Goal: Information Seeking & Learning: Learn about a topic

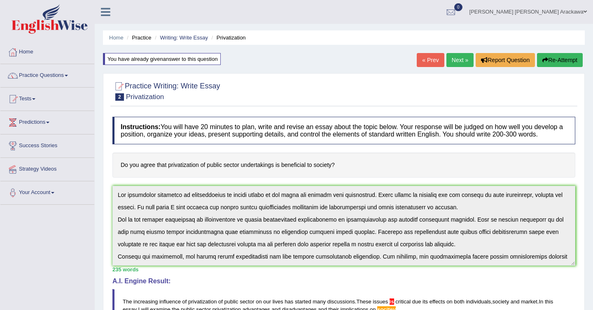
click at [451, 56] on link "Next »" at bounding box center [459, 60] width 27 height 14
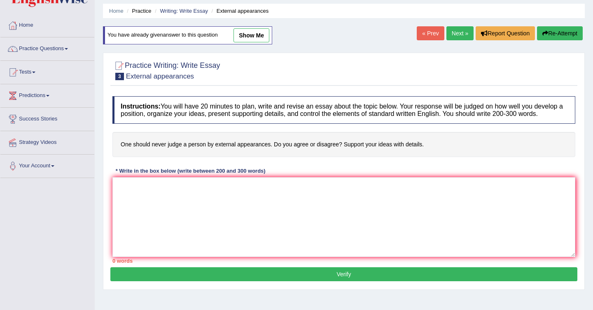
click at [260, 40] on link "show me" at bounding box center [251, 35] width 36 height 14
type textarea "The increasing of influence of the judgement of appearances on our lives has ig…"
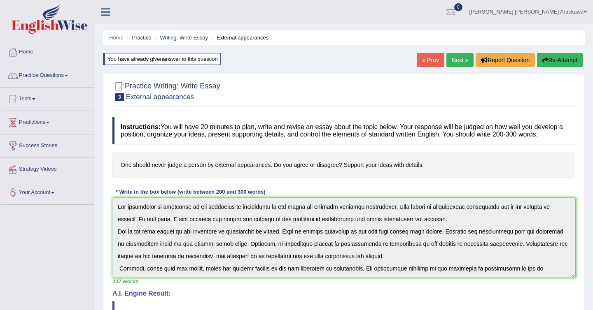
click at [542, 56] on button "Re-Attempt" at bounding box center [560, 60] width 46 height 14
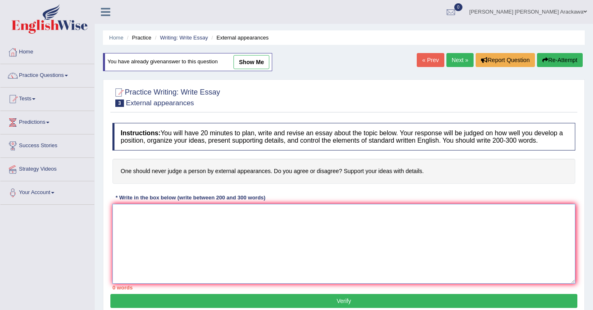
click at [151, 238] on textarea at bounding box center [343, 244] width 463 height 80
click at [197, 233] on textarea at bounding box center [343, 244] width 463 height 80
paste textarea "The increasing influence of ET on our lives has started many discussions. This …"
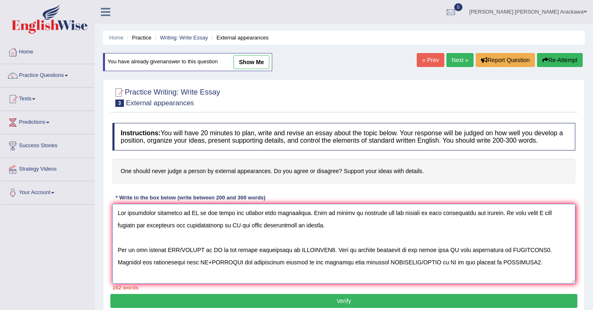
click at [192, 221] on textarea at bounding box center [343, 244] width 463 height 80
type textarea "The increasing influence of judgement based on appearances on our lives has sta…"
click at [454, 58] on link "Next »" at bounding box center [459, 60] width 27 height 14
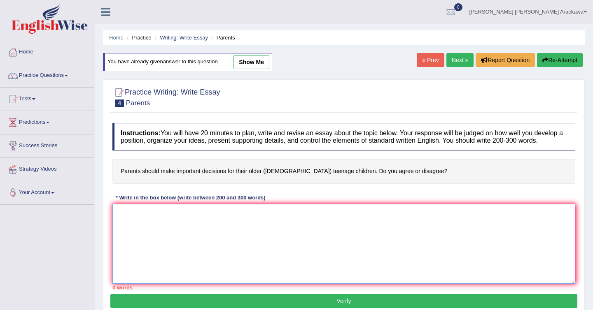
click at [242, 227] on textarea at bounding box center [343, 244] width 463 height 80
drag, startPoint x: 120, startPoint y: 176, endPoint x: 263, endPoint y: 177, distance: 143.2
click at [263, 177] on h4 "Parents should make important decisions for their older (15 to 18 year-old) tee…" at bounding box center [343, 171] width 463 height 25
click at [155, 224] on textarea "1. P" at bounding box center [343, 244] width 463 height 80
type textarea "1"
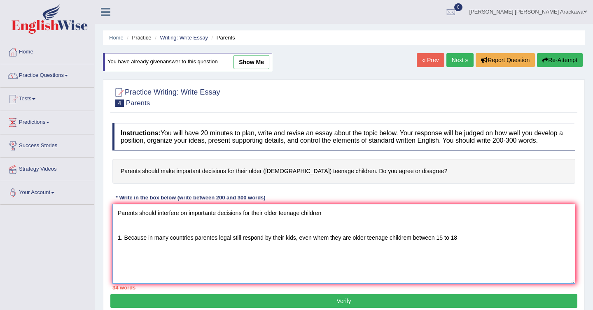
click at [479, 242] on textarea "Parents should interfere on importante decisions for their older teenage childr…" at bounding box center [343, 244] width 463 height 80
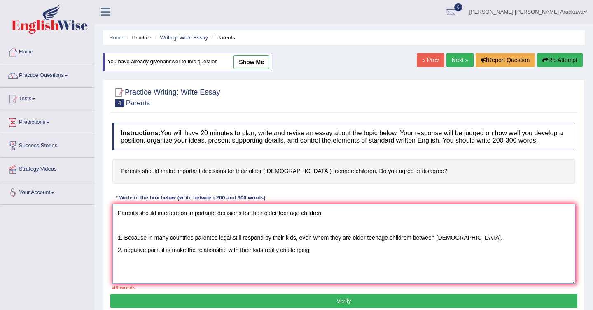
click at [189, 268] on textarea "Parents should interfere on importante decisions for their older teenage childr…" at bounding box center [343, 244] width 463 height 80
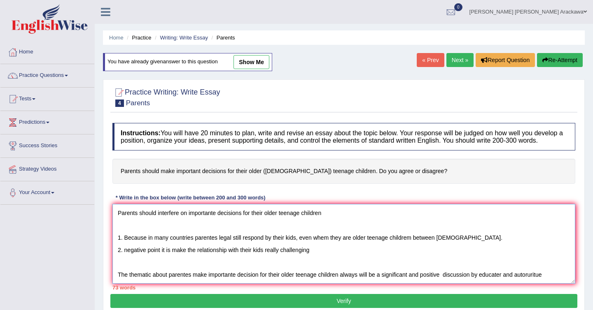
click at [532, 284] on textarea "Parents should interfere on importante decisions for their older teenage childr…" at bounding box center [343, 244] width 463 height 80
click at [136, 221] on textarea "Parents should interfere on importante decisions for their older teenage childr…" at bounding box center [343, 244] width 463 height 80
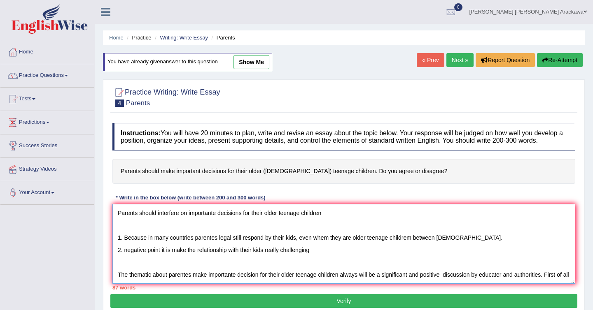
click at [254, 266] on textarea "Parents should interfere on importante decisions for their older teenage childr…" at bounding box center [343, 244] width 463 height 80
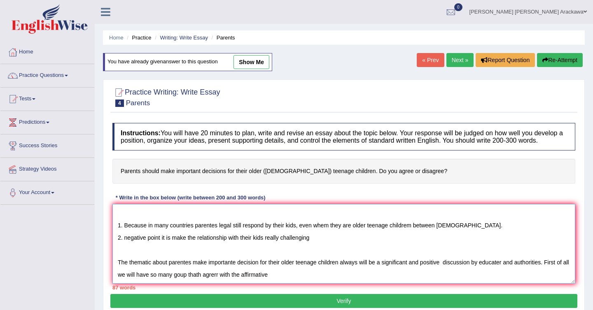
scroll to position [32, 0]
click at [285, 262] on textarea "Parents should interfere on importante decisions for their older teenage childr…" at bounding box center [343, 244] width 463 height 80
paste textarea "The increasing influence of ET on our lives has started many discussions. This …"
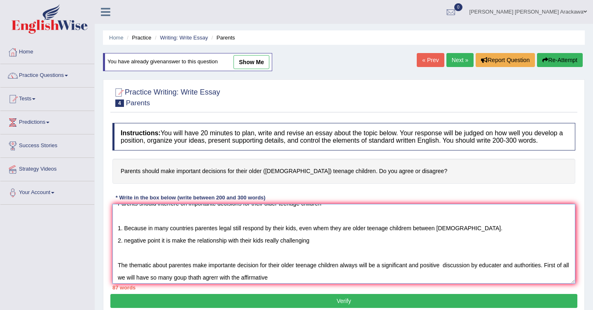
scroll to position [7, 0]
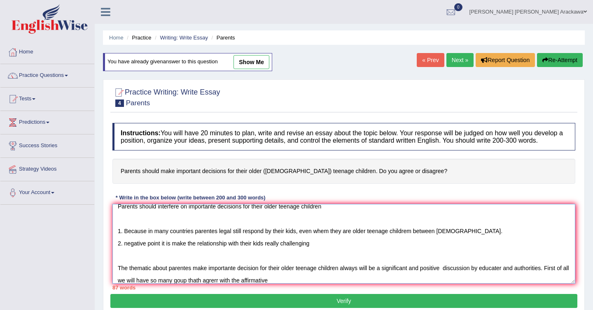
click at [209, 218] on textarea "Parents should interfere on importante decisions for their older teenage childr…" at bounding box center [343, 244] width 463 height 80
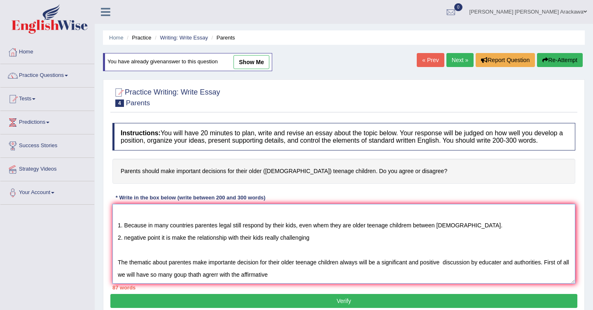
scroll to position [26, 0]
click at [283, 269] on textarea "Parents should interfere on importante decisions for their older teenage childr…" at bounding box center [343, 244] width 463 height 80
paste textarea "Parents should interfere on importante decisions for their older teenage childr…"
click at [280, 268] on textarea "Parents should interfere on importante decisions for their older teenage childr…" at bounding box center [343, 244] width 463 height 80
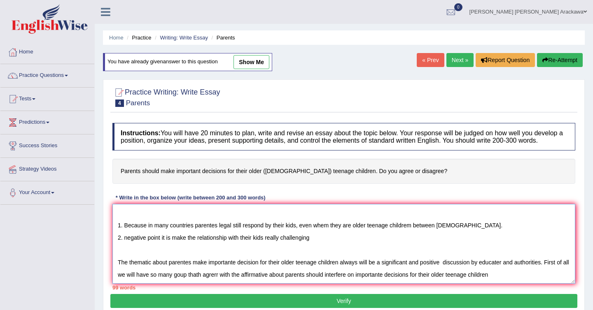
click at [502, 259] on textarea "Parents should interfere on importante decisions for their older teenage childr…" at bounding box center [343, 244] width 463 height 80
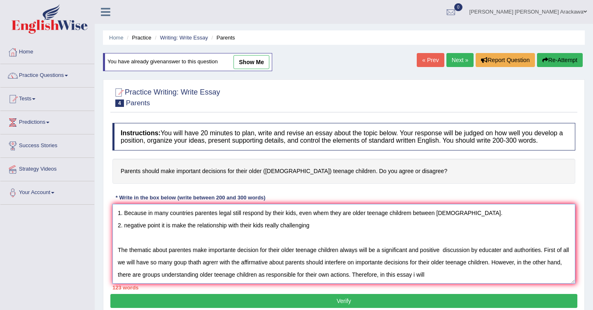
click at [433, 267] on textarea "Parents should interfere on importante decisions for their older teenage childr…" at bounding box center [343, 244] width 463 height 80
click at [479, 264] on textarea "Parents should interfere on importante decisions for their older teenage childr…" at bounding box center [343, 244] width 463 height 80
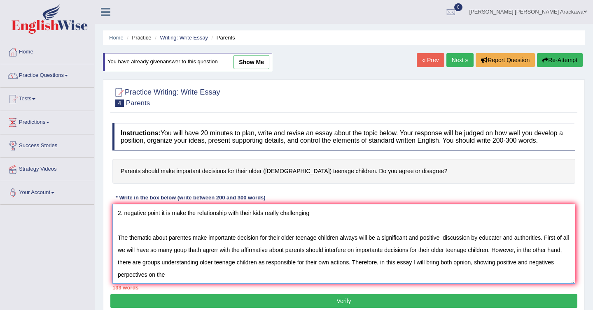
paste textarea "Parents should interfere on importante decisions for their older teenage childr…"
click at [400, 277] on textarea "Parents should interfere on importante decisions for their older teenage childr…" at bounding box center [343, 244] width 463 height 80
click at [198, 274] on textarea "Parents should interfere on importante decisions for their older teenage childr…" at bounding box center [343, 244] width 463 height 80
click at [444, 276] on textarea "Parents should interfere on importante decisions for their older teenage childr…" at bounding box center [343, 244] width 463 height 80
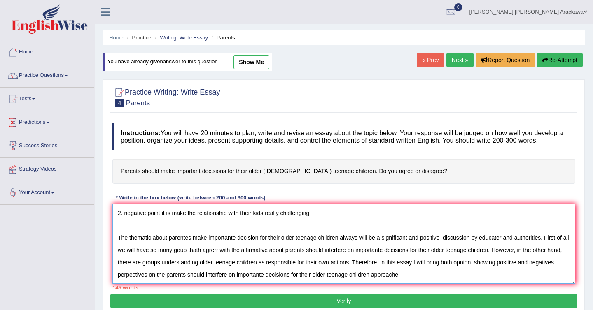
scroll to position [56, 0]
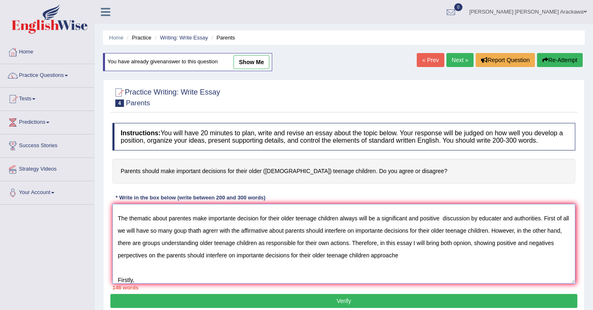
type textarea "Parents should interfere on importante decisions for their older teenage childr…"
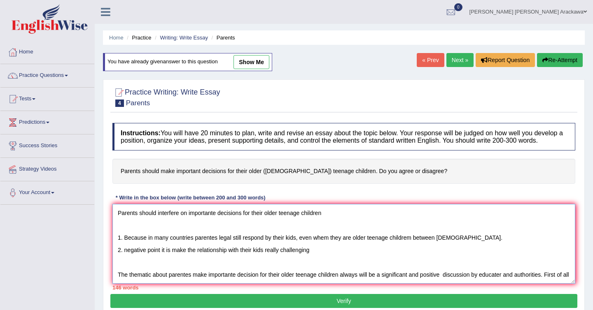
scroll to position [1, 0]
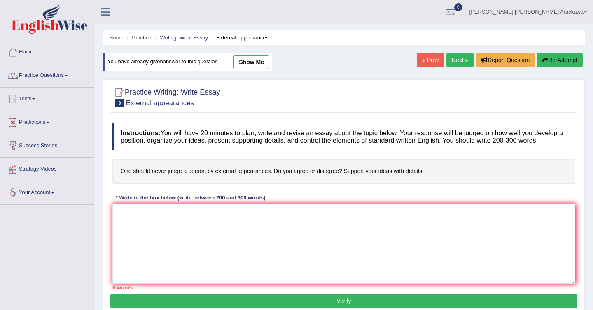
click at [424, 61] on link "« Prev" at bounding box center [430, 60] width 27 height 14
click at [450, 58] on link "Next »" at bounding box center [459, 60] width 27 height 14
click at [292, 246] on textarea at bounding box center [343, 244] width 463 height 80
click at [454, 63] on link "Next »" at bounding box center [459, 60] width 27 height 14
click at [295, 235] on textarea at bounding box center [343, 244] width 463 height 80
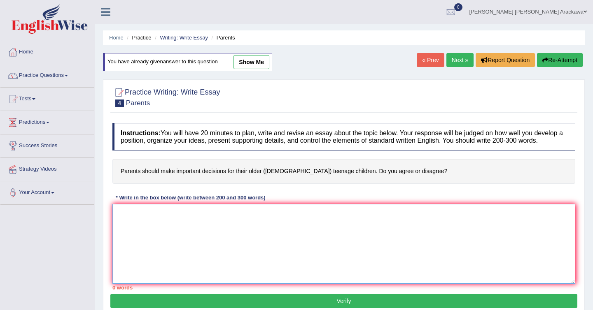
paste textarea "Parents should interfere on importante decisions for their older teenage childr…"
type textarea "Parents should interfere on importante decisions for their older teenage childr…"
drag, startPoint x: 292, startPoint y: 235, endPoint x: 290, endPoint y: 263, distance: 28.5
click at [292, 235] on textarea at bounding box center [343, 244] width 463 height 80
click at [310, 227] on textarea at bounding box center [343, 244] width 463 height 80
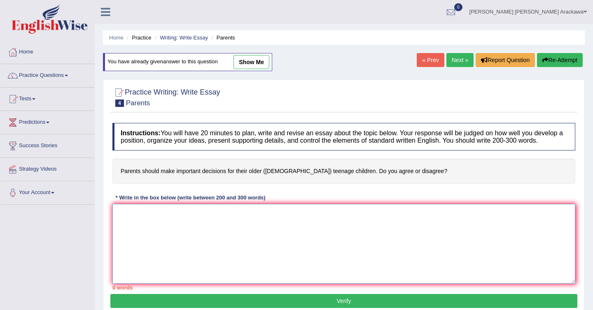
click at [293, 226] on textarea at bounding box center [343, 244] width 463 height 80
drag, startPoint x: 311, startPoint y: 221, endPoint x: 339, endPoint y: 218, distance: 28.5
click at [340, 219] on textarea "eu concordo q os pais devem tomar as decisoes para seus filhos menores q 18 anos" at bounding box center [343, 244] width 463 height 80
click at [156, 220] on textarea "eu concordo q os pais devem tomar as decisoes para seus filhos menores entre 15…" at bounding box center [343, 244] width 463 height 80
drag, startPoint x: 157, startPoint y: 223, endPoint x: 119, endPoint y: 218, distance: 39.0
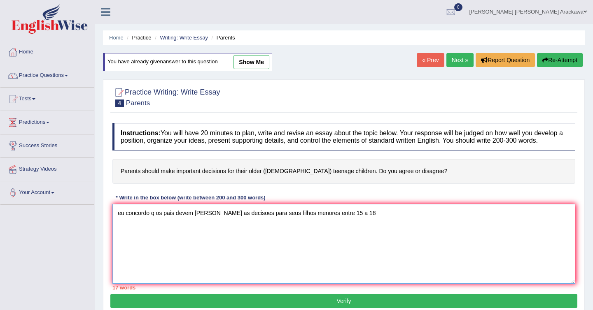
click at [119, 218] on textarea "eu concordo q os pais devem tomar as decisoes para seus filhos menores entre 15…" at bounding box center [343, 244] width 463 height 80
click at [256, 220] on textarea "os pais devem tomar as decisoes para seus filhos menores entre 15 a 18" at bounding box center [343, 244] width 463 height 80
type textarea "os pais devem tomar as decisoes para seus filhos entre 15 a 18"
click at [259, 223] on textarea "os pais devem tomar as decisoes para seus filhos entre 15 a 18" at bounding box center [343, 244] width 463 height 80
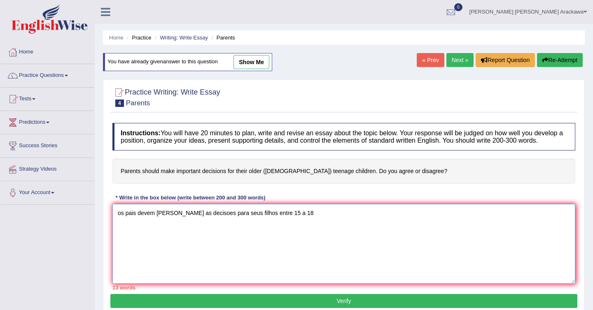
click at [259, 223] on textarea "os pais devem tomar as decisoes para seus filhos entre 15 a 18" at bounding box center [343, 244] width 463 height 80
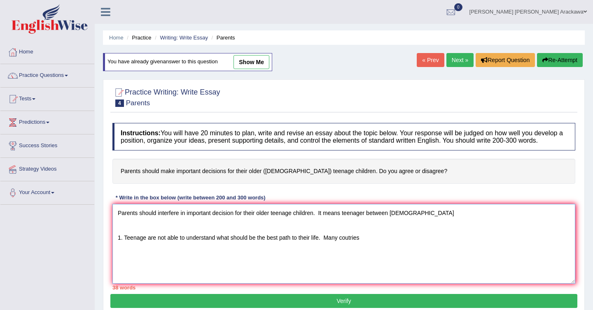
click at [330, 247] on textarea "Parents should interfere in important decision for their older teenage children…" at bounding box center [343, 244] width 463 height 80
click at [395, 245] on textarea "Parents should interfere in important decision for their older teenage children…" at bounding box center [343, 244] width 463 height 80
drag, startPoint x: 158, startPoint y: 220, endPoint x: 315, endPoint y: 224, distance: 157.3
click at [315, 224] on textarea "Parents should interfere in important decision for their older teenage children…" at bounding box center [343, 244] width 463 height 80
click at [187, 261] on textarea "Parents should interfere in important decision for their older teenage children…" at bounding box center [343, 244] width 463 height 80
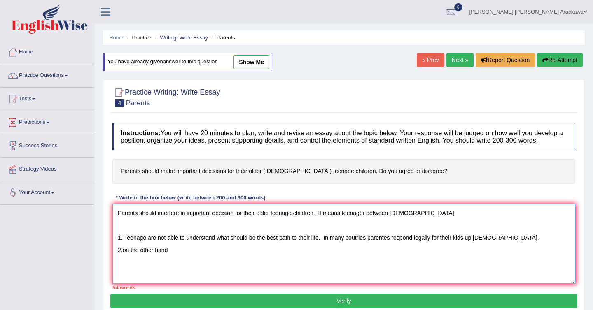
paste textarea "interfere in important decision for their older teenage children"
click at [170, 258] on textarea "Parents should interfere in important decision for their older teenage children…" at bounding box center [343, 244] width 463 height 80
click at [355, 261] on textarea "Parents should interfere in important decision for their older teenage children…" at bounding box center [343, 244] width 463 height 80
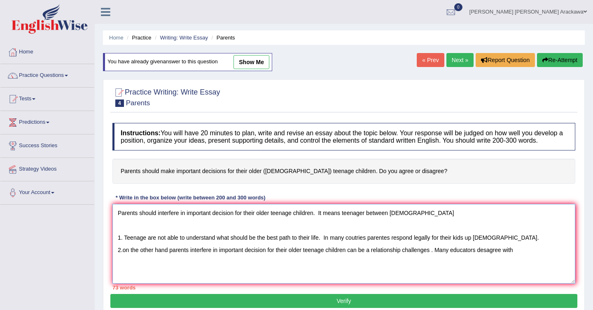
drag, startPoint x: 170, startPoint y: 258, endPoint x: 349, endPoint y: 256, distance: 178.6
click at [349, 256] on textarea "Parents should interfere in important decision for their older teenage children…" at bounding box center [343, 244] width 463 height 80
click at [524, 263] on textarea "Parents should interfere in important decision for their older teenage children…" at bounding box center [343, 244] width 463 height 80
paste textarea "parents interfere in important decision for their older teenage children"
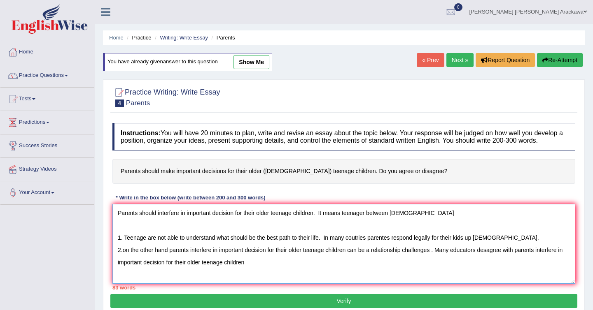
click at [132, 272] on textarea "Parents should interfere in important decision for their older teenage children…" at bounding box center [343, 244] width 463 height 80
paste textarea "parents interfere in important decision for their older teenage children"
click at [218, 275] on textarea "Parents should interfere in important decision for their older teenage children…" at bounding box center [343, 244] width 463 height 80
click at [393, 276] on textarea "Parents should interfere in important decision for their older teenage children…" at bounding box center [343, 244] width 463 height 80
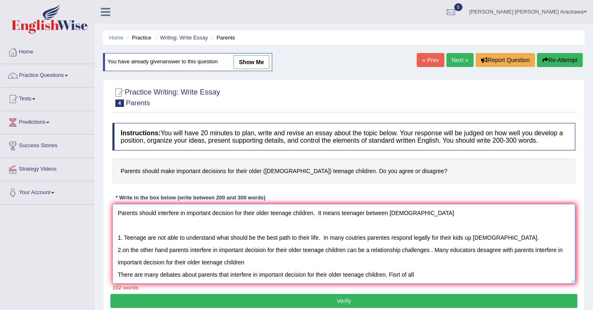
drag, startPoint x: 343, startPoint y: 217, endPoint x: 440, endPoint y: 219, distance: 96.3
click at [440, 219] on textarea "Parents should interfere in important decision for their older teenage children…" at bounding box center [343, 244] width 463 height 80
click at [431, 280] on textarea "Parents should interfere in important decision for their older teenage children…" at bounding box center [343, 244] width 463 height 80
paste textarea "teenager between 15 to 18 year-old"
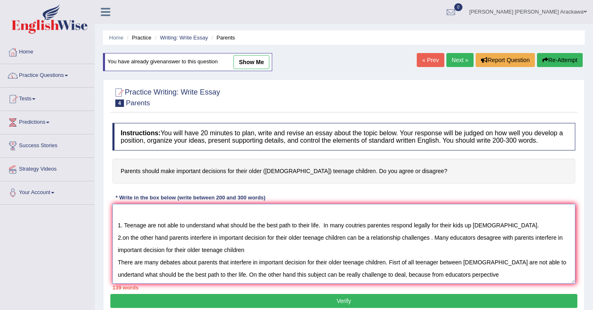
scroll to position [0, 0]
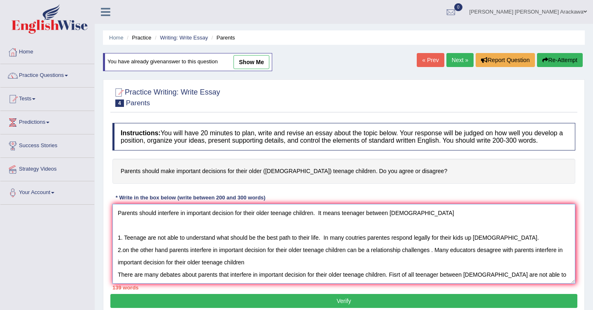
drag, startPoint x: 118, startPoint y: 220, endPoint x: 316, endPoint y: 225, distance: 197.6
click at [316, 225] on textarea "Parents should interfere in important decision for their older teenage children…" at bounding box center [343, 244] width 463 height 80
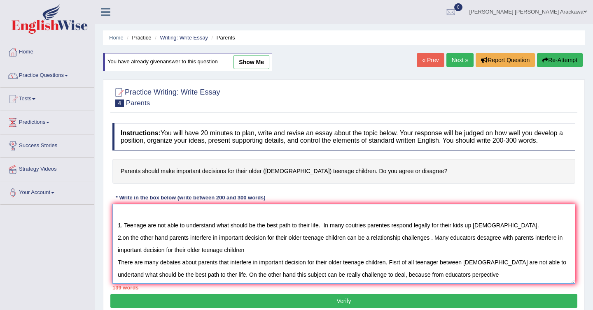
scroll to position [25, 0]
click at [324, 248] on textarea "Parents should interfere in important decision for their older teenage children…" at bounding box center [343, 244] width 463 height 80
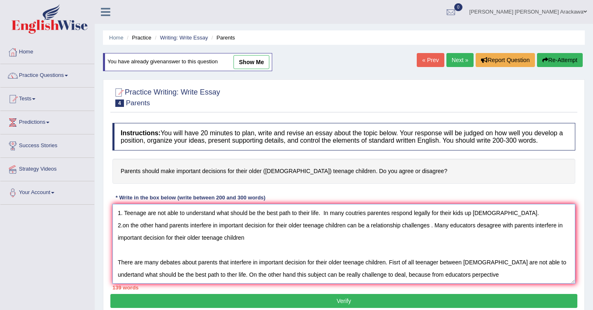
scroll to position [37, 0]
click at [509, 270] on textarea "Parents should interfere in important decision for their older teenage children…" at bounding box center [343, 244] width 463 height 80
paste textarea "Parents should interfere in important decision for their older teenage children."
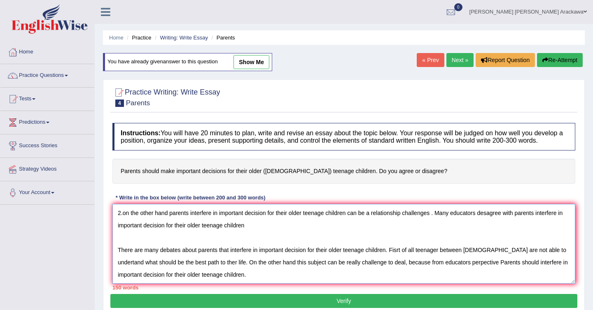
click at [509, 271] on textarea "Parents should interfere in important decision for their older teenage children…" at bounding box center [343, 244] width 463 height 80
click at [553, 271] on textarea "Parents should interfere in important decision for their older teenage children…" at bounding box center [343, 244] width 463 height 80
click at [253, 284] on textarea "Parents should interfere in important decision for their older teenage children…" at bounding box center [343, 244] width 463 height 80
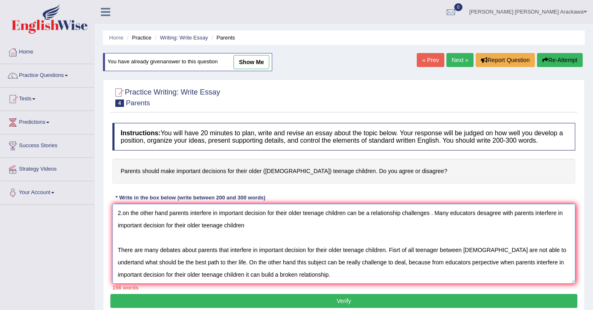
click at [351, 274] on textarea "Parents should interfere in important decision for their older teenage children…" at bounding box center [343, 244] width 463 height 80
paste textarea "Parents should interfere in important decision for their older teenage children."
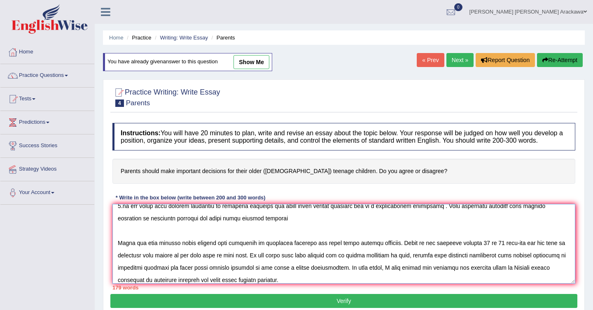
click at [490, 275] on textarea at bounding box center [343, 244] width 463 height 80
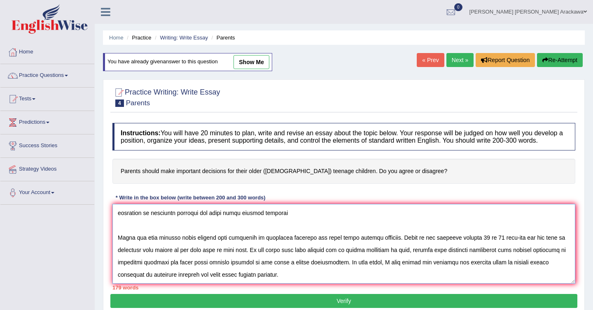
scroll to position [74, 0]
click at [287, 264] on textarea at bounding box center [343, 244] width 463 height 80
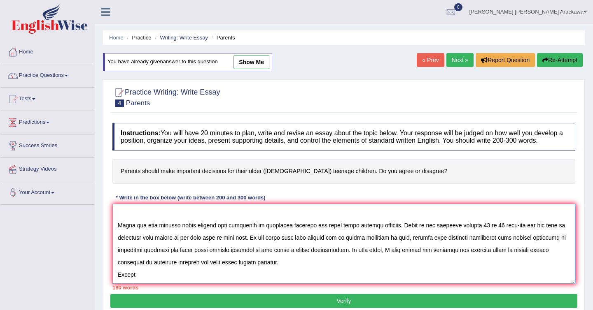
paste textarea "Parents should interfere in important decision for their older teenage children."
click at [139, 272] on textarea at bounding box center [343, 244] width 463 height 80
click at [138, 270] on textarea at bounding box center [343, 244] width 463 height 80
click at [338, 271] on textarea at bounding box center [343, 244] width 463 height 80
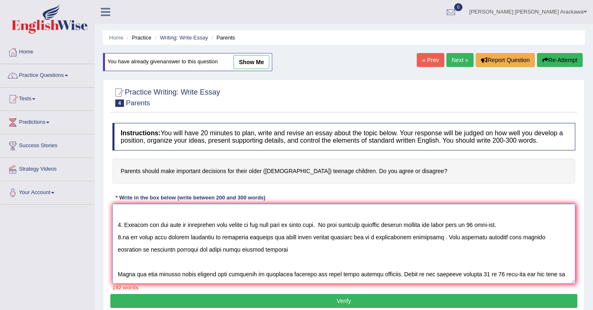
scroll to position [11, 0]
drag, startPoint x: 326, startPoint y: 235, endPoint x: 511, endPoint y: 233, distance: 185.2
click at [511, 233] on textarea at bounding box center [343, 244] width 463 height 80
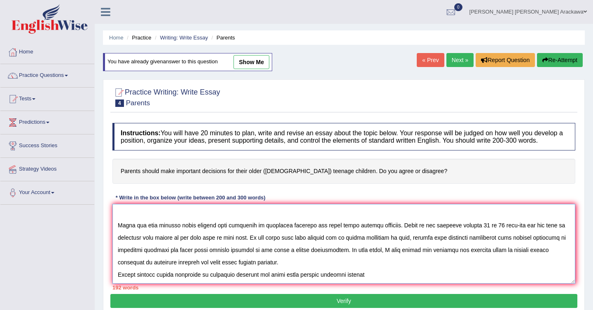
scroll to position [74, 0]
click at [374, 268] on textarea at bounding box center [343, 244] width 463 height 80
paste textarea "In many coutries parentes respond legally for their kids up 18 year-old."
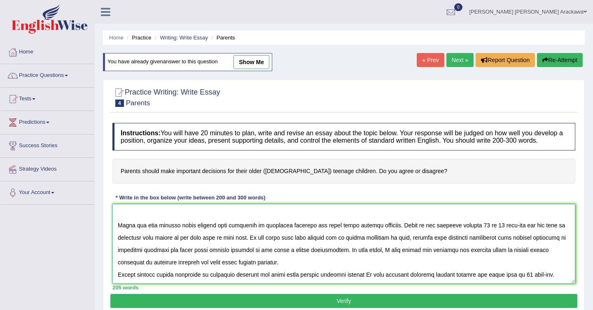
click at [356, 270] on textarea at bounding box center [343, 244] width 463 height 80
click at [540, 270] on textarea at bounding box center [343, 244] width 463 height 80
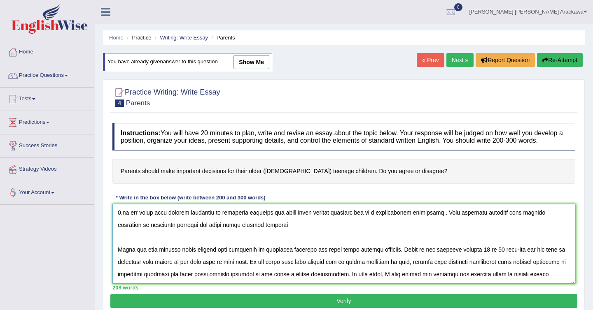
scroll to position [23, 0]
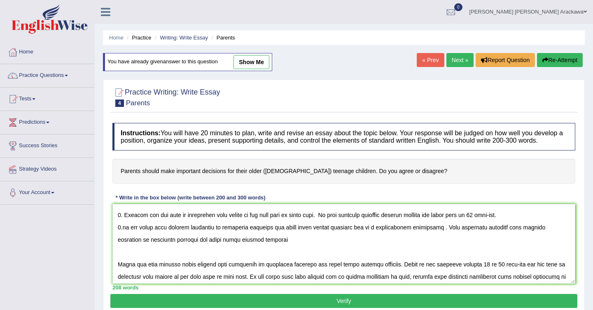
drag, startPoint x: 123, startPoint y: 221, endPoint x: 161, endPoint y: 220, distance: 37.5
click at [161, 220] on textarea at bounding box center [343, 244] width 463 height 80
click at [151, 229] on textarea at bounding box center [343, 244] width 463 height 80
click at [125, 220] on textarea at bounding box center [343, 244] width 463 height 80
drag, startPoint x: 119, startPoint y: 221, endPoint x: 322, endPoint y: 223, distance: 202.9
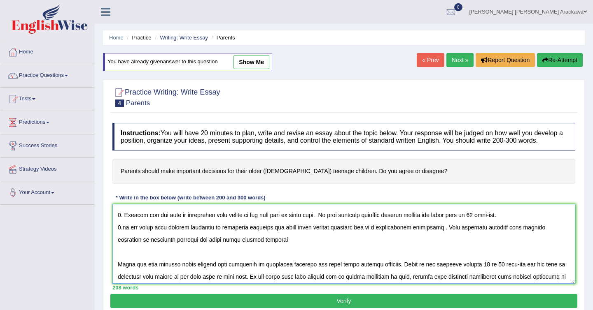
click at [322, 223] on textarea at bounding box center [343, 244] width 463 height 80
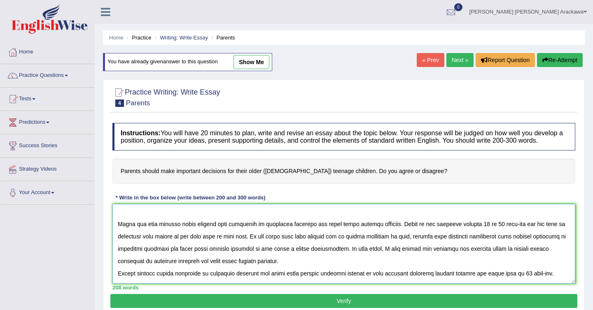
scroll to position [86, 0]
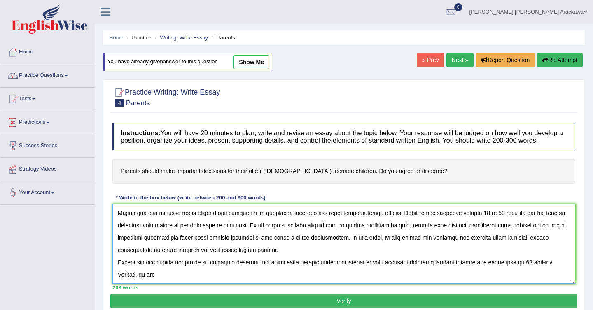
click at [160, 270] on textarea at bounding box center [343, 244] width 463 height 80
paste textarea ". Teenage are not able to understand what should be the best path to their life."
click at [135, 271] on textarea at bounding box center [343, 244] width 463 height 80
click at [147, 271] on textarea at bounding box center [343, 244] width 463 height 80
click at [333, 272] on textarea at bounding box center [343, 244] width 463 height 80
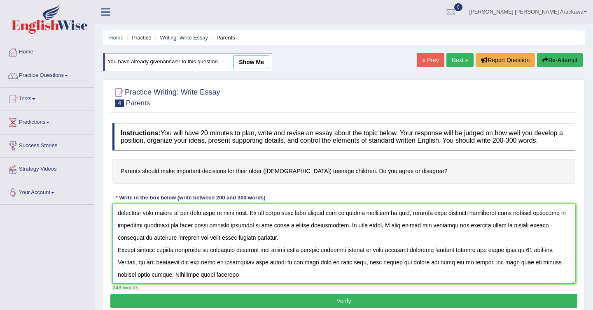
paste textarea ". Teenage are not able to understand what should be the best path to their life."
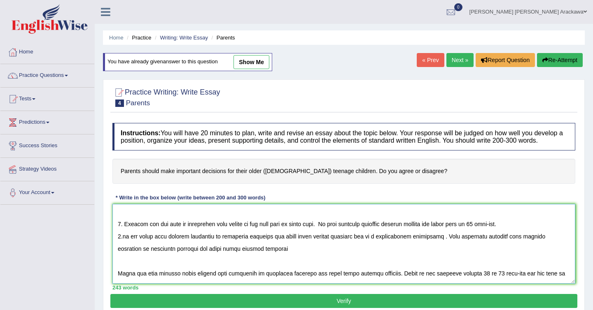
scroll to position [0, 0]
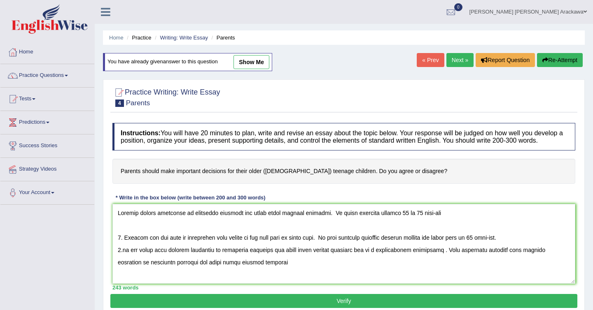
drag, startPoint x: 158, startPoint y: 221, endPoint x: 164, endPoint y: 221, distance: 5.8
click at [164, 221] on textarea at bounding box center [343, 244] width 463 height 80
click at [158, 219] on textarea at bounding box center [343, 244] width 463 height 80
drag, startPoint x: 158, startPoint y: 219, endPoint x: 317, endPoint y: 221, distance: 158.9
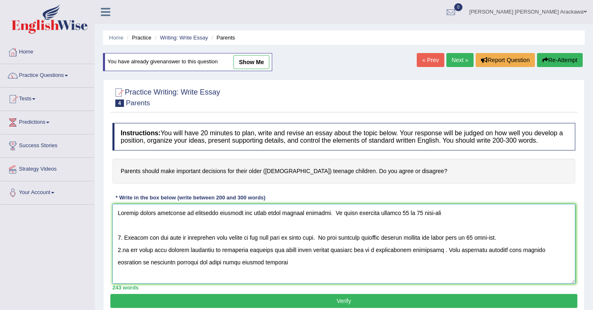
click at [317, 221] on textarea at bounding box center [343, 244] width 463 height 80
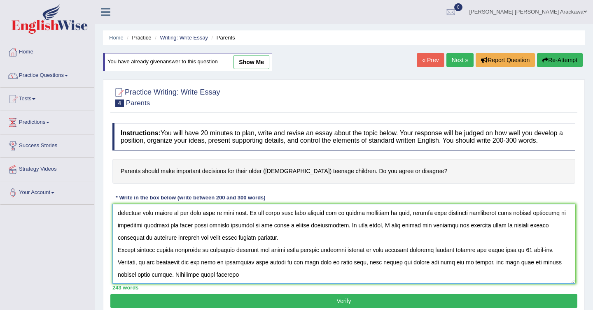
scroll to position [99, 0]
click at [193, 268] on textarea at bounding box center [343, 244] width 463 height 80
paste textarea "interfere in important decision for their older teenage children."
click at [182, 270] on textarea at bounding box center [343, 244] width 463 height 80
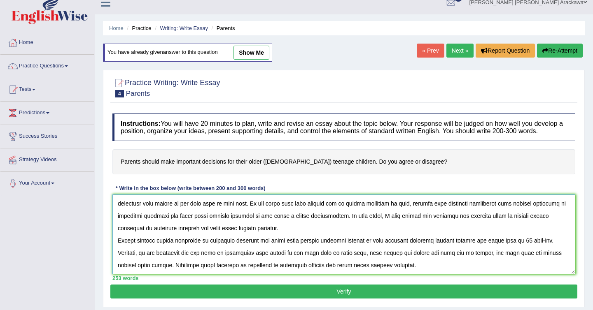
click at [352, 260] on textarea at bounding box center [343, 235] width 463 height 80
click at [441, 262] on textarea at bounding box center [343, 235] width 463 height 80
click at [483, 260] on textarea at bounding box center [343, 235] width 463 height 80
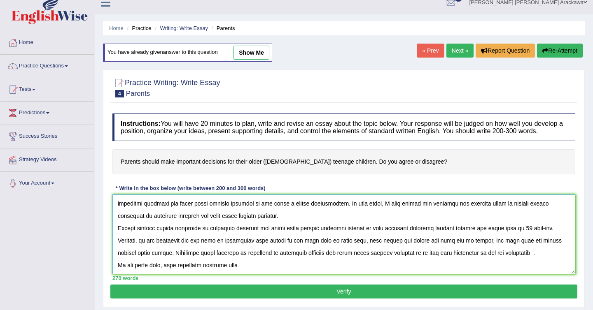
paste textarea "interfere in important decision for their older teenage children."
click at [244, 273] on textarea at bounding box center [343, 235] width 463 height 80
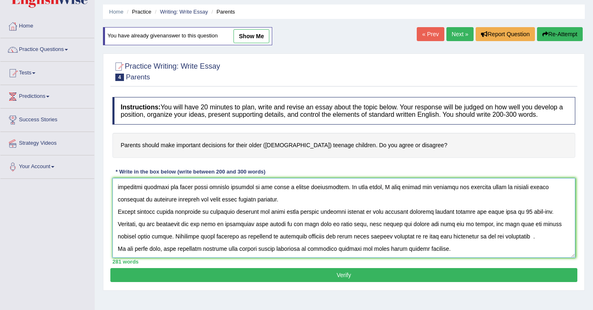
scroll to position [26, 0]
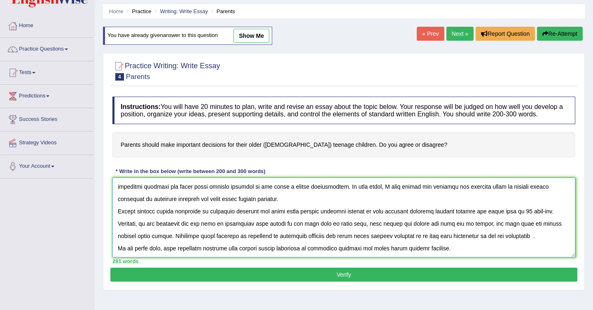
click at [451, 246] on textarea at bounding box center [343, 218] width 463 height 80
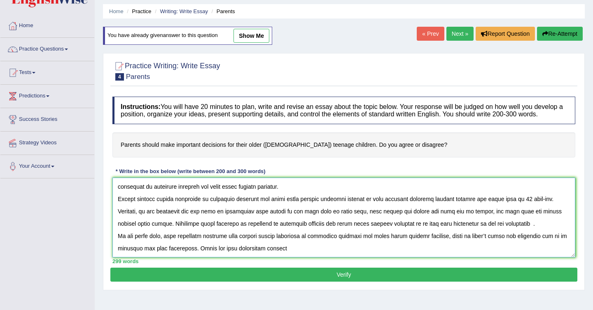
click at [233, 257] on textarea at bounding box center [343, 218] width 463 height 80
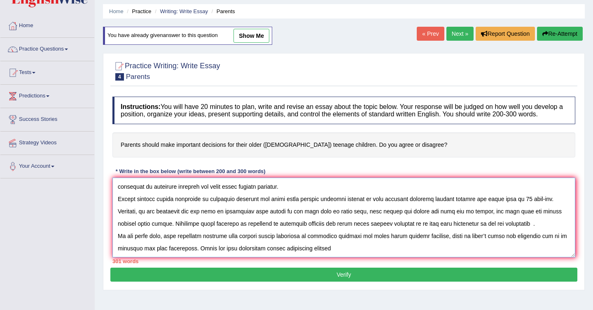
click at [263, 256] on textarea at bounding box center [343, 218] width 463 height 80
click at [330, 256] on textarea at bounding box center [343, 218] width 463 height 80
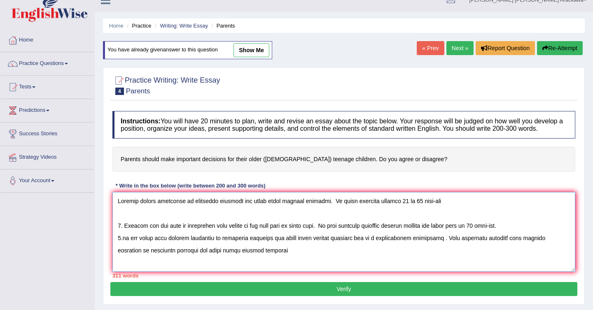
scroll to position [8, 0]
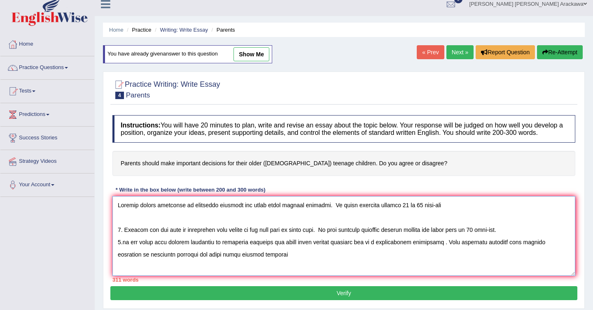
drag, startPoint x: 118, startPoint y: 212, endPoint x: 316, endPoint y: 215, distance: 198.4
click at [316, 215] on textarea at bounding box center [343, 236] width 463 height 80
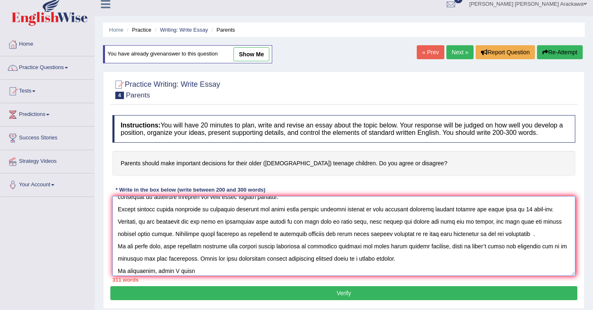
scroll to position [136, 0]
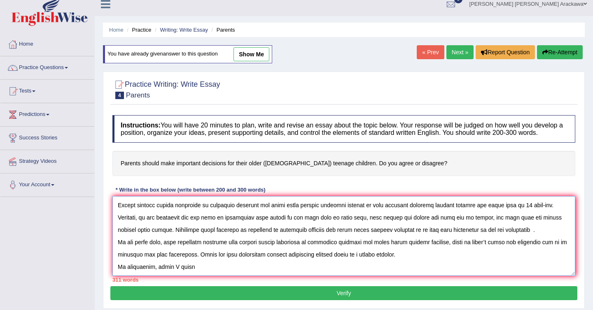
drag, startPoint x: 157, startPoint y: 263, endPoint x: 190, endPoint y: 263, distance: 32.9
click at [190, 263] on textarea at bounding box center [343, 236] width 463 height 80
paste textarea "Parents should interfere in important decision for their older teenage children."
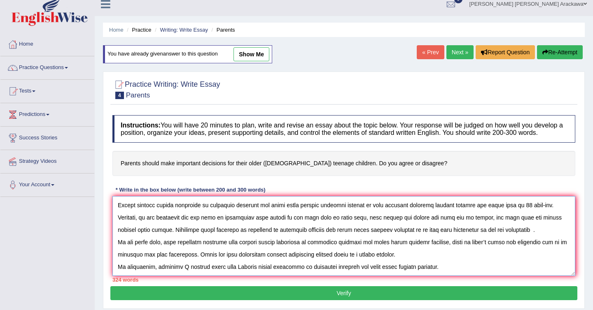
click at [231, 263] on textarea at bounding box center [343, 236] width 463 height 80
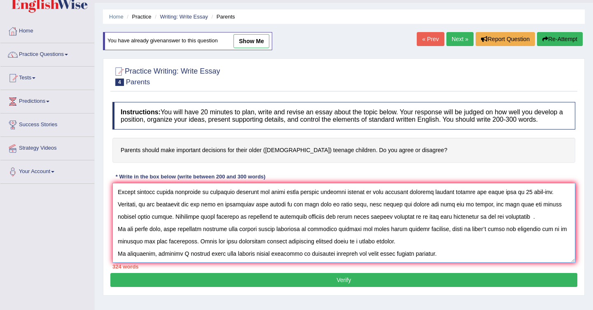
scroll to position [22, 0]
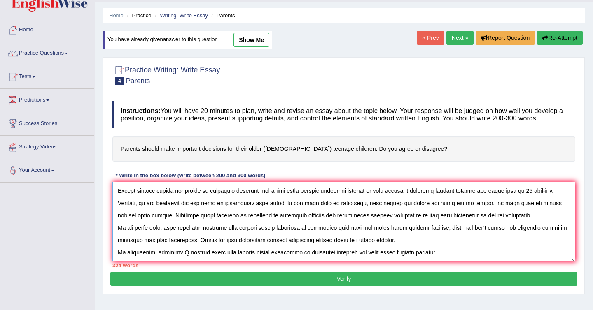
click at [429, 248] on textarea at bounding box center [343, 222] width 463 height 80
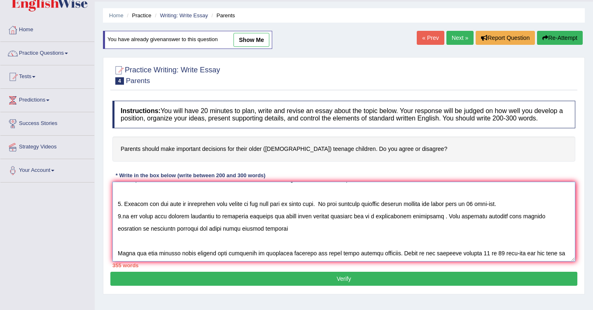
scroll to position [0, 0]
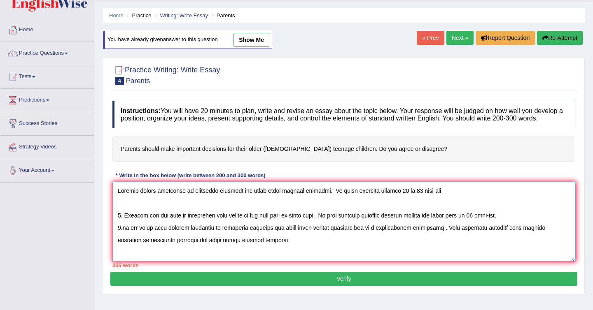
drag, startPoint x: 260, startPoint y: 249, endPoint x: 113, endPoint y: 191, distance: 157.7
click at [113, 191] on textarea at bounding box center [343, 222] width 463 height 80
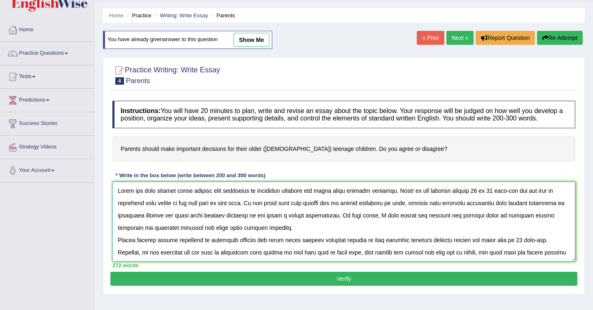
click at [118, 225] on textarea at bounding box center [343, 222] width 463 height 80
click at [414, 198] on textarea at bounding box center [343, 222] width 463 height 80
click at [442, 198] on textarea at bounding box center [343, 222] width 463 height 80
click at [133, 209] on textarea at bounding box center [343, 222] width 463 height 80
click at [240, 212] on textarea at bounding box center [343, 222] width 463 height 80
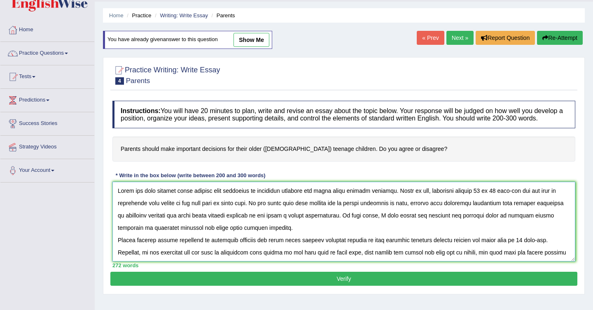
click at [287, 209] on textarea at bounding box center [343, 222] width 463 height 80
click at [303, 209] on textarea at bounding box center [343, 222] width 463 height 80
click at [491, 208] on textarea at bounding box center [343, 222] width 463 height 80
click at [133, 223] on textarea at bounding box center [343, 222] width 463 height 80
click at [252, 223] on textarea at bounding box center [343, 222] width 463 height 80
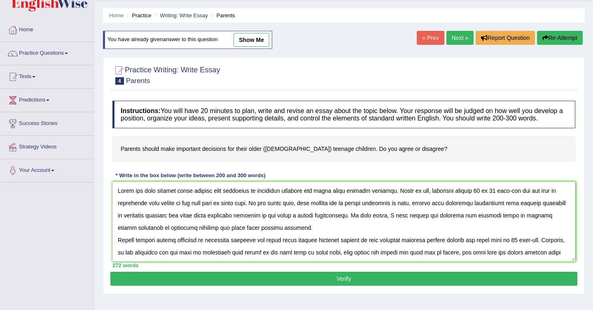
click at [347, 160] on h4 "Parents should make important decisions for their older (15 to 18 year-old) tee…" at bounding box center [343, 149] width 463 height 25
click at [347, 155] on h4 "Parents should make important decisions for their older (15 to 18 year-old) tee…" at bounding box center [343, 149] width 463 height 25
click at [258, 222] on textarea at bounding box center [343, 222] width 463 height 80
click at [510, 225] on textarea at bounding box center [343, 222] width 463 height 80
click at [516, 221] on textarea at bounding box center [343, 222] width 463 height 80
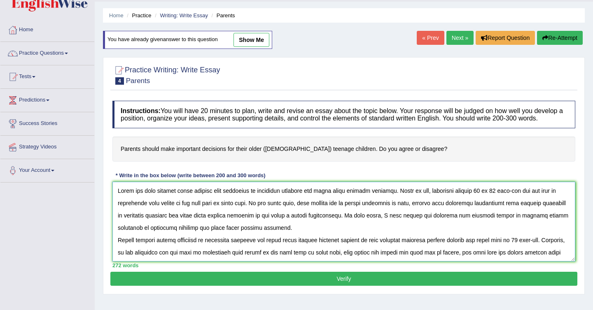
click at [516, 221] on textarea at bounding box center [343, 222] width 463 height 80
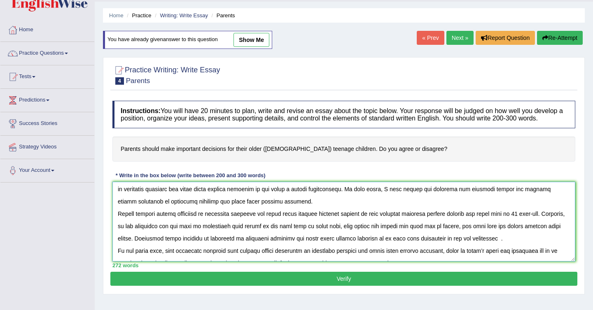
scroll to position [27, 0]
click at [131, 220] on textarea at bounding box center [343, 222] width 463 height 80
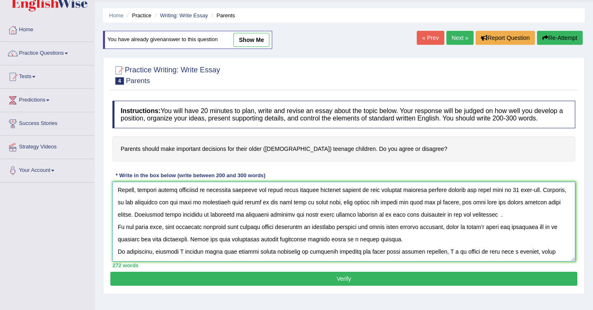
scroll to position [53, 0]
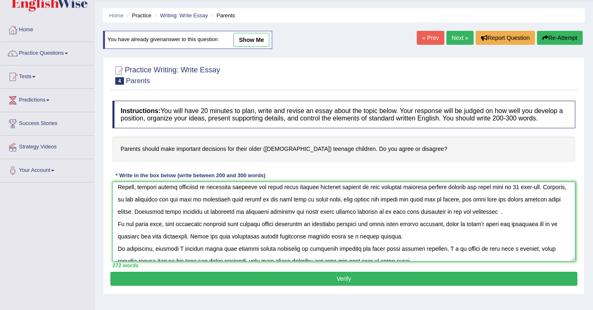
click at [411, 208] on textarea at bounding box center [343, 222] width 463 height 80
click at [535, 207] on textarea at bounding box center [343, 222] width 463 height 80
click at [161, 219] on textarea at bounding box center [343, 222] width 463 height 80
click at [495, 222] on textarea at bounding box center [343, 222] width 463 height 80
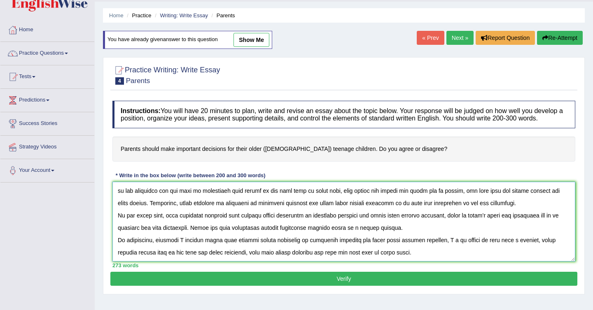
scroll to position [74, 0]
click at [276, 224] on textarea at bounding box center [343, 222] width 463 height 80
click at [330, 222] on textarea at bounding box center [343, 222] width 463 height 80
click at [314, 223] on textarea at bounding box center [343, 222] width 463 height 80
click at [432, 234] on textarea at bounding box center [343, 222] width 463 height 80
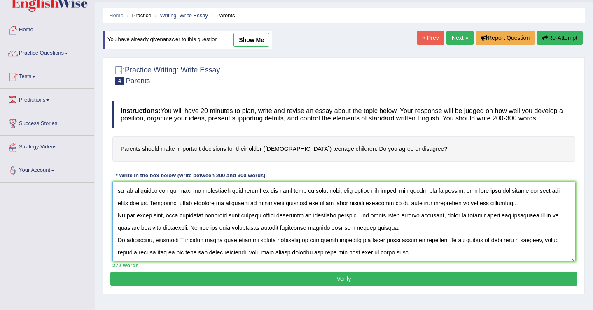
click at [561, 234] on textarea at bounding box center [343, 222] width 463 height 80
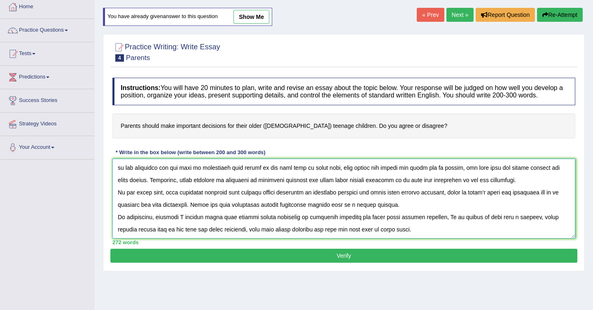
scroll to position [47, 0]
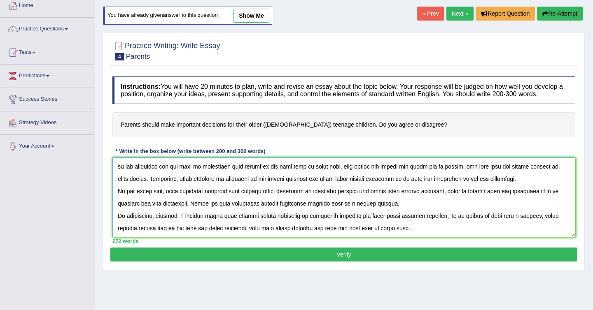
type textarea "There are many debates about parents that interfere in important decision for t…"
click at [358, 260] on button "Verify" at bounding box center [343, 255] width 467 height 14
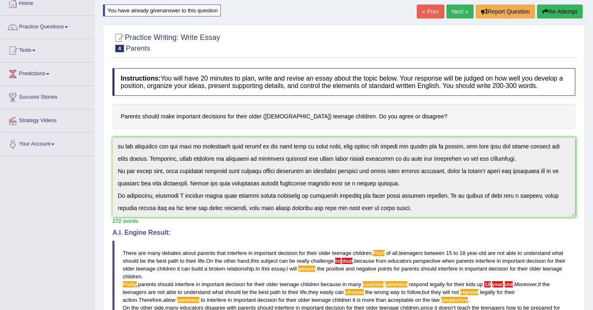
scroll to position [30, 0]
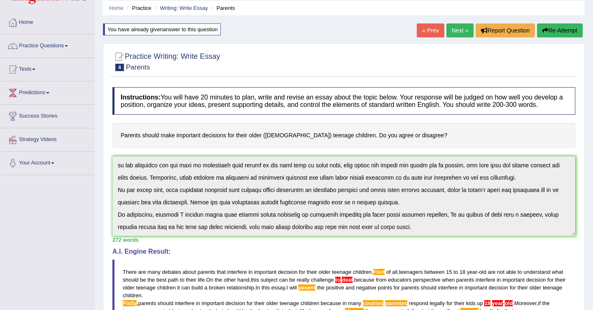
click at [557, 33] on button "Re-Attempt" at bounding box center [560, 30] width 46 height 14
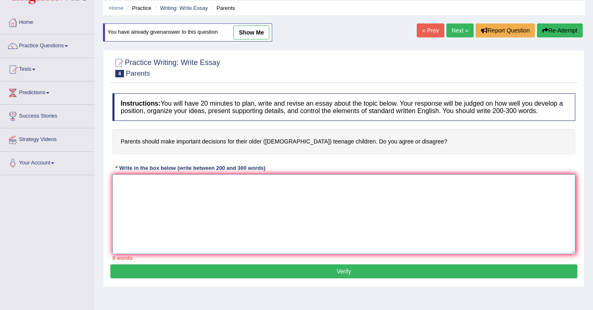
click at [233, 207] on textarea at bounding box center [343, 215] width 463 height 80
paste textarea "The increasing influence of ET on our lives has started many discussions. This …"
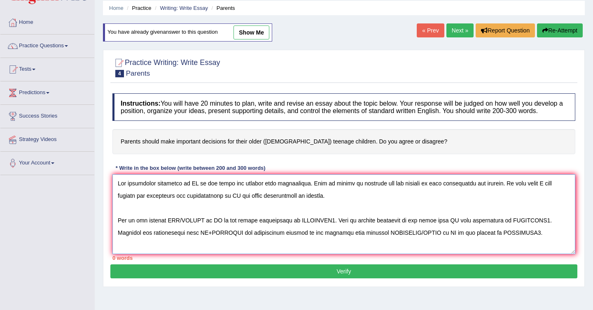
scroll to position [69, 0]
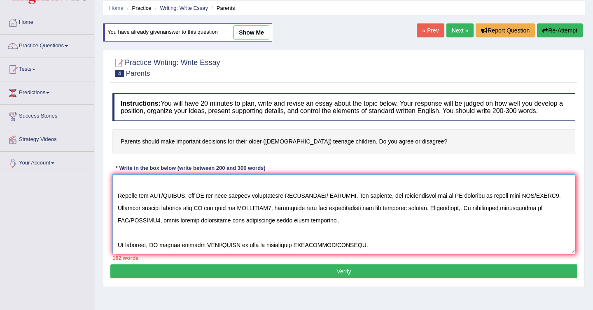
click at [189, 240] on textarea at bounding box center [343, 215] width 463 height 80
click at [177, 235] on textarea at bounding box center [343, 215] width 463 height 80
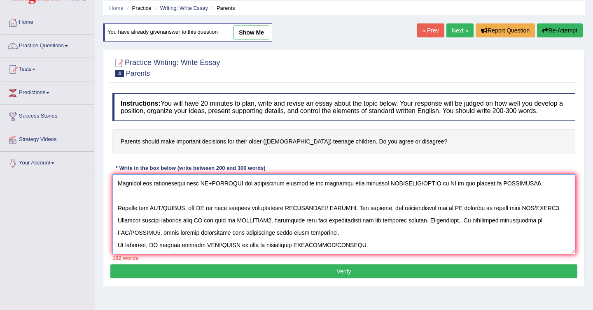
scroll to position [56, 0]
click at [127, 196] on textarea at bounding box center [343, 215] width 463 height 80
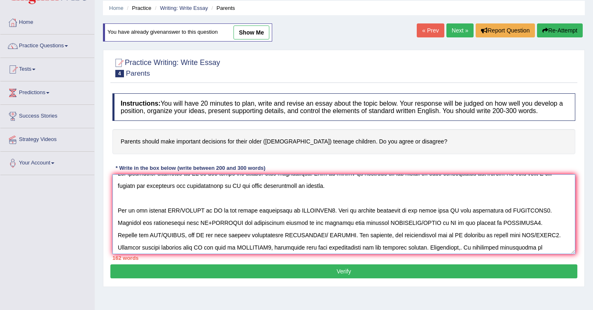
scroll to position [0, 0]
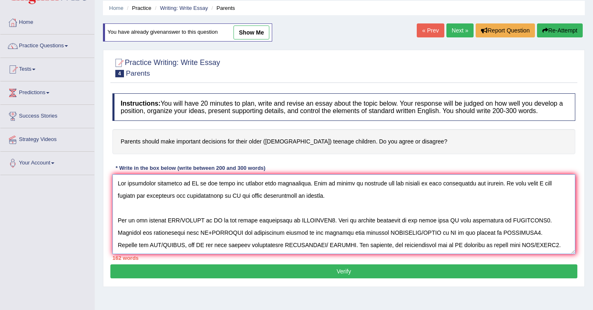
click at [164, 216] on textarea at bounding box center [343, 215] width 463 height 80
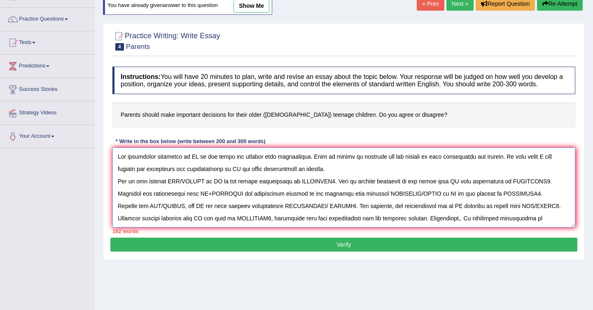
scroll to position [57, 0]
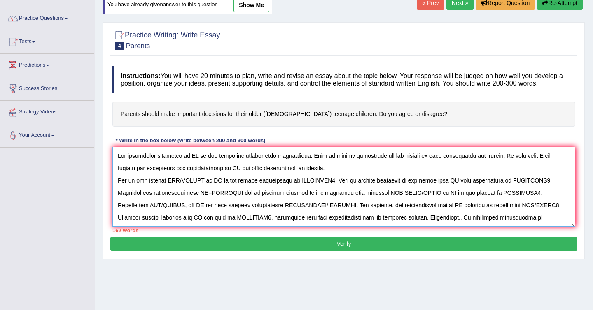
type textarea "The increasing influence of ET on our lives has started many discussions. This …"
click at [228, 249] on button "Verify" at bounding box center [343, 244] width 467 height 14
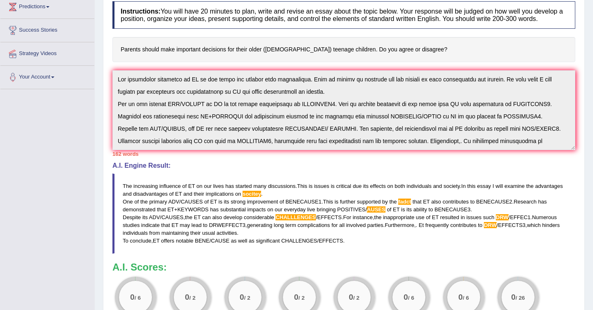
scroll to position [0, 0]
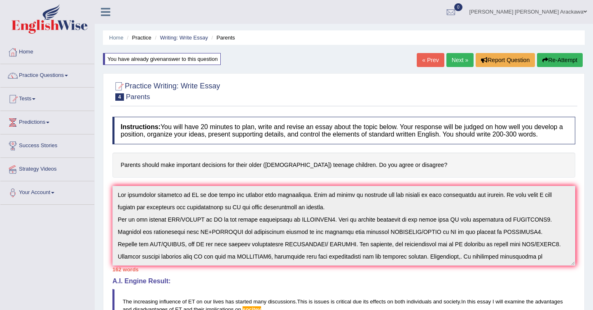
click at [454, 56] on link "Next »" at bounding box center [459, 60] width 27 height 14
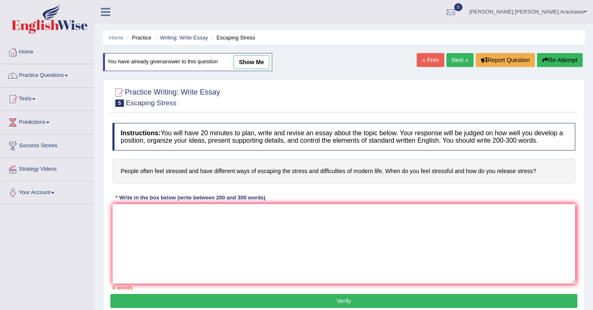
click at [241, 65] on link "show me" at bounding box center [251, 62] width 36 height 14
type textarea "The increasing influence of feeling stressed on our lives has ignited numerous …"
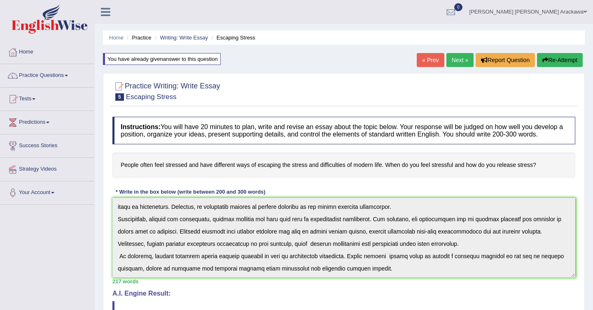
click at [447, 59] on link "Next »" at bounding box center [459, 60] width 27 height 14
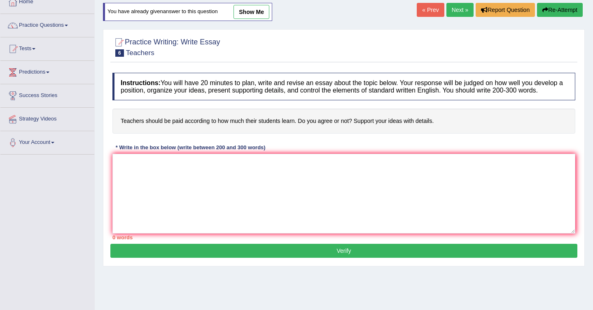
scroll to position [52, 0]
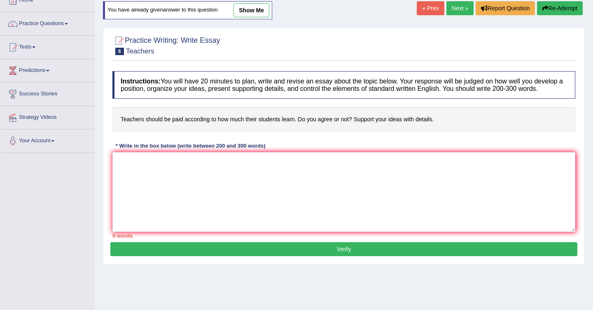
click at [256, 10] on link "show me" at bounding box center [251, 10] width 36 height 14
type textarea "The increasing influence of how teachers should be paid on our lives has starte…"
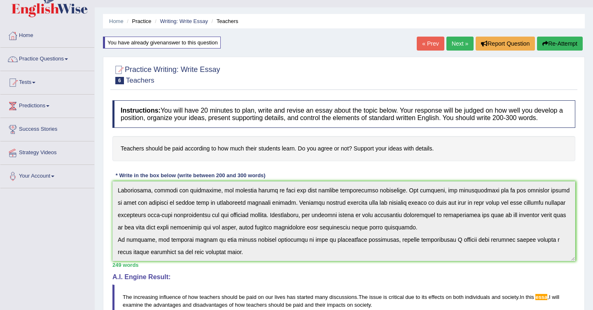
scroll to position [0, 0]
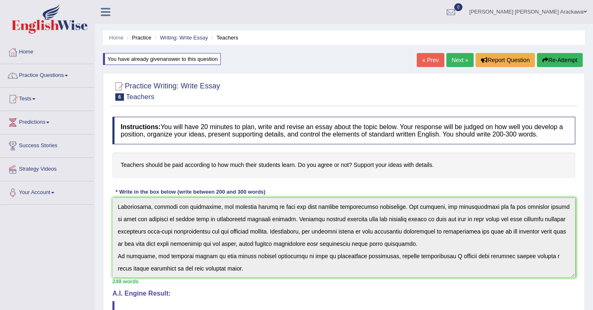
click at [459, 58] on link "Next »" at bounding box center [459, 60] width 27 height 14
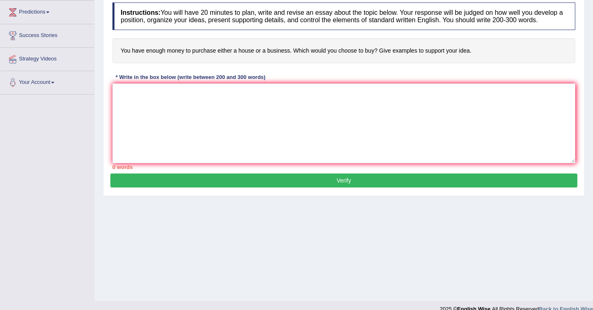
scroll to position [122, 0]
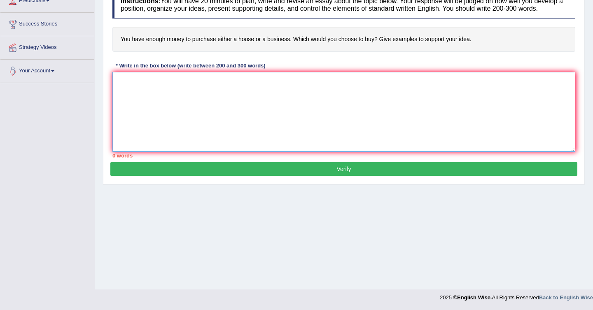
click at [202, 112] on textarea at bounding box center [343, 112] width 463 height 80
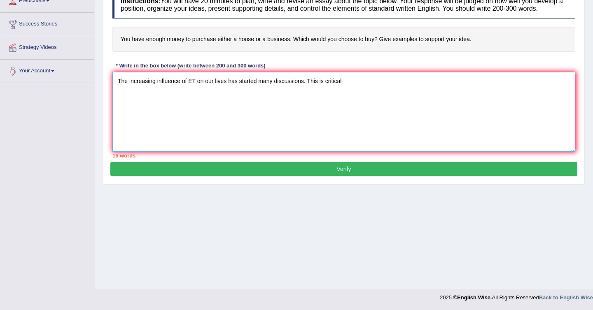
type textarea "The increasing influence of ET on our lives has started many discussions. This …"
drag, startPoint x: 356, startPoint y: 93, endPoint x: 101, endPoint y: 88, distance: 254.8
click at [102, 87] on div "Home Practice Writing: Write Essay House or Business « Prev Next » Report Quest…" at bounding box center [344, 84] width 498 height 412
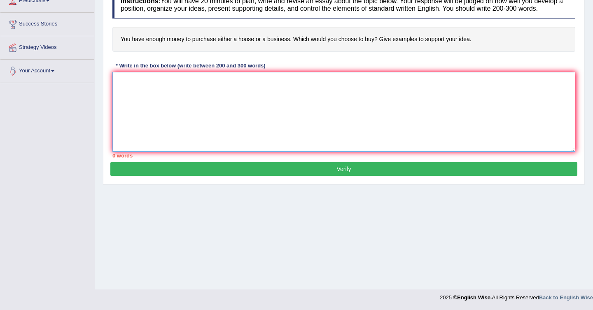
paste textarea "The increasing influence of ET on our lives has started many discussions. This …"
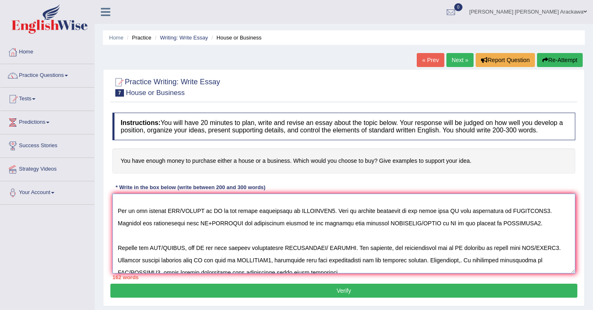
scroll to position [0, 0]
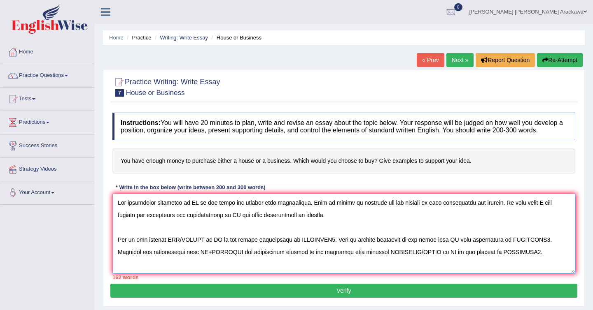
click at [118, 211] on textarea at bounding box center [343, 234] width 463 height 80
drag, startPoint x: 293, startPoint y: 167, endPoint x: 223, endPoint y: 170, distance: 69.6
click at [222, 170] on h4 "You have enough money to purchase either a house or a business. Which would you…" at bounding box center [343, 161] width 463 height 25
click at [186, 168] on h4 "You have enough money to purchase either a house or a business. Which would you…" at bounding box center [343, 161] width 463 height 25
click at [160, 203] on textarea at bounding box center [343, 234] width 463 height 80
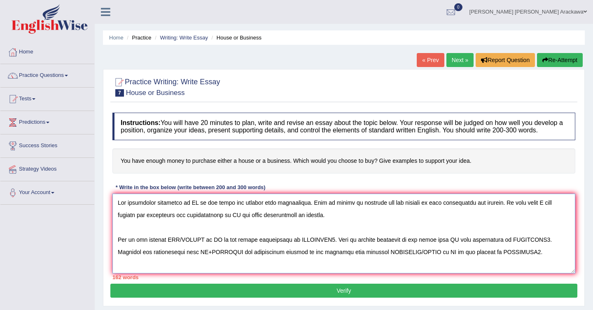
click at [214, 213] on textarea at bounding box center [343, 234] width 463 height 80
click at [272, 221] on textarea at bounding box center [343, 234] width 463 height 80
click at [244, 213] on textarea at bounding box center [343, 234] width 463 height 80
click at [206, 205] on textarea at bounding box center [343, 234] width 463 height 80
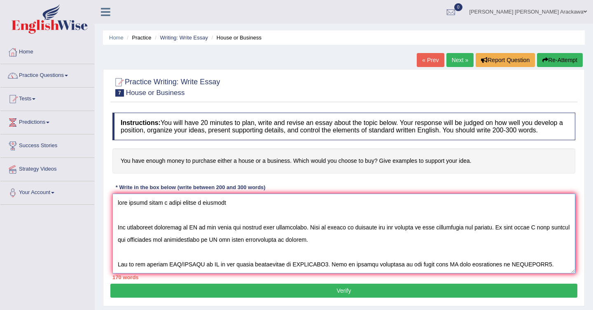
click at [209, 211] on textarea at bounding box center [343, 234] width 463 height 80
click at [280, 213] on textarea at bounding box center [343, 234] width 463 height 80
drag, startPoint x: 323, startPoint y: 209, endPoint x: 114, endPoint y: 213, distance: 209.5
click at [114, 213] on textarea at bounding box center [343, 234] width 463 height 80
click at [190, 237] on textarea at bounding box center [343, 234] width 463 height 80
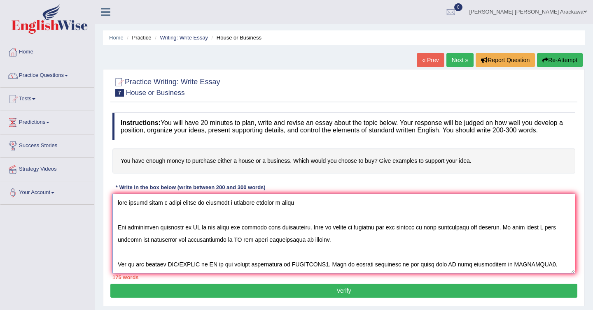
click at [190, 237] on textarea at bounding box center [343, 234] width 463 height 80
paste textarea "with enough money i would choose to purchase a business instead a house"
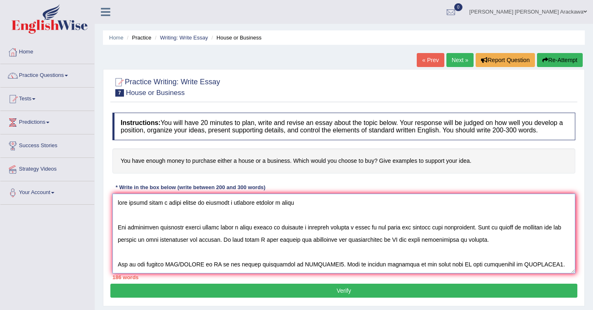
click at [187, 235] on textarea at bounding box center [343, 234] width 463 height 80
drag, startPoint x: 191, startPoint y: 235, endPoint x: 5, endPoint y: 236, distance: 186.4
click at [6, 236] on div "Toggle navigation Home Practice Questions Speaking Practice Read Aloud Repeat S…" at bounding box center [296, 214] width 593 height 428
click at [172, 233] on textarea at bounding box center [343, 234] width 463 height 80
drag, startPoint x: 424, startPoint y: 234, endPoint x: 316, endPoint y: 235, distance: 107.4
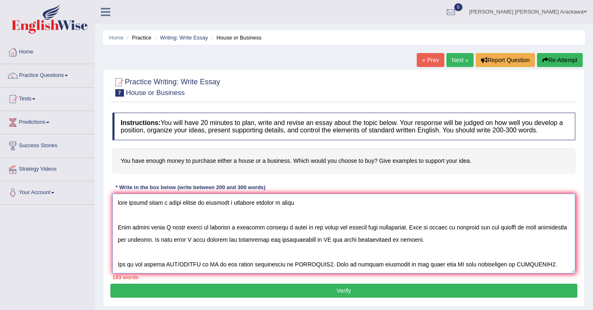
click at [317, 234] on textarea at bounding box center [343, 234] width 463 height 80
click at [319, 231] on textarea at bounding box center [343, 234] width 463 height 80
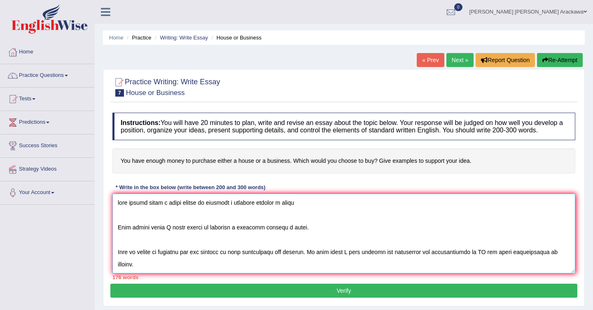
paste textarea "e increasing influence of ET on our lives has started many discussions.Th"
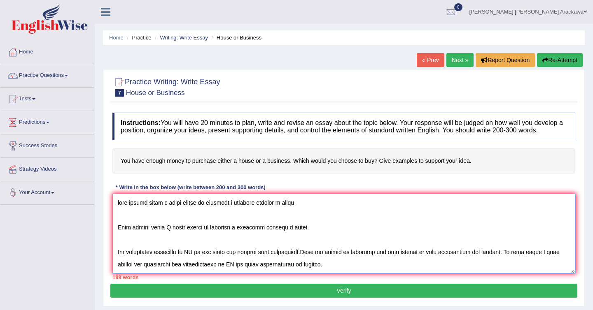
click at [188, 258] on textarea at bounding box center [343, 234] width 463 height 80
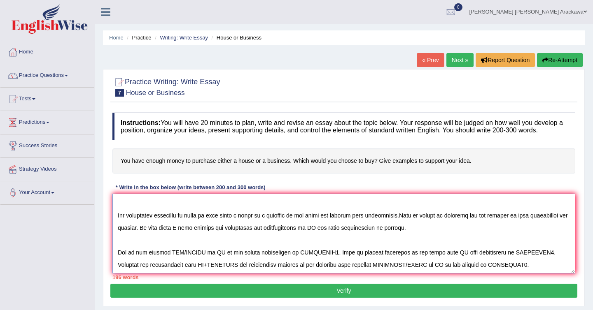
scroll to position [37, 0]
click at [444, 221] on textarea at bounding box center [343, 234] width 463 height 80
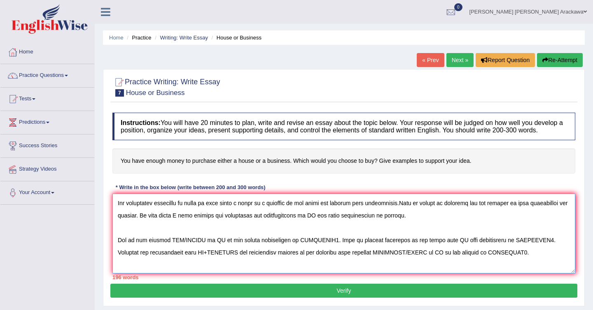
scroll to position [51, 0]
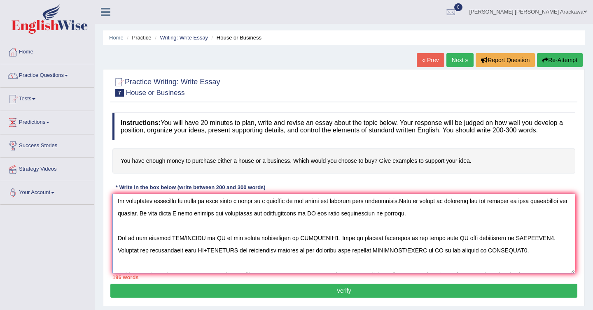
click at [310, 222] on textarea at bounding box center [343, 234] width 463 height 80
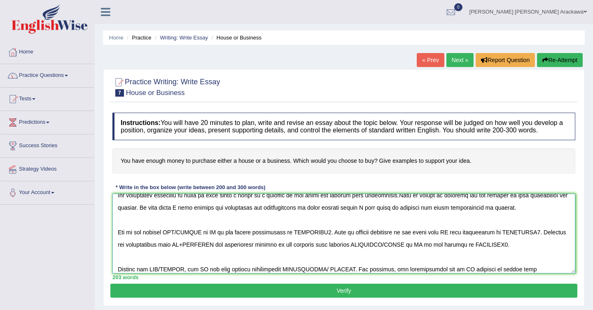
scroll to position [44, 0]
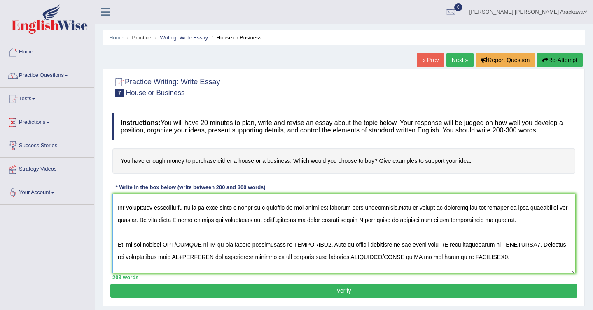
drag, startPoint x: 306, startPoint y: 227, endPoint x: 347, endPoint y: 223, distance: 41.4
click at [350, 228] on textarea at bounding box center [343, 234] width 463 height 80
drag, startPoint x: 366, startPoint y: 226, endPoint x: 307, endPoint y: 227, distance: 59.7
click at [307, 227] on textarea at bounding box center [343, 234] width 463 height 80
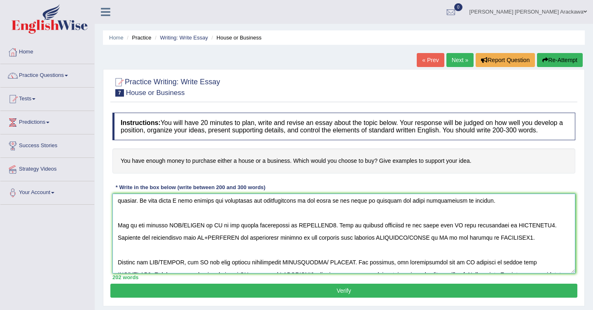
scroll to position [25, 0]
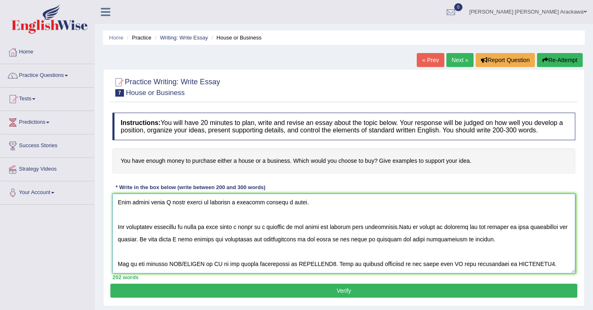
click at [471, 247] on textarea at bounding box center [343, 234] width 463 height 80
click at [221, 254] on textarea at bounding box center [343, 234] width 463 height 80
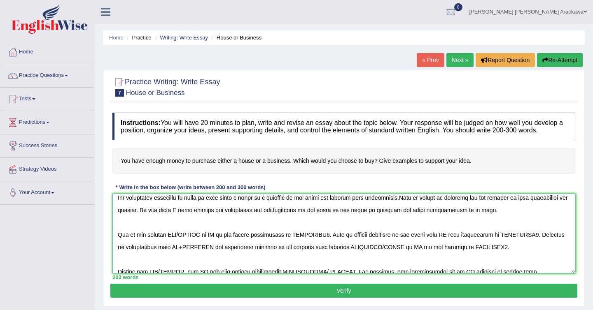
scroll to position [67, 0]
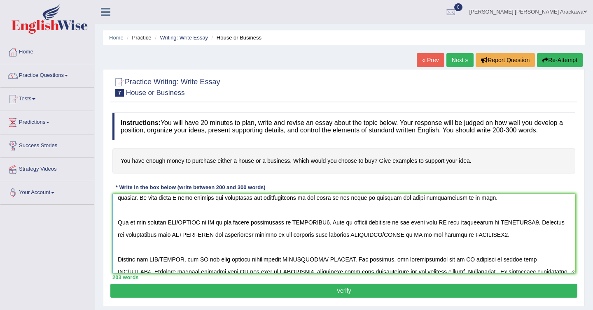
drag, startPoint x: 205, startPoint y: 229, endPoint x: 169, endPoint y: 229, distance: 35.4
click at [169, 229] on textarea at bounding box center [343, 234] width 463 height 80
click at [197, 231] on textarea at bounding box center [343, 234] width 463 height 80
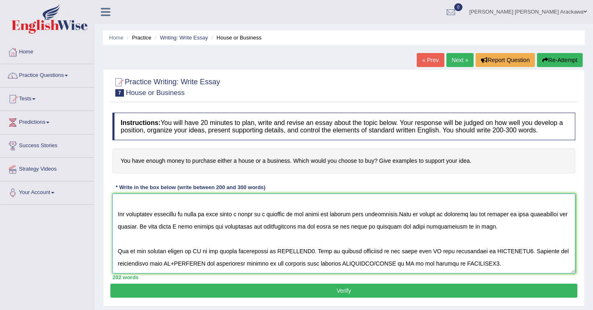
scroll to position [38, 0]
drag, startPoint x: 189, startPoint y: 220, endPoint x: 298, endPoint y: 219, distance: 108.7
click at [298, 219] on textarea at bounding box center [343, 234] width 463 height 80
click at [198, 260] on textarea at bounding box center [343, 234] width 463 height 80
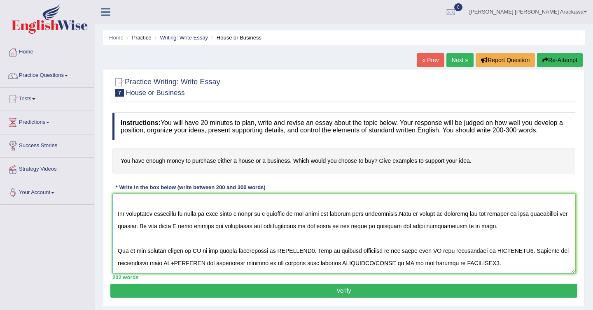
paste textarea "which is more worth a house or a business"
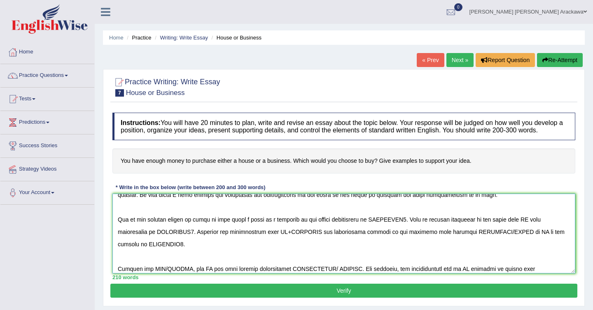
scroll to position [70, 0]
click at [393, 227] on textarea at bounding box center [343, 234] width 463 height 80
drag, startPoint x: 377, startPoint y: 226, endPoint x: 337, endPoint y: 228, distance: 39.6
click at [337, 228] on textarea at bounding box center [343, 234] width 463 height 80
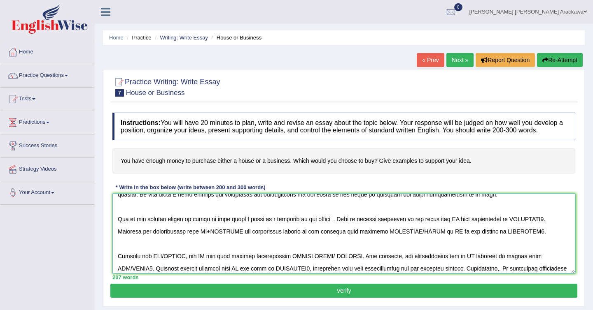
click at [309, 245] on textarea at bounding box center [343, 234] width 463 height 80
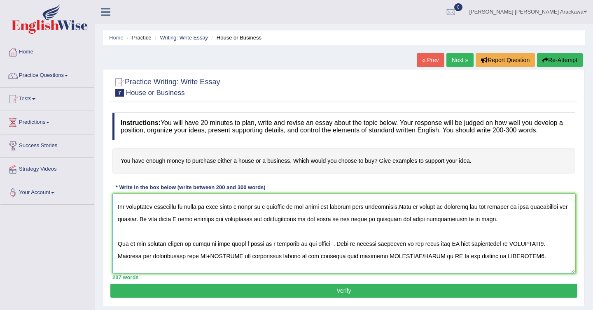
scroll to position [0, 0]
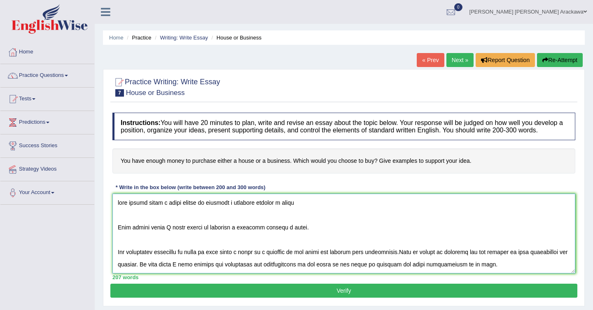
click at [120, 256] on textarea at bounding box center [343, 234] width 463 height 80
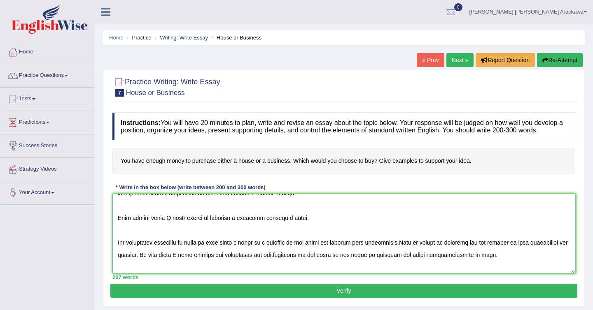
scroll to position [13, 0]
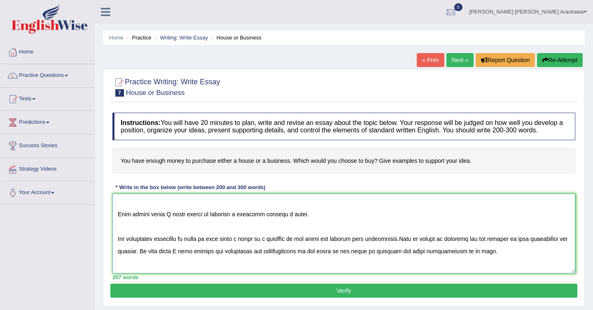
drag, startPoint x: 515, startPoint y: 247, endPoint x: 567, endPoint y: 252, distance: 51.8
click at [567, 252] on textarea at bounding box center [343, 234] width 463 height 80
click at [535, 246] on textarea at bounding box center [343, 234] width 463 height 80
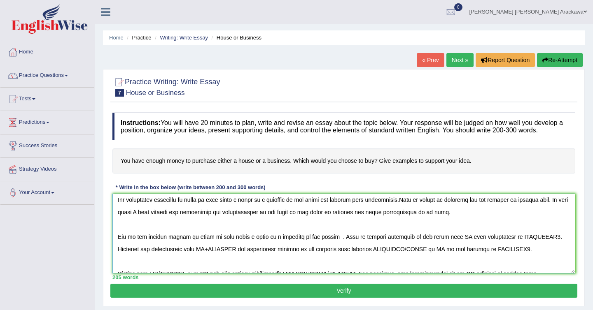
scroll to position [54, 0]
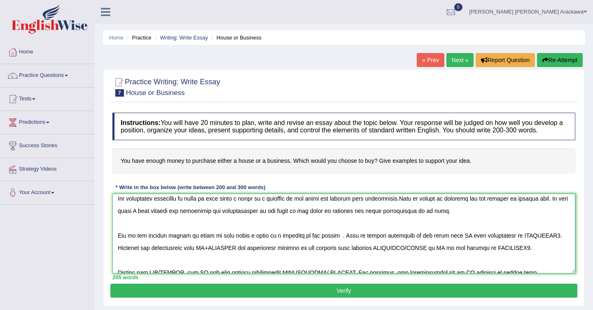
click at [320, 244] on textarea at bounding box center [343, 234] width 463 height 80
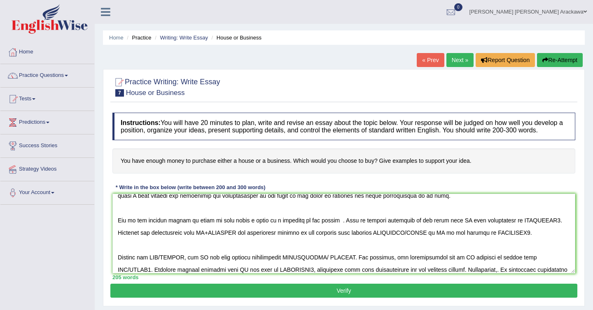
scroll to position [70, 0]
click at [158, 239] on textarea at bounding box center [343, 234] width 463 height 80
click at [519, 241] on textarea at bounding box center [343, 234] width 463 height 80
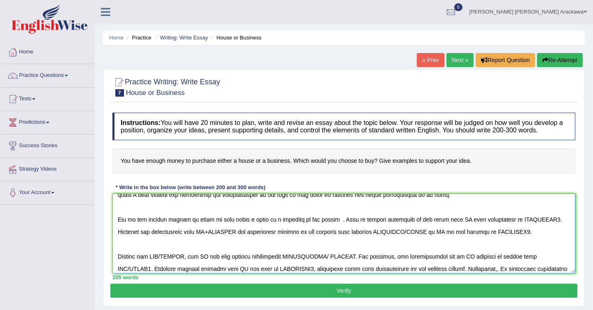
click at [519, 241] on textarea at bounding box center [343, 234] width 463 height 80
paste textarea "One of the primary ADV/CAUSES of ET is its strong improvement of BENECAUSE1. Th…"
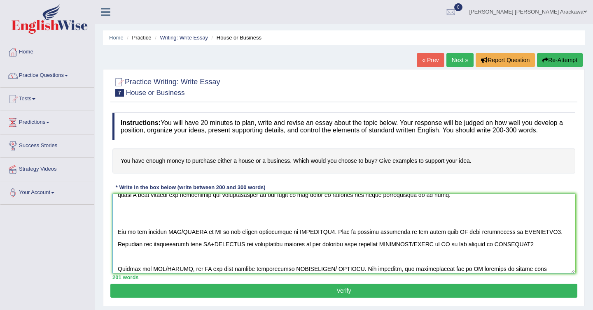
click at [171, 228] on textarea at bounding box center [343, 234] width 463 height 80
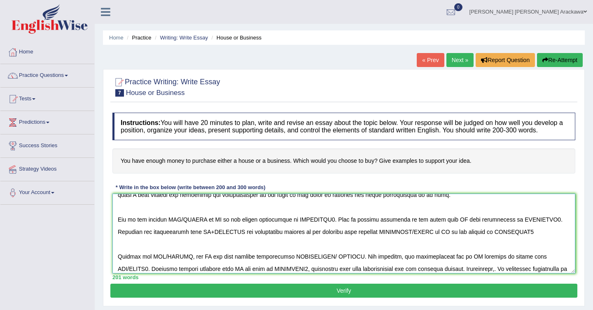
click at [168, 227] on textarea at bounding box center [343, 234] width 463 height 80
click at [205, 227] on textarea at bounding box center [343, 234] width 463 height 80
click at [195, 228] on textarea at bounding box center [343, 234] width 463 height 80
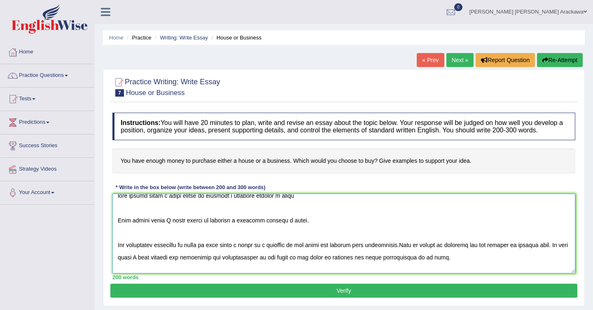
scroll to position [0, 0]
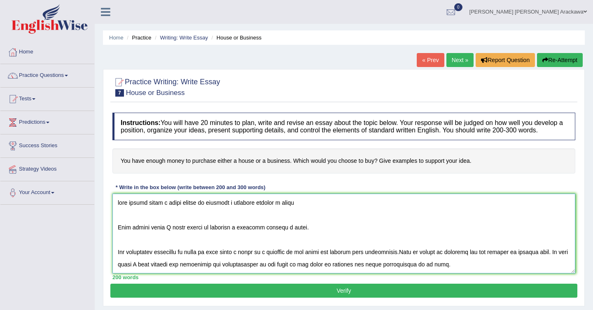
click at [191, 210] on textarea at bounding box center [343, 234] width 463 height 80
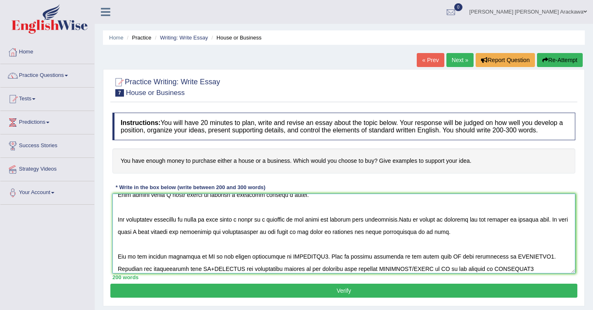
scroll to position [32, 0]
click at [448, 239] on textarea at bounding box center [343, 234] width 463 height 80
paste textarea "with enough money i would choose to purchase a business instead a house"
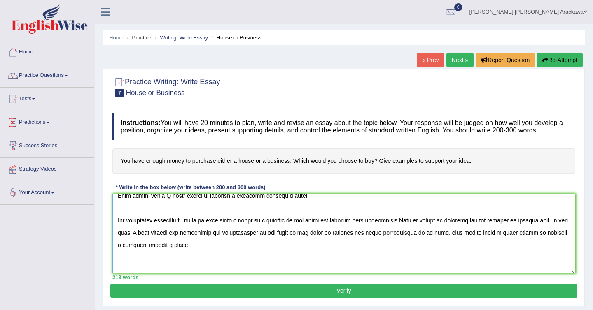
click at [446, 242] on textarea at bounding box center [343, 234] width 463 height 80
click at [524, 240] on textarea at bounding box center [343, 234] width 463 height 80
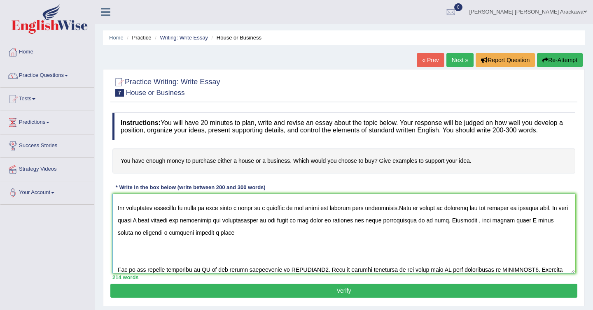
scroll to position [49, 0]
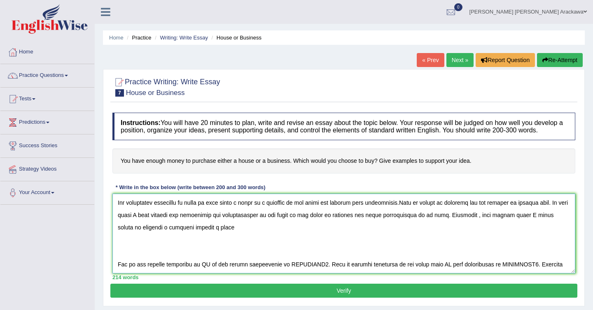
click at [214, 234] on textarea at bounding box center [343, 234] width 463 height 80
click at [121, 256] on textarea at bounding box center [343, 234] width 463 height 80
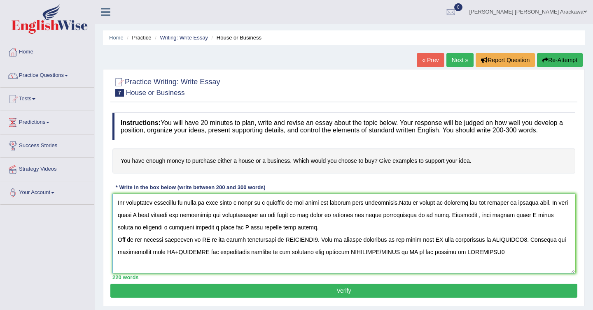
scroll to position [37, 0]
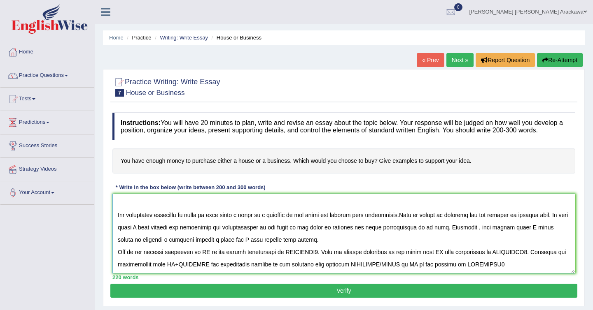
drag, startPoint x: 117, startPoint y: 248, endPoint x: 215, endPoint y: 250, distance: 97.6
click at [215, 250] on textarea at bounding box center [343, 234] width 463 height 80
click at [205, 259] on textarea at bounding box center [343, 234] width 463 height 80
paste textarea "purchase a business instead a house"
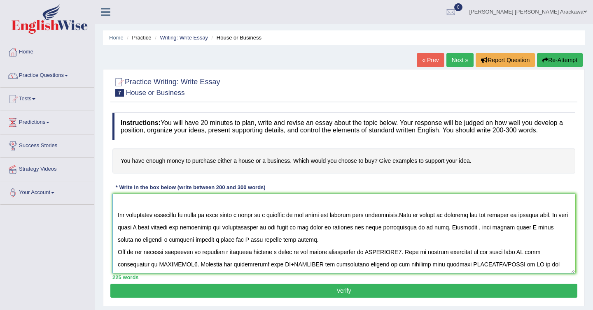
drag, startPoint x: 330, startPoint y: 260, endPoint x: 409, endPoint y: 258, distance: 79.5
click at [409, 258] on textarea at bounding box center [343, 234] width 463 height 80
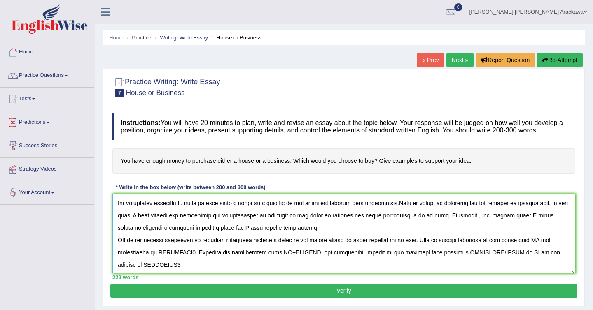
scroll to position [52, 0]
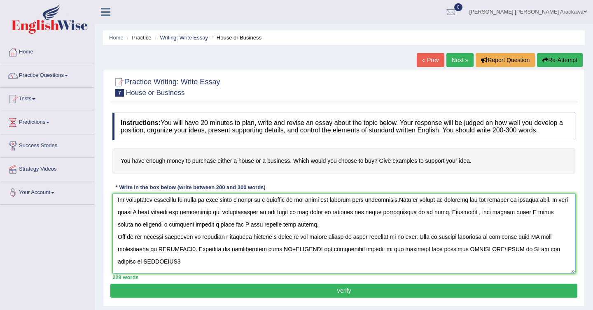
click at [528, 246] on textarea at bounding box center [343, 234] width 463 height 80
paste textarea "purchase a business instead a house"
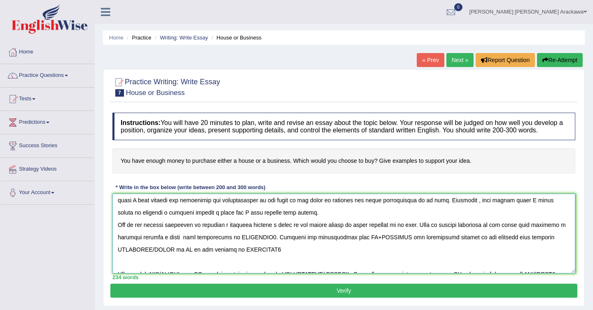
scroll to position [65, 0]
click at [245, 243] on textarea at bounding box center [343, 234] width 463 height 80
click at [391, 245] on textarea at bounding box center [343, 234] width 463 height 80
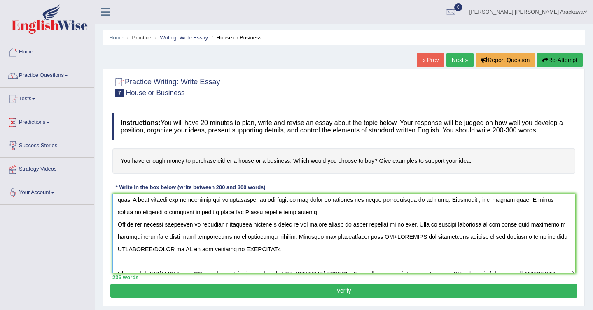
paste textarea "purchase a business instead a house"
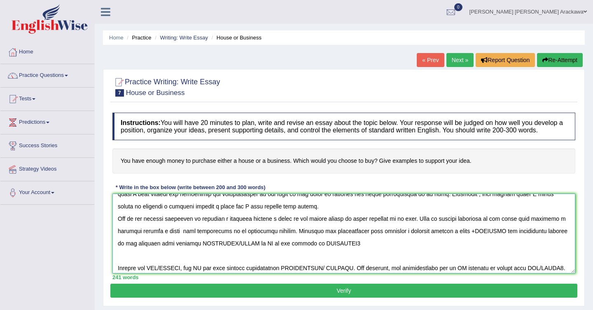
scroll to position [72, 0]
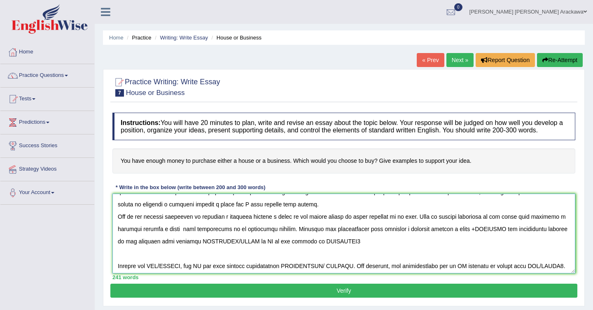
click at [486, 237] on textarea at bounding box center [343, 234] width 463 height 80
click at [521, 235] on textarea at bounding box center [343, 234] width 463 height 80
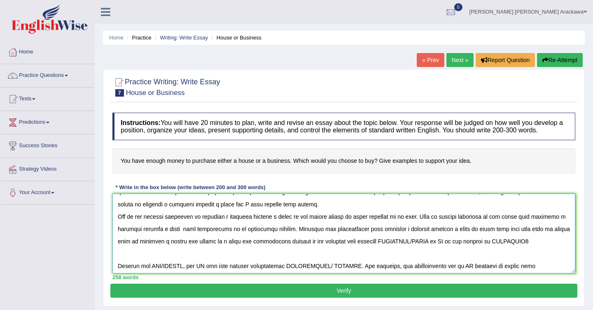
click at [442, 250] on textarea at bounding box center [343, 234] width 463 height 80
click at [348, 250] on textarea at bounding box center [343, 234] width 463 height 80
click at [266, 249] on textarea at bounding box center [343, 234] width 463 height 80
drag, startPoint x: 378, startPoint y: 249, endPoint x: 265, endPoint y: 249, distance: 113.6
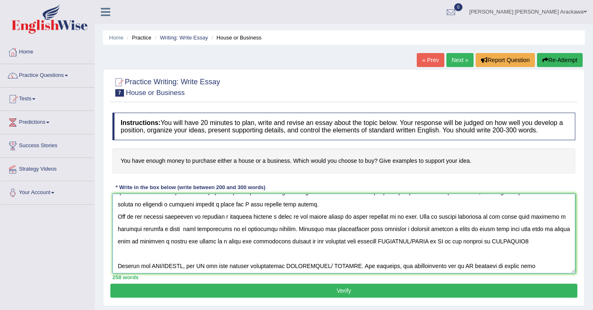
click at [265, 249] on textarea at bounding box center [343, 234] width 463 height 80
click at [287, 251] on textarea at bounding box center [343, 234] width 463 height 80
click at [477, 250] on textarea at bounding box center [343, 234] width 463 height 80
drag, startPoint x: 477, startPoint y: 247, endPoint x: 332, endPoint y: 249, distance: 145.7
click at [332, 249] on textarea at bounding box center [343, 234] width 463 height 80
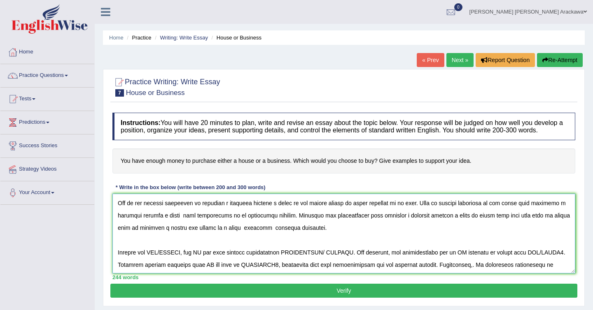
scroll to position [90, 0]
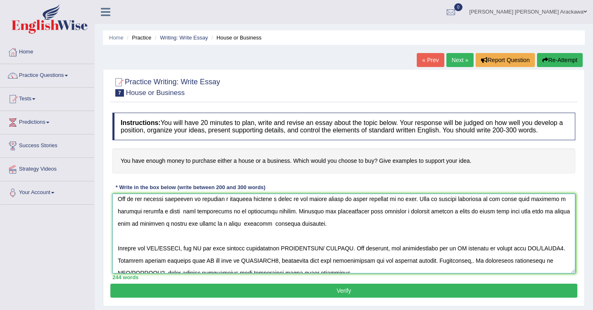
click at [137, 246] on textarea at bounding box center [343, 234] width 463 height 80
click at [148, 255] on textarea at bounding box center [343, 234] width 463 height 80
drag, startPoint x: 183, startPoint y: 256, endPoint x: 147, endPoint y: 256, distance: 36.6
click at [147, 256] on textarea at bounding box center [343, 234] width 463 height 80
paste textarea "purchase a business instead a house"
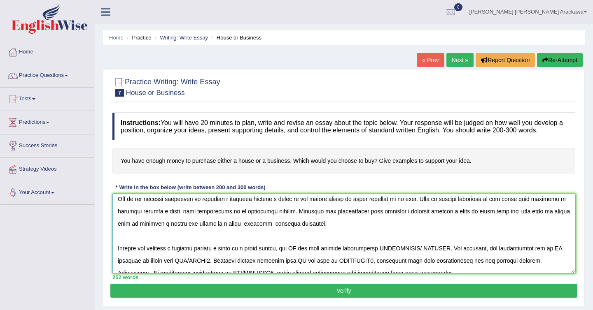
click at [293, 257] on textarea at bounding box center [343, 234] width 463 height 80
click at [309, 257] on textarea at bounding box center [343, 234] width 463 height 80
click at [377, 256] on textarea at bounding box center [343, 234] width 463 height 80
click at [405, 255] on textarea at bounding box center [343, 234] width 463 height 80
click at [468, 256] on textarea at bounding box center [343, 234] width 463 height 80
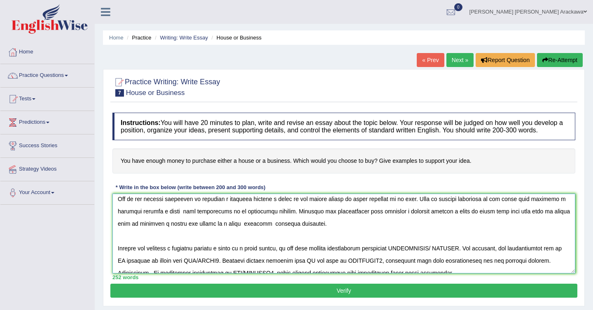
click at [468, 256] on textarea at bounding box center [343, 234] width 463 height 80
click at [508, 256] on textarea at bounding box center [343, 234] width 463 height 80
paste textarea "purchase a business instead a house"
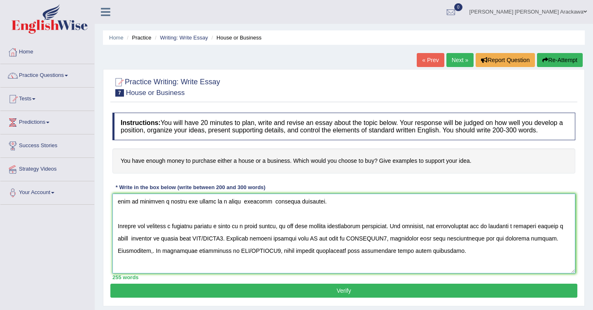
scroll to position [114, 0]
drag, startPoint x: 223, startPoint y: 244, endPoint x: 256, endPoint y: 245, distance: 33.8
click at [256, 245] on textarea at bounding box center [343, 234] width 463 height 80
click at [443, 244] on textarea at bounding box center [343, 234] width 463 height 80
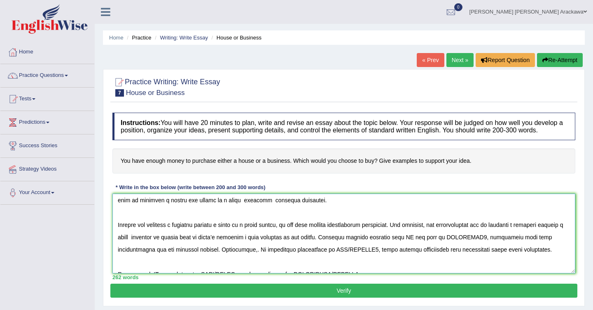
paste textarea "purchase a business instead a house"
click at [467, 246] on textarea at bounding box center [343, 234] width 463 height 80
click at [151, 257] on textarea at bounding box center [343, 234] width 463 height 80
click at [193, 258] on textarea at bounding box center [343, 234] width 463 height 80
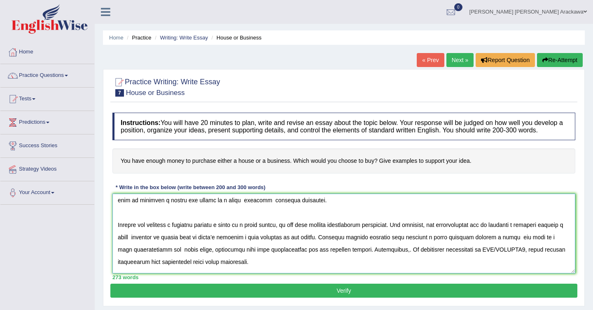
click at [240, 257] on textarea at bounding box center [343, 234] width 463 height 80
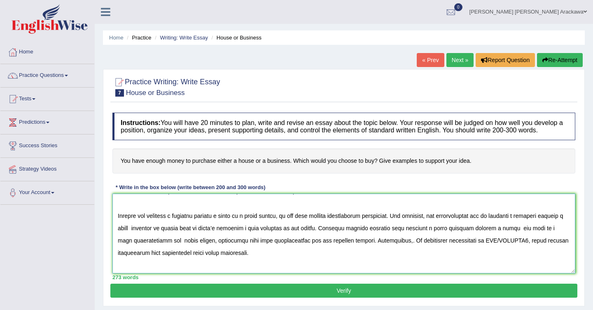
scroll to position [124, 0]
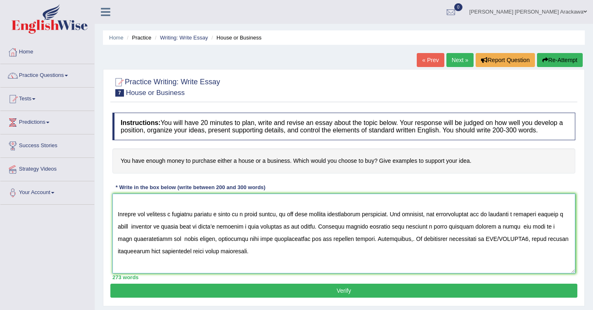
click at [348, 246] on textarea at bounding box center [343, 234] width 463 height 80
click at [357, 247] on textarea at bounding box center [343, 234] width 463 height 80
click at [358, 248] on textarea at bounding box center [343, 234] width 463 height 80
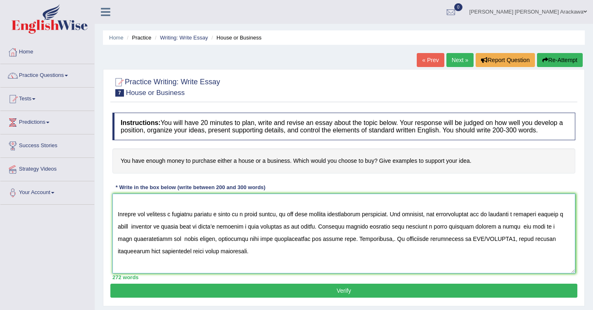
click at [414, 247] on textarea at bounding box center [343, 234] width 463 height 80
paste textarea "purchase a business instead a house"
click at [126, 258] on textarea at bounding box center [343, 234] width 463 height 80
click at [160, 260] on textarea at bounding box center [343, 234] width 463 height 80
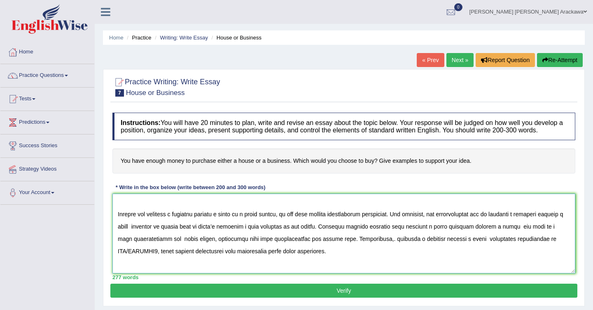
click at [160, 260] on textarea at bounding box center [343, 234] width 463 height 80
click at [416, 261] on textarea at bounding box center [343, 234] width 463 height 80
click at [444, 260] on textarea at bounding box center [343, 234] width 463 height 80
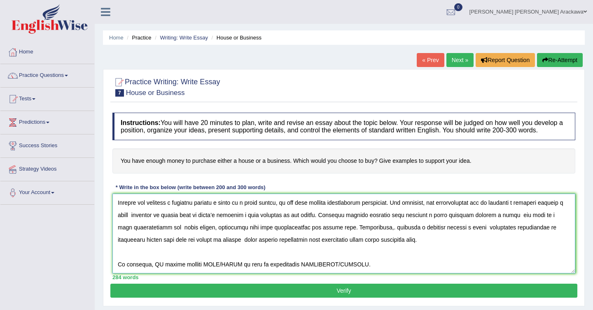
scroll to position [148, 0]
click at [157, 260] on textarea at bounding box center [343, 234] width 463 height 80
paste textarea "purchase a business instead a house"
click at [286, 262] on textarea at bounding box center [343, 234] width 463 height 80
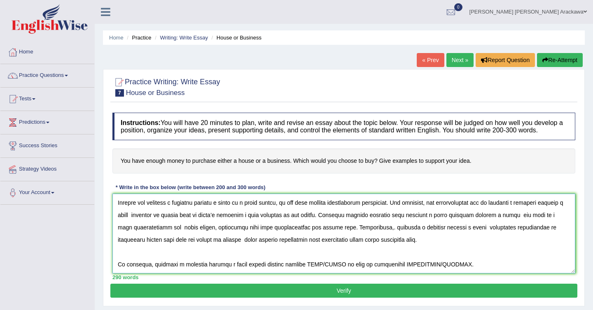
click at [305, 259] on textarea at bounding box center [343, 234] width 463 height 80
click at [342, 258] on textarea at bounding box center [343, 234] width 463 height 80
click at [312, 260] on textarea at bounding box center [343, 234] width 463 height 80
click at [312, 258] on textarea at bounding box center [343, 234] width 463 height 80
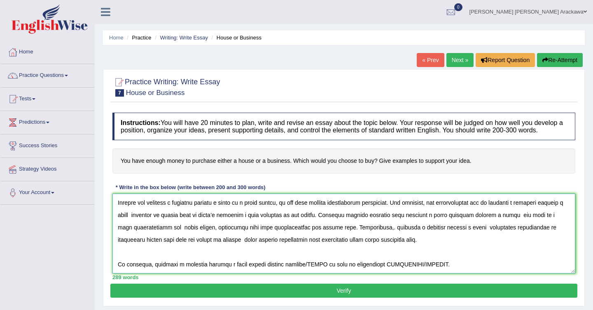
click at [312, 258] on textarea at bounding box center [343, 234] width 463 height 80
click at [362, 261] on textarea at bounding box center [343, 234] width 463 height 80
click at [415, 261] on textarea at bounding box center [343, 234] width 463 height 80
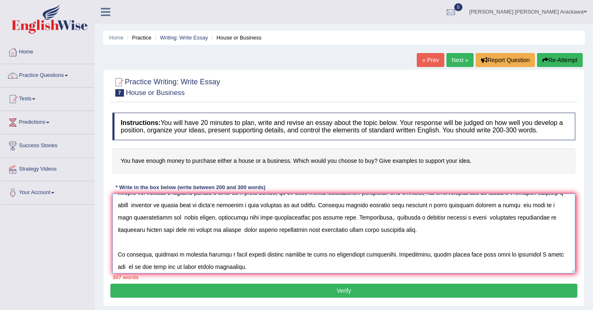
scroll to position [146, 0]
click at [206, 250] on textarea at bounding box center [343, 234] width 463 height 80
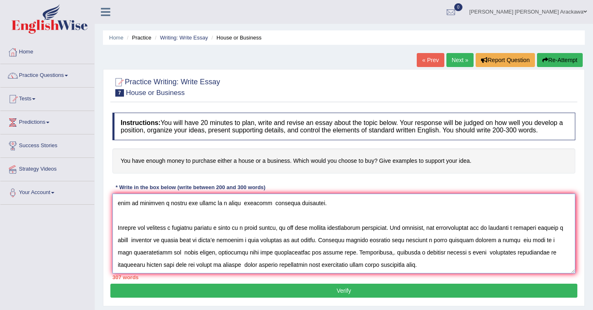
scroll to position [109, 0]
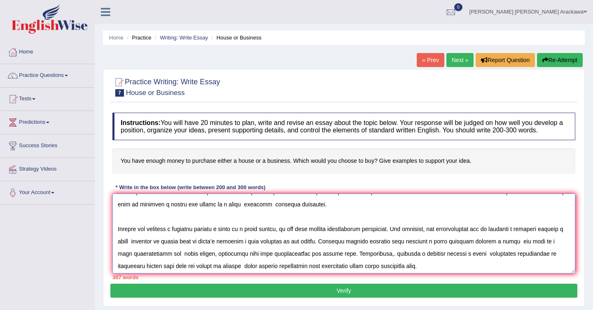
click at [130, 227] on textarea at bounding box center [343, 234] width 463 height 80
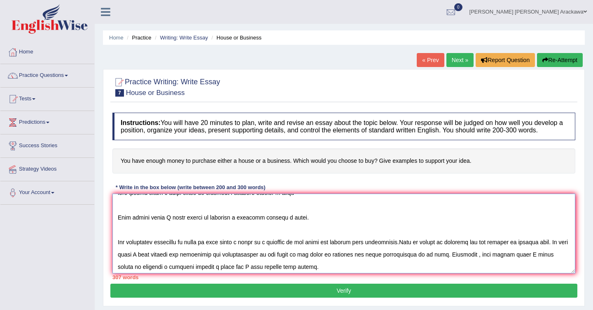
scroll to position [0, 0]
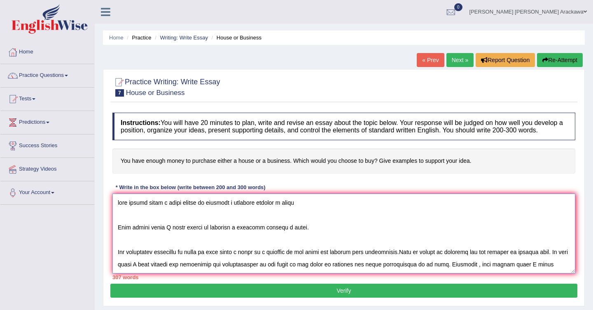
drag, startPoint x: 323, startPoint y: 230, endPoint x: 120, endPoint y: 188, distance: 206.9
click at [120, 188] on div "Instructions: You will have 20 minutes to plan, write and revise an essay about…" at bounding box center [343, 196] width 467 height 175
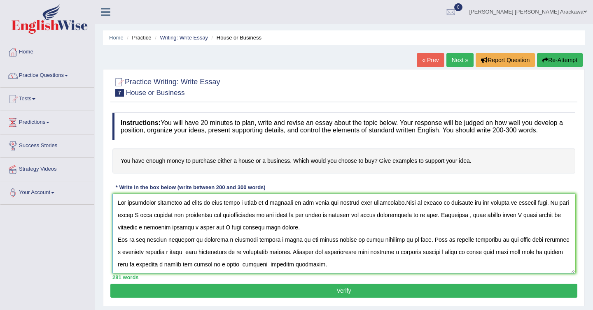
click at [119, 234] on textarea at bounding box center [343, 234] width 463 height 80
click at [410, 207] on textarea at bounding box center [343, 234] width 463 height 80
click at [425, 208] on textarea at bounding box center [343, 234] width 463 height 80
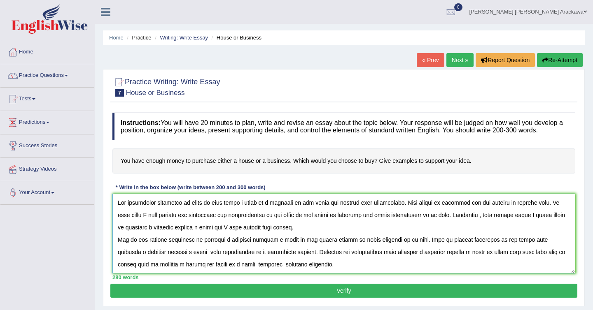
click at [133, 221] on textarea at bounding box center [343, 234] width 463 height 80
click at [466, 220] on textarea at bounding box center [343, 234] width 463 height 80
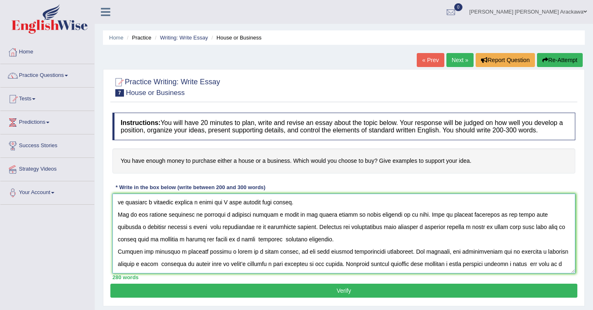
scroll to position [27, 0]
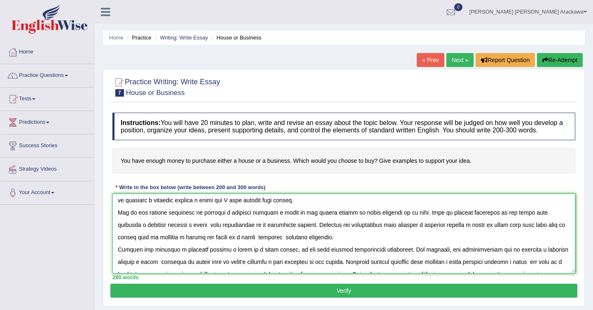
click at [347, 220] on textarea at bounding box center [343, 234] width 463 height 80
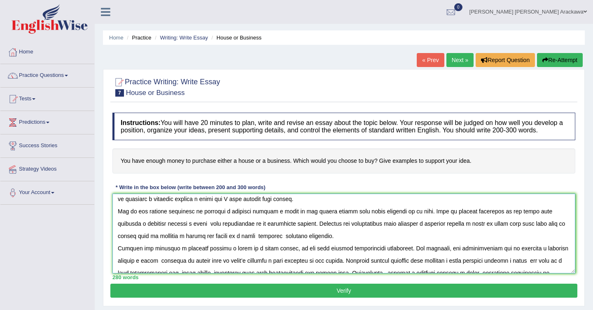
click at [514, 218] on textarea at bounding box center [343, 234] width 463 height 80
click at [188, 230] on textarea at bounding box center [343, 234] width 463 height 80
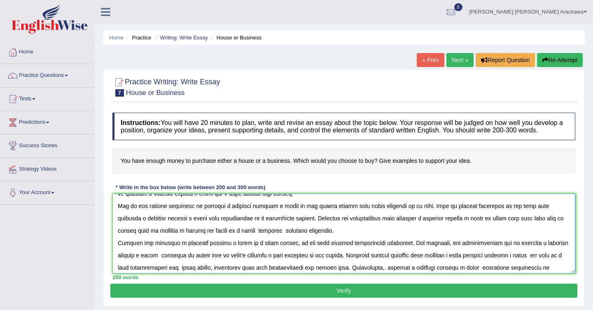
click at [528, 225] on textarea at bounding box center [343, 234] width 463 height 80
click at [265, 238] on textarea at bounding box center [343, 234] width 463 height 80
click at [289, 237] on textarea at bounding box center [343, 234] width 463 height 80
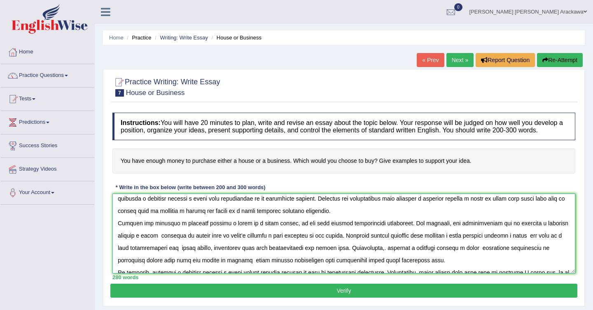
scroll to position [54, 0]
click at [400, 228] on textarea at bounding box center [343, 234] width 463 height 80
click at [391, 229] on textarea at bounding box center [343, 234] width 463 height 80
click at [240, 244] on textarea at bounding box center [343, 234] width 463 height 80
click at [240, 243] on textarea at bounding box center [343, 234] width 463 height 80
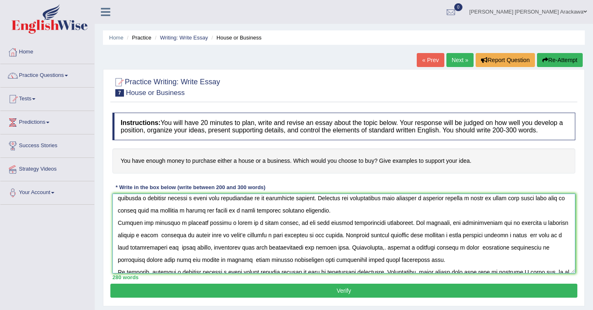
click at [240, 243] on textarea at bounding box center [343, 234] width 463 height 80
click at [162, 242] on textarea at bounding box center [343, 234] width 463 height 80
click at [236, 244] on textarea at bounding box center [343, 234] width 463 height 80
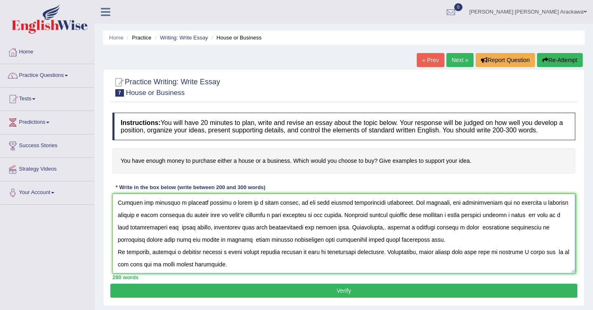
scroll to position [74, 0]
click at [554, 221] on textarea at bounding box center [343, 234] width 463 height 80
click at [207, 233] on textarea at bounding box center [343, 234] width 463 height 80
click at [407, 235] on textarea at bounding box center [343, 234] width 463 height 80
click at [504, 234] on textarea at bounding box center [343, 234] width 463 height 80
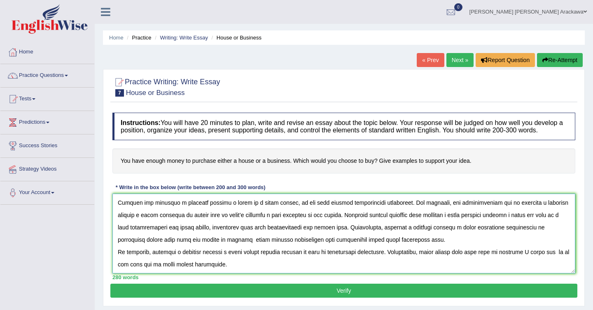
click at [248, 248] on textarea at bounding box center [343, 234] width 463 height 80
click at [544, 245] on textarea at bounding box center [343, 234] width 463 height 80
click at [562, 247] on textarea at bounding box center [343, 234] width 463 height 80
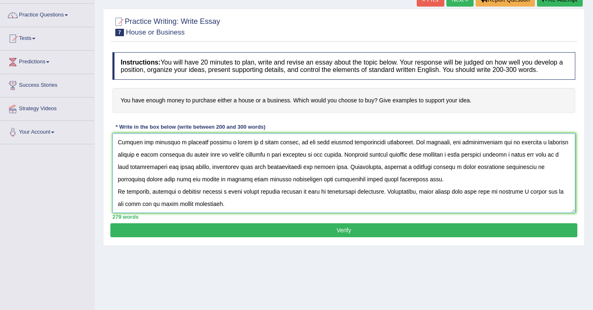
scroll to position [61, 0]
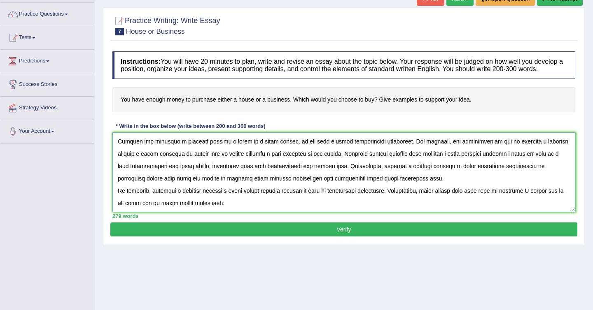
type textarea "The increasing influence of which is more worth a house or a business on our li…"
click at [229, 237] on button "Verify" at bounding box center [343, 230] width 467 height 14
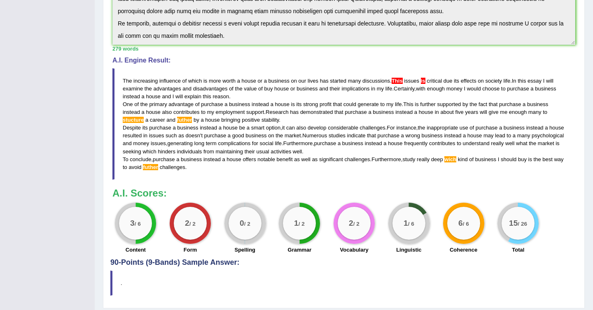
scroll to position [209, 0]
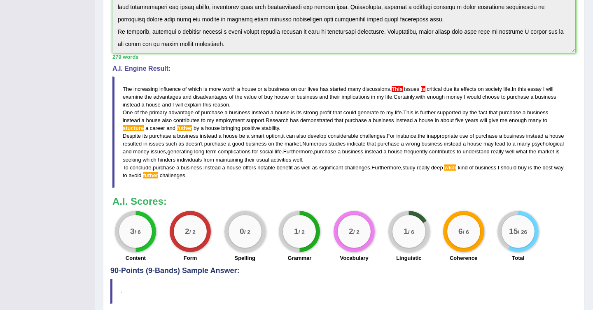
click at [419, 92] on span "issues" at bounding box center [411, 89] width 15 height 6
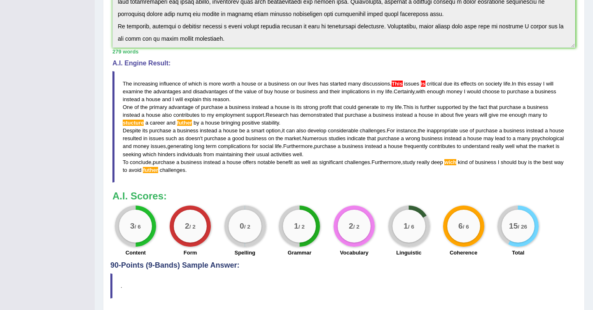
scroll to position [213, 0]
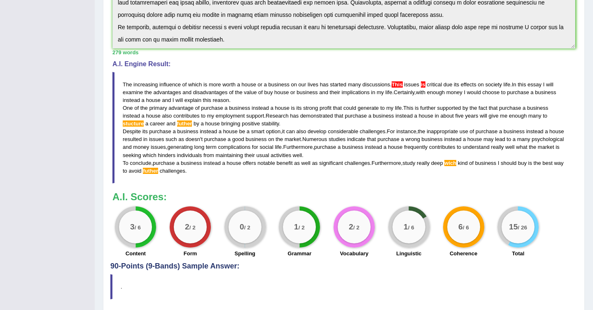
click at [181, 127] on span "futher" at bounding box center [184, 124] width 15 height 6
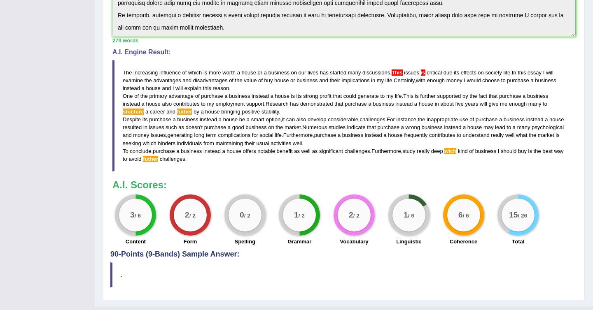
scroll to position [226, 0]
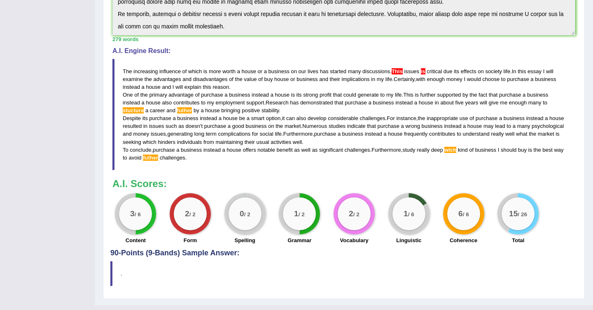
drag, startPoint x: 292, startPoint y: 109, endPoint x: 344, endPoint y: 106, distance: 51.9
click at [345, 107] on blockquote "The increasing influence of which is more worth a house or a business on our li…" at bounding box center [343, 115] width 463 height 112
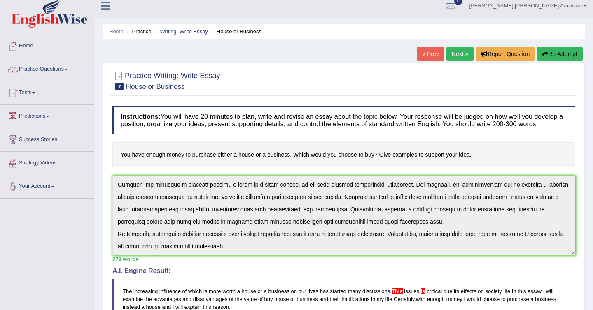
scroll to position [0, 0]
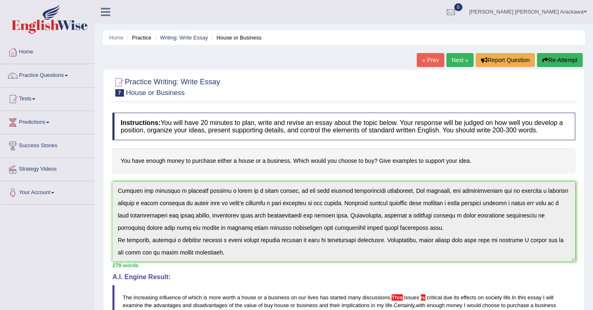
click at [461, 60] on link "Next »" at bounding box center [459, 60] width 27 height 14
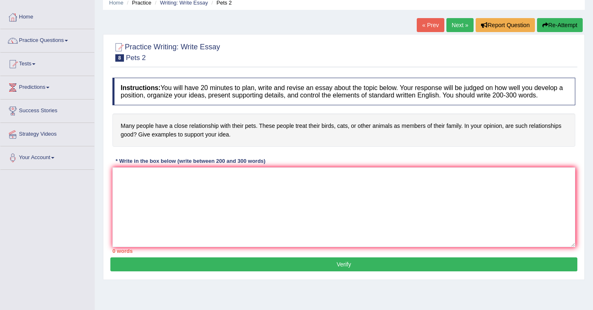
scroll to position [35, 0]
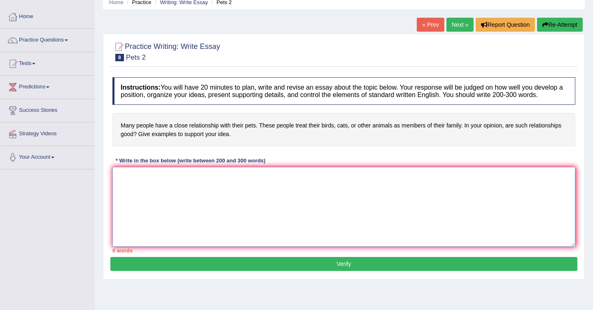
click at [287, 218] on textarea at bounding box center [343, 207] width 463 height 80
type textarea "The increasing influence of ET"
drag, startPoint x: 205, startPoint y: 187, endPoint x: 90, endPoint y: 189, distance: 114.4
click at [91, 189] on div "Toggle navigation Home Practice Questions Speaking Practice Read Aloud Repeat S…" at bounding box center [296, 179] width 593 height 428
paste textarea "The increasing influence of ET on our lives has started many discussions. This …"
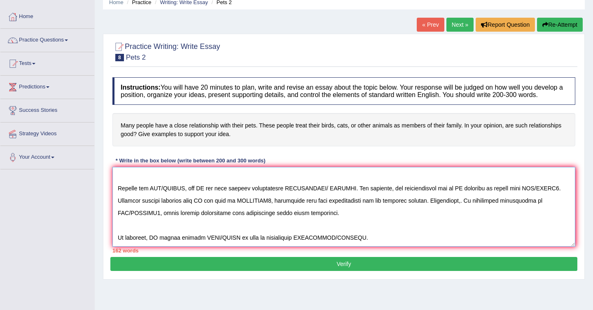
scroll to position [0, 0]
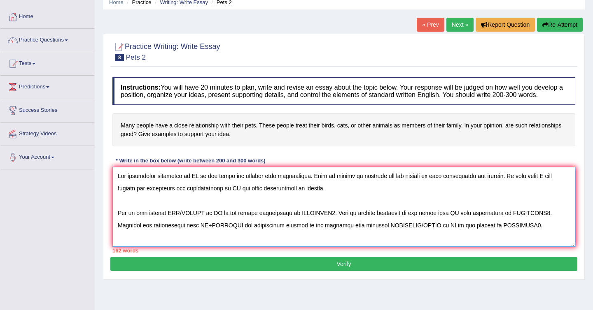
click at [191, 182] on textarea at bounding box center [343, 207] width 463 height 80
drag, startPoint x: 301, startPoint y: 184, endPoint x: 189, endPoint y: 184, distance: 112.4
click at [189, 184] on textarea at bounding box center [343, 207] width 463 height 80
click at [223, 203] on textarea at bounding box center [343, 207] width 463 height 80
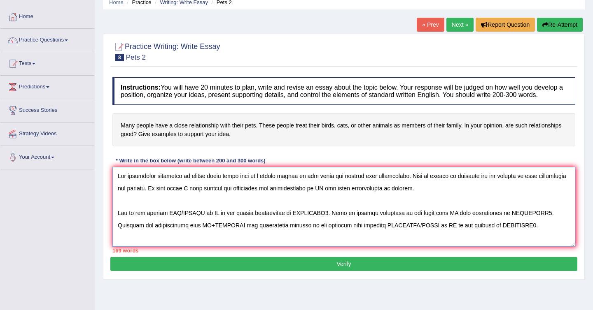
click at [540, 183] on textarea at bounding box center [343, 207] width 463 height 80
click at [127, 197] on textarea at bounding box center [343, 207] width 463 height 80
click at [314, 195] on textarea at bounding box center [343, 207] width 463 height 80
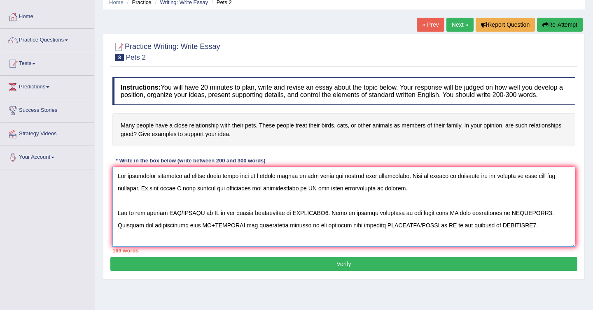
click at [314, 195] on textarea at bounding box center [343, 207] width 463 height 80
click at [313, 195] on textarea at bounding box center [343, 207] width 463 height 80
click at [310, 195] on textarea at bounding box center [343, 207] width 463 height 80
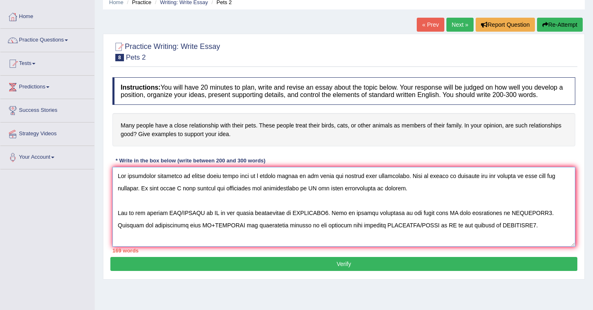
paste textarea "people treat their pets as a family member o"
click at [492, 196] on textarea at bounding box center [343, 207] width 463 height 80
click at [132, 211] on textarea at bounding box center [343, 207] width 463 height 80
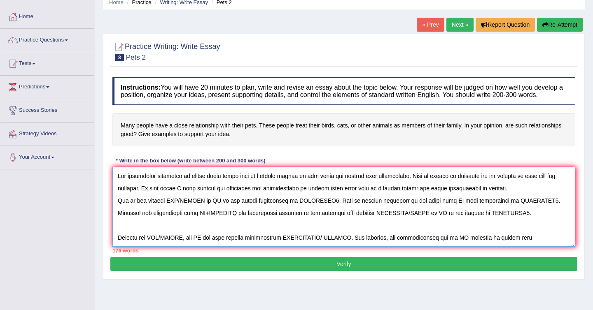
drag, startPoint x: 205, startPoint y: 206, endPoint x: 169, endPoint y: 208, distance: 36.3
click at [169, 208] on textarea at bounding box center [343, 207] width 463 height 80
click at [207, 208] on textarea at bounding box center [343, 207] width 463 height 80
paste textarea "people treat their pets as a family member o"
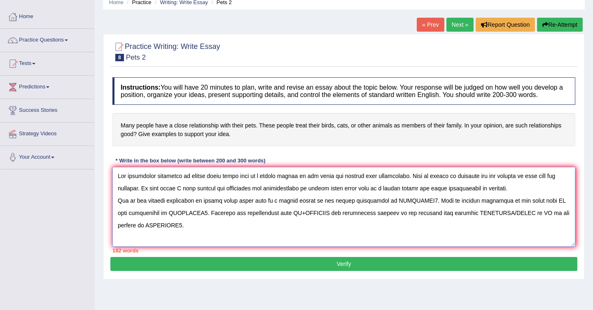
paste textarea "o"
drag, startPoint x: 428, startPoint y: 207, endPoint x: 388, endPoint y: 209, distance: 40.0
click at [389, 211] on textarea at bounding box center [343, 207] width 463 height 80
click at [522, 207] on textarea at bounding box center [343, 207] width 463 height 80
click at [316, 206] on textarea at bounding box center [343, 207] width 463 height 80
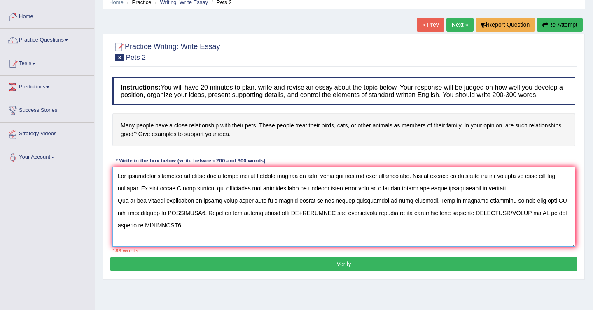
click at [425, 208] on textarea at bounding box center [343, 207] width 463 height 80
click at [566, 208] on textarea at bounding box center [343, 207] width 463 height 80
paste textarea "people treat their pets as a family member"
drag, startPoint x: 315, startPoint y: 218, endPoint x: 280, endPoint y: 219, distance: 35.4
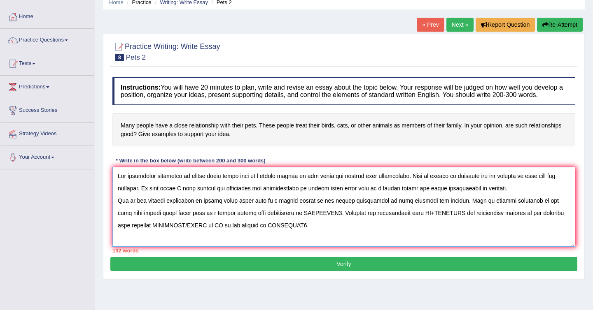
click at [280, 219] on textarea at bounding box center [343, 207] width 463 height 80
paste textarea "veterinarian"
click at [417, 221] on textarea at bounding box center [343, 207] width 463 height 80
paste textarea "veterinarian"
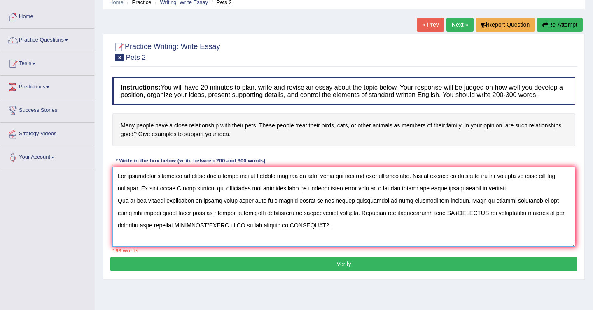
drag, startPoint x: 298, startPoint y: 183, endPoint x: 188, endPoint y: 181, distance: 109.9
click at [188, 181] on textarea at bounding box center [343, 207] width 463 height 80
click at [416, 223] on textarea at bounding box center [343, 207] width 463 height 80
paste textarea "people treat their pets as a family member"
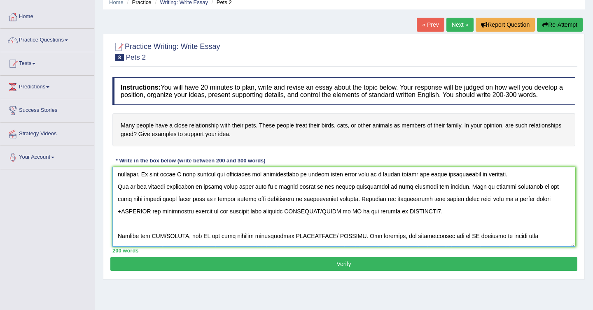
scroll to position [14, 0]
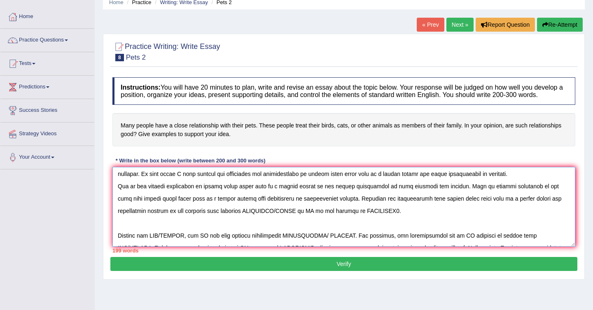
drag, startPoint x: 215, startPoint y: 216, endPoint x: 265, endPoint y: 213, distance: 49.5
click at [265, 213] on textarea at bounding box center [343, 207] width 463 height 80
click at [167, 233] on textarea at bounding box center [343, 207] width 463 height 80
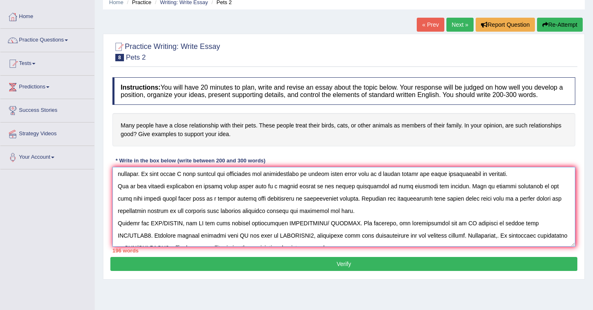
drag, startPoint x: 147, startPoint y: 230, endPoint x: 182, endPoint y: 225, distance: 36.3
click at [182, 228] on textarea at bounding box center [343, 207] width 463 height 80
click at [193, 231] on textarea at bounding box center [343, 207] width 463 height 80
paste textarea "people treat their pets as a family member"
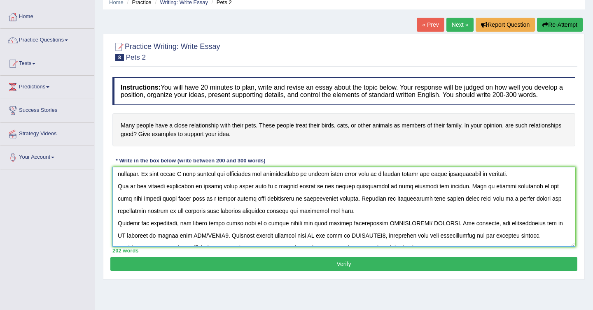
drag, startPoint x: 380, startPoint y: 231, endPoint x: 449, endPoint y: 227, distance: 69.3
click at [449, 227] on textarea at bounding box center [343, 207] width 463 height 80
click at [509, 229] on textarea at bounding box center [343, 207] width 463 height 80
paste textarea "people treat their pets as a family member"
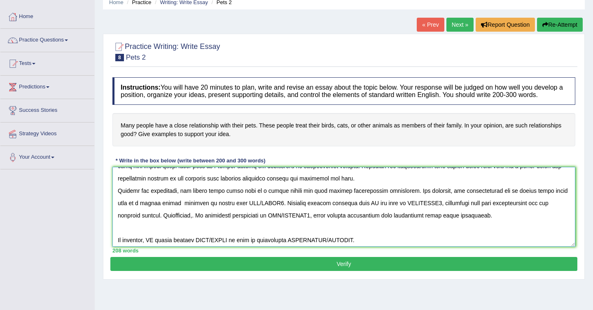
scroll to position [49, 0]
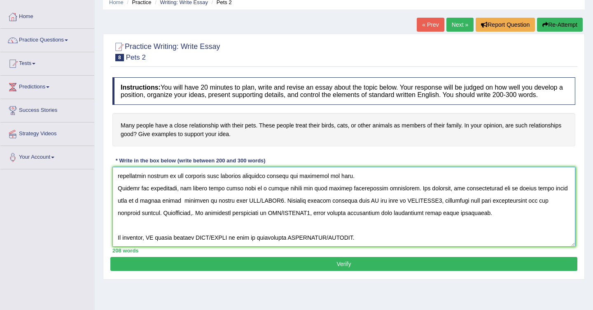
drag, startPoint x: 188, startPoint y: 194, endPoint x: 177, endPoint y: 195, distance: 11.1
click at [176, 195] on textarea at bounding box center [343, 207] width 463 height 80
click at [465, 195] on textarea at bounding box center [343, 207] width 463 height 80
click at [450, 195] on textarea at bounding box center [343, 207] width 463 height 80
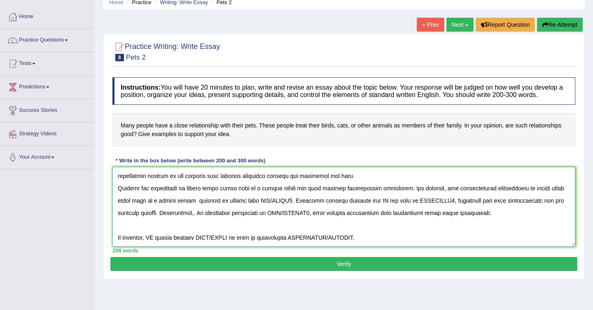
drag, startPoint x: 518, startPoint y: 195, endPoint x: 531, endPoint y: 191, distance: 12.9
click at [531, 191] on textarea at bounding box center [343, 207] width 463 height 80
click at [158, 209] on textarea at bounding box center [343, 207] width 463 height 80
click at [216, 207] on textarea at bounding box center [343, 207] width 463 height 80
drag, startPoint x: 264, startPoint y: 207, endPoint x: 228, endPoint y: 205, distance: 35.8
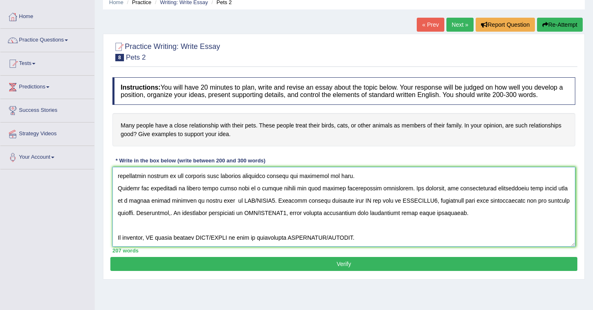
click at [228, 205] on textarea at bounding box center [343, 207] width 463 height 80
click at [218, 208] on textarea at bounding box center [343, 207] width 463 height 80
click at [236, 206] on textarea at bounding box center [343, 207] width 463 height 80
paste textarea "envy"
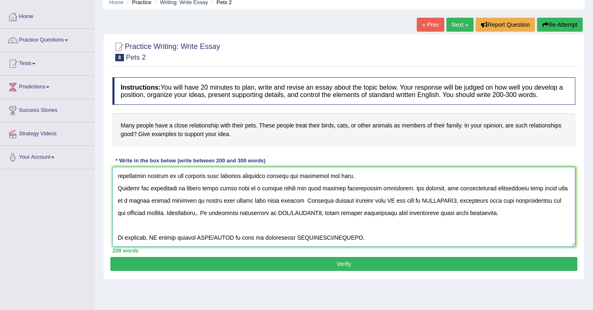
click at [224, 205] on textarea at bounding box center [343, 207] width 463 height 80
click at [291, 209] on textarea at bounding box center [343, 207] width 463 height 80
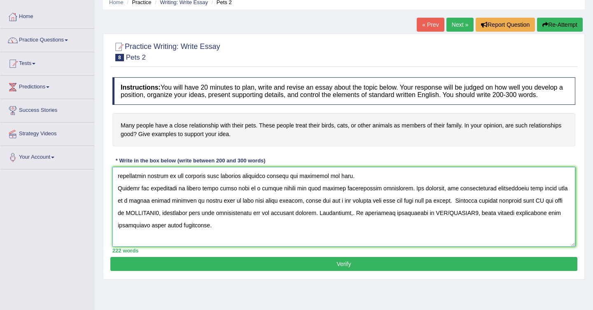
scroll to position [0, 0]
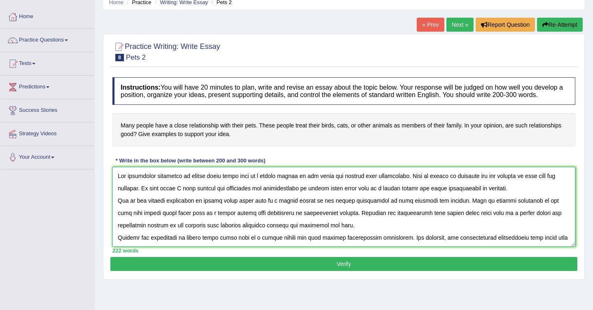
drag, startPoint x: 189, startPoint y: 183, endPoint x: 297, endPoint y: 180, distance: 108.7
click at [297, 180] on textarea at bounding box center [343, 207] width 463 height 80
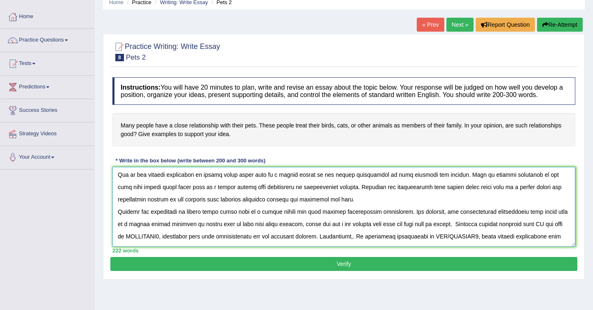
scroll to position [28, 0]
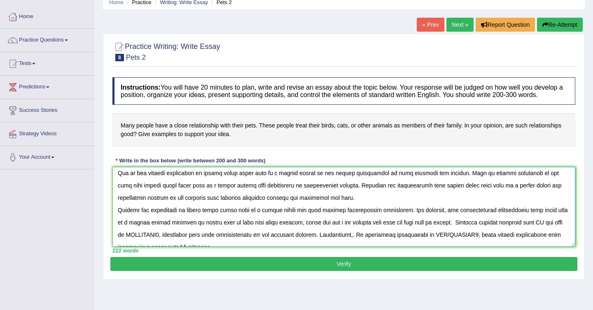
click at [454, 229] on textarea at bounding box center [343, 207] width 463 height 80
click at [540, 230] on textarea at bounding box center [343, 207] width 463 height 80
paste textarea "people treat their pets as a family member"
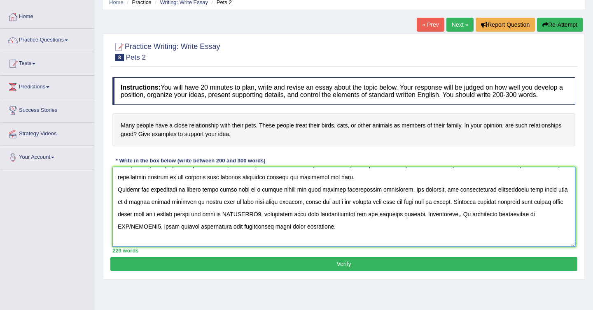
scroll to position [59, 0]
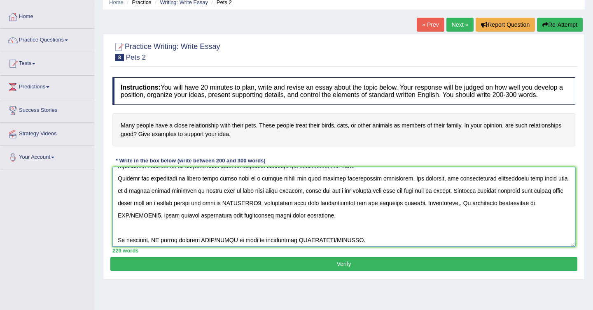
drag, startPoint x: 265, startPoint y: 208, endPoint x: 228, endPoint y: 212, distance: 37.6
click at [228, 212] on textarea at bounding box center [343, 207] width 463 height 80
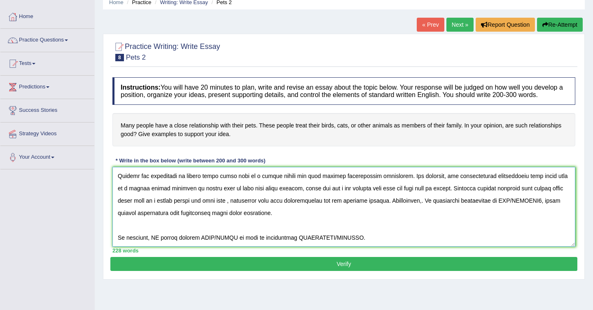
scroll to position [63, 0]
click at [247, 211] on textarea at bounding box center [343, 207] width 463 height 80
drag, startPoint x: 304, startPoint y: 206, endPoint x: 270, endPoint y: 207, distance: 34.2
click at [270, 207] on textarea at bounding box center [343, 207] width 463 height 80
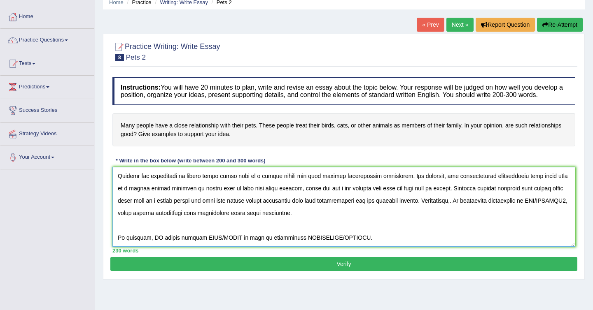
drag, startPoint x: 378, startPoint y: 206, endPoint x: 419, endPoint y: 203, distance: 41.7
click at [419, 203] on textarea at bounding box center [343, 207] width 463 height 80
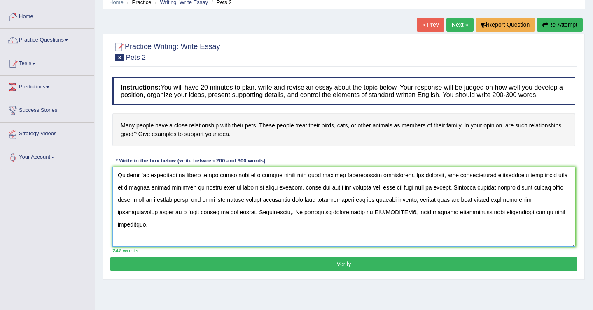
click at [289, 219] on textarea at bounding box center [343, 207] width 463 height 80
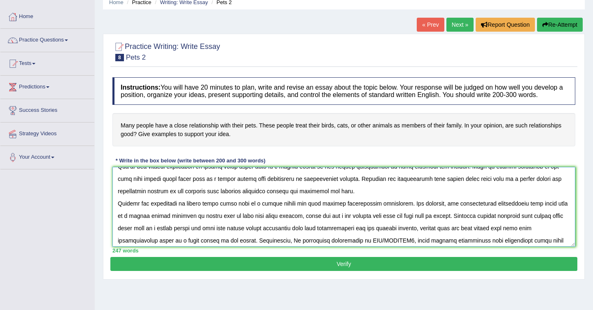
scroll to position [0, 0]
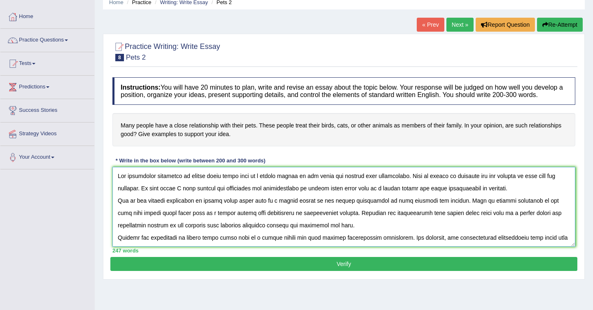
drag, startPoint x: 189, startPoint y: 184, endPoint x: 297, endPoint y: 184, distance: 108.2
click at [297, 184] on textarea at bounding box center [343, 207] width 463 height 80
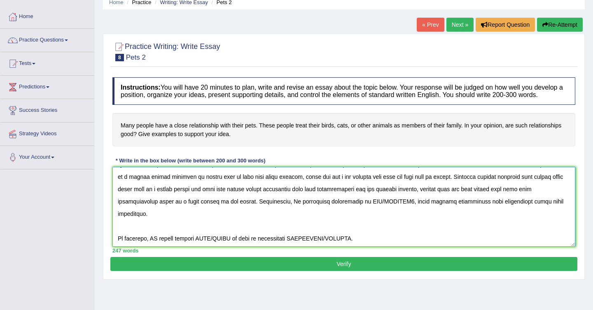
scroll to position [72, 0]
click at [293, 210] on textarea at bounding box center [343, 207] width 463 height 80
paste textarea "people treat their pets as a family member"
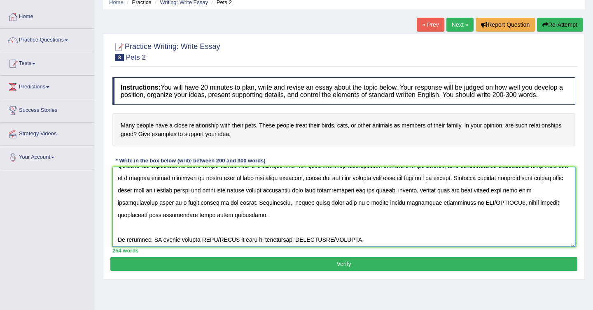
click at [292, 208] on textarea at bounding box center [343, 207] width 463 height 80
drag, startPoint x: 507, startPoint y: 209, endPoint x: 464, endPoint y: 213, distance: 43.8
click at [464, 213] on textarea at bounding box center [343, 207] width 463 height 80
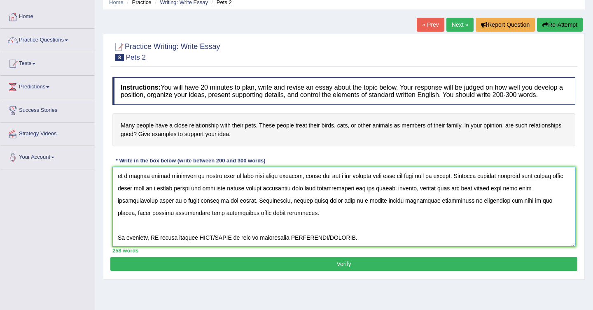
scroll to position [76, 0]
click at [198, 229] on textarea at bounding box center [343, 207] width 463 height 80
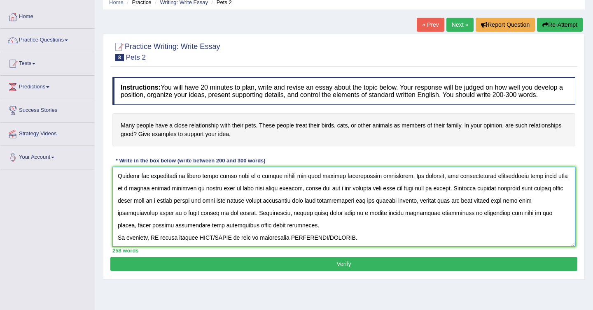
scroll to position [64, 0]
click at [156, 242] on textarea at bounding box center [343, 207] width 463 height 80
paste textarea "people treat their pets as a family member"
drag, startPoint x: 301, startPoint y: 241, endPoint x: 335, endPoint y: 237, distance: 34.4
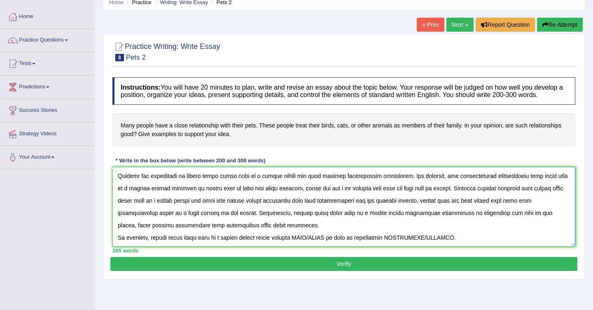
click at [336, 237] on textarea at bounding box center [343, 207] width 463 height 80
drag, startPoint x: 425, startPoint y: 242, endPoint x: 487, endPoint y: 238, distance: 61.8
click at [488, 239] on textarea at bounding box center [343, 207] width 463 height 80
click at [438, 243] on textarea at bounding box center [343, 207] width 463 height 80
click at [458, 242] on textarea at bounding box center [343, 207] width 463 height 80
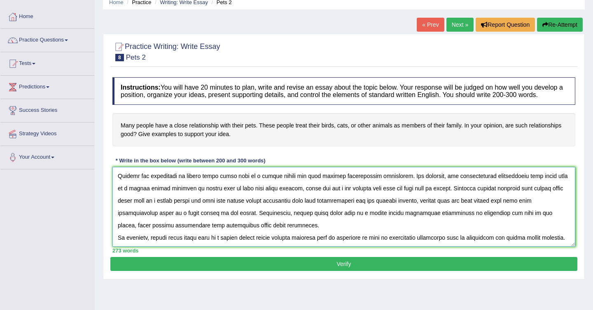
scroll to position [86, 0]
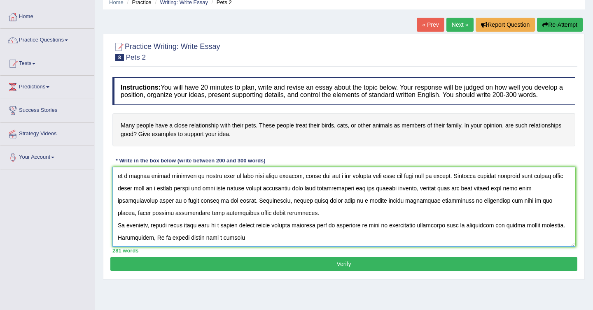
click at [214, 233] on textarea at bounding box center [343, 207] width 463 height 80
click at [319, 234] on textarea at bounding box center [343, 207] width 463 height 80
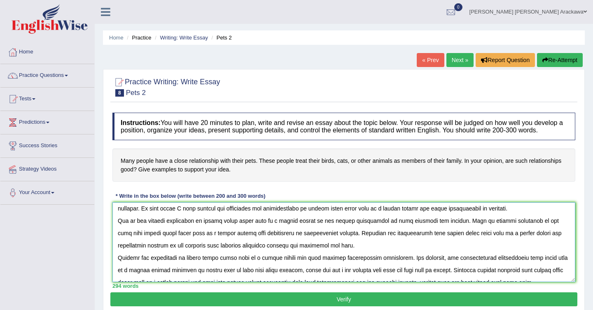
scroll to position [18, 0]
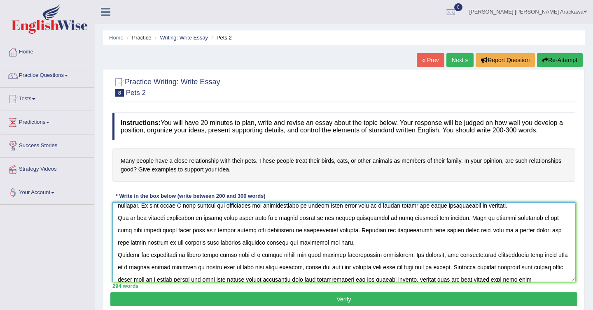
click at [449, 225] on textarea at bounding box center [343, 242] width 463 height 80
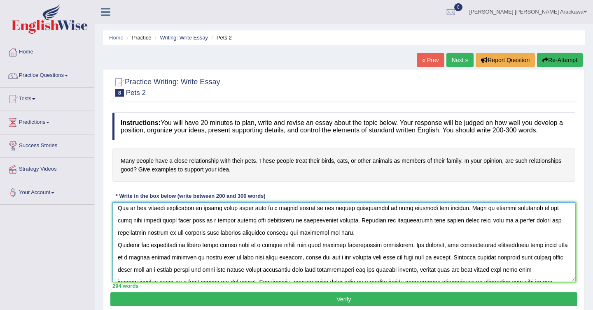
scroll to position [30, 0]
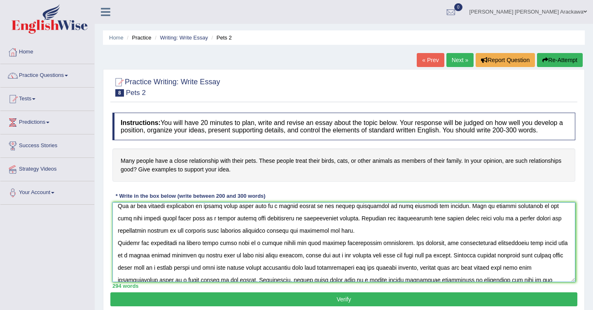
click at [370, 248] on textarea at bounding box center [343, 242] width 463 height 80
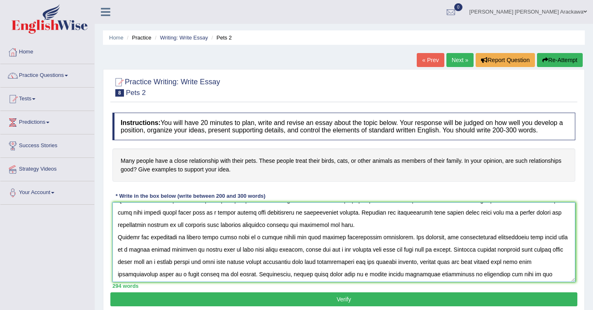
click at [312, 233] on textarea at bounding box center [343, 242] width 463 height 80
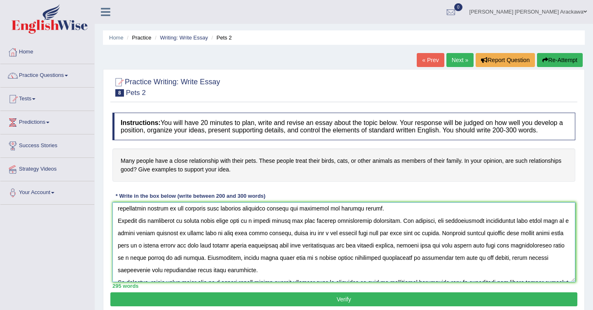
scroll to position [53, 0]
click at [235, 253] on textarea at bounding box center [343, 242] width 463 height 80
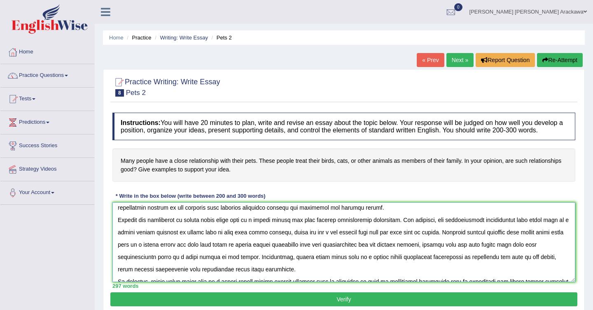
click at [344, 256] on textarea at bounding box center [343, 242] width 463 height 80
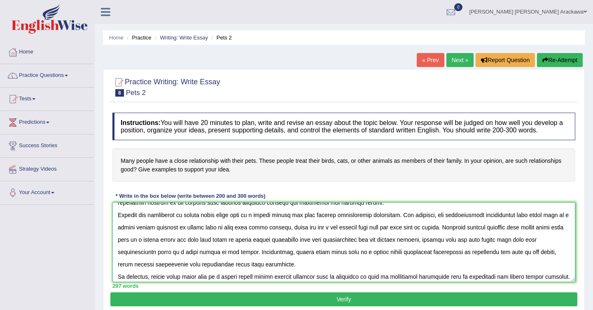
scroll to position [58, 0]
drag, startPoint x: 554, startPoint y: 245, endPoint x: 561, endPoint y: 253, distance: 10.5
click at [561, 253] on textarea at bounding box center [343, 242] width 463 height 80
click at [561, 249] on textarea at bounding box center [343, 242] width 463 height 80
click at [252, 258] on textarea at bounding box center [343, 242] width 463 height 80
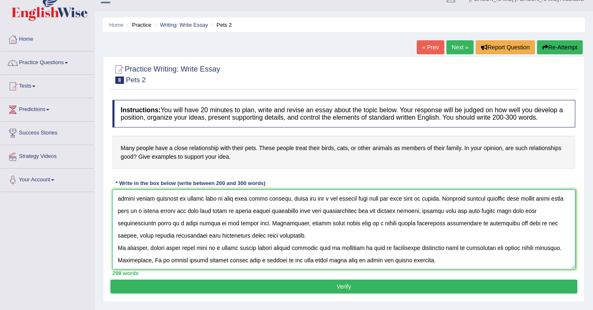
scroll to position [15, 0]
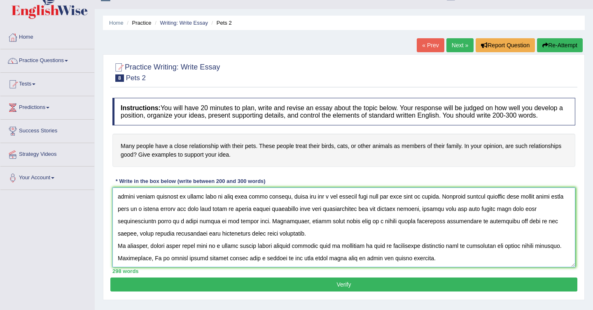
type textarea "The increasing influence of people treat their pets as a family member on our l…"
click at [347, 292] on button "Verify" at bounding box center [343, 285] width 467 height 14
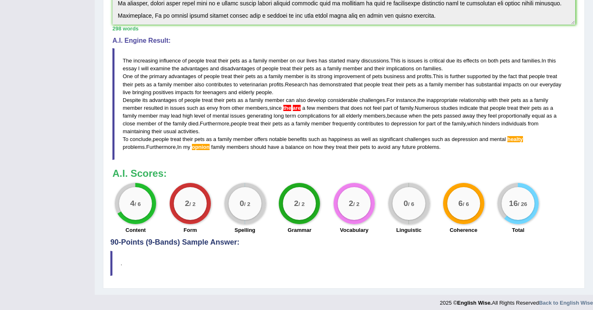
scroll to position [244, 0]
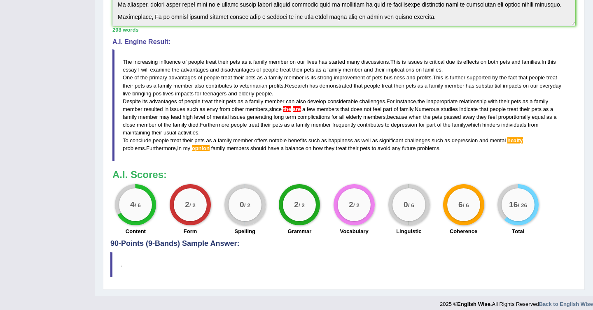
click at [326, 197] on div "2 / 2 Grammar" at bounding box center [299, 210] width 55 height 53
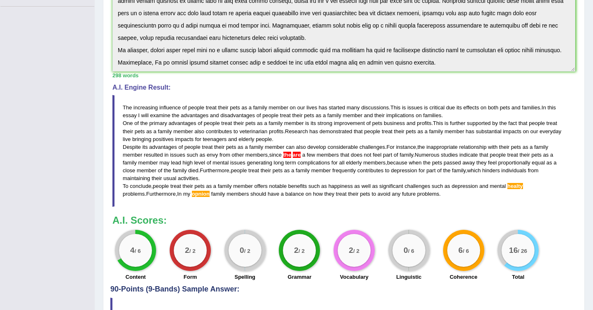
scroll to position [200, 0]
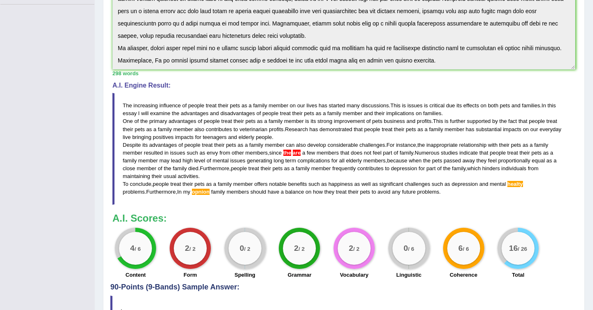
click at [281, 164] on span "long" at bounding box center [279, 161] width 10 height 6
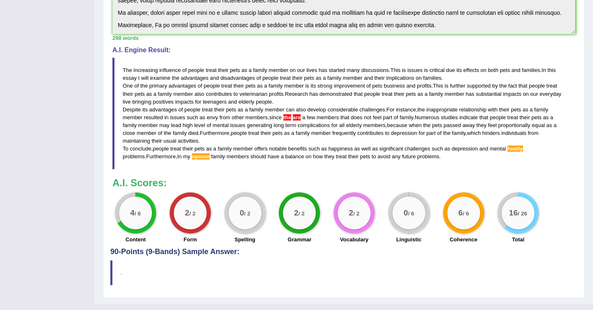
scroll to position [239, 0]
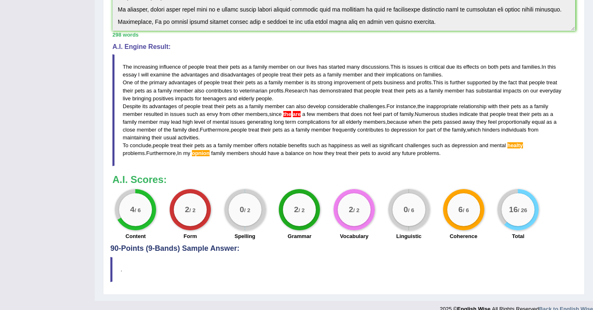
drag, startPoint x: 420, startPoint y: 163, endPoint x: 347, endPoint y: 120, distance: 84.5
click at [347, 120] on blockquote "The increasing influence of people treat their pets as a family member on our l…" at bounding box center [343, 110] width 463 height 112
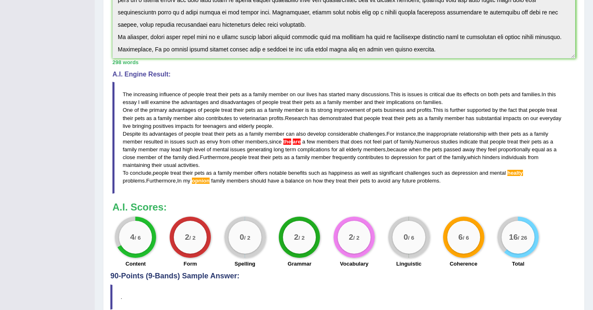
drag, startPoint x: 123, startPoint y: 99, endPoint x: 161, endPoint y: 139, distance: 55.0
click at [161, 139] on blockquote "The increasing influence of people treat their pets as a family member on our l…" at bounding box center [343, 138] width 463 height 112
click at [161, 137] on span "advantages" at bounding box center [163, 134] width 28 height 6
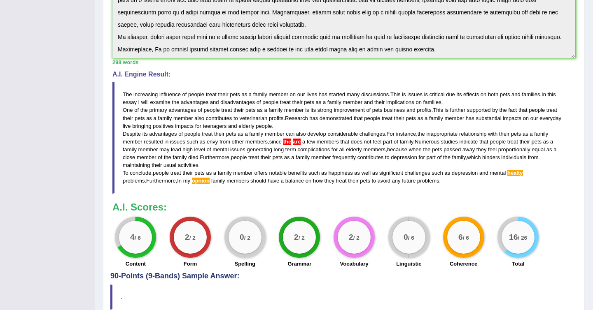
click at [161, 137] on span "advantages" at bounding box center [163, 134] width 28 height 6
drag, startPoint x: 126, startPoint y: 91, endPoint x: 247, endPoint y: 162, distance: 140.9
click at [155, 137] on blockquote "The increasing influence of people treat their pets as a family member on our l…" at bounding box center [343, 138] width 463 height 112
drag, startPoint x: 420, startPoint y: 184, endPoint x: 261, endPoint y: 92, distance: 183.7
click at [261, 92] on blockquote "The increasing influence of people treat their pets as a family member on our l…" at bounding box center [343, 138] width 463 height 112
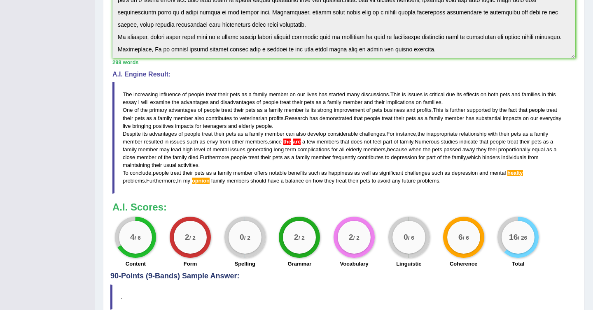
drag, startPoint x: 134, startPoint y: 88, endPoint x: 190, endPoint y: 177, distance: 104.6
click at [190, 177] on div "A.I. Engine Result: The increasing influence of people treat their pets as a fa…" at bounding box center [343, 132] width 463 height 123
click at [192, 168] on span "activities" at bounding box center [188, 165] width 21 height 6
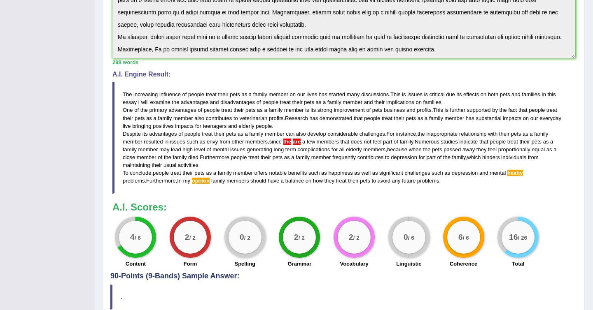
click at [192, 168] on span "activities" at bounding box center [188, 165] width 21 height 6
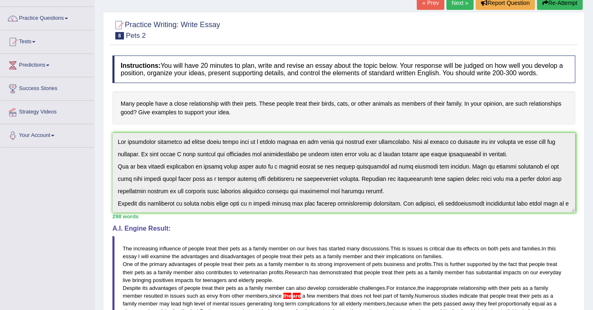
scroll to position [86, 0]
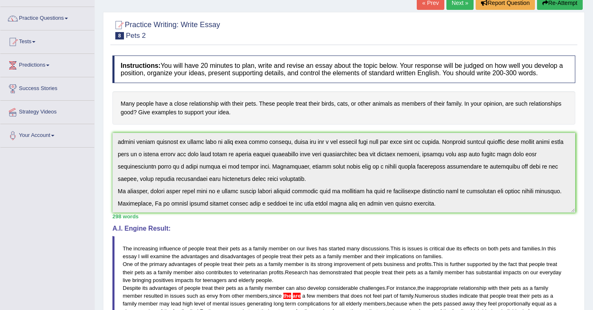
click at [347, 289] on div "Instructions: You will have 20 minutes to plan, write and revise an essay about…" at bounding box center [343, 238] width 467 height 375
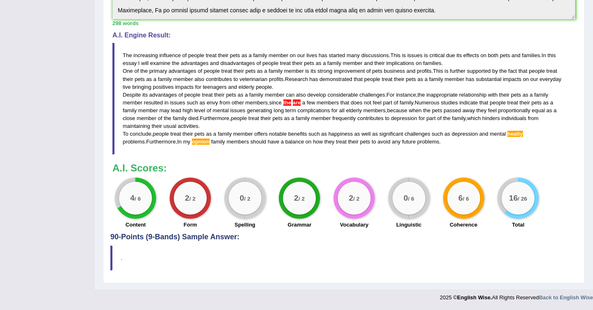
scroll to position [0, 0]
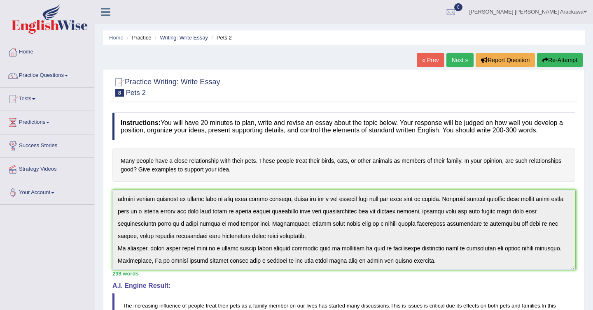
click at [559, 56] on button "Re-Attempt" at bounding box center [560, 60] width 46 height 14
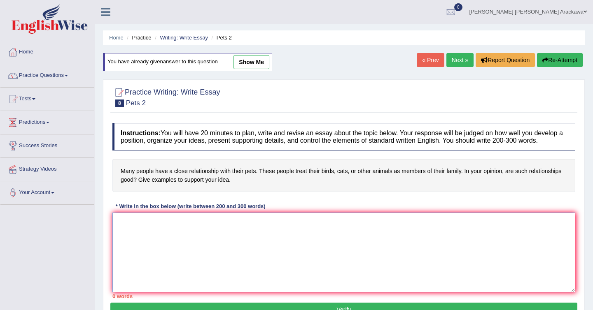
click at [173, 247] on textarea at bounding box center [343, 253] width 463 height 80
paste textarea "The increasing influence of people treat their pets as a family member on our l…"
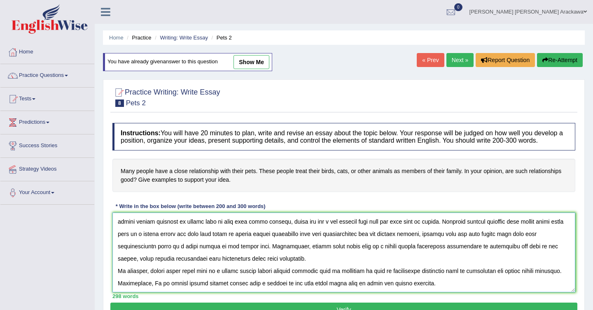
click at [299, 253] on textarea at bounding box center [343, 253] width 463 height 80
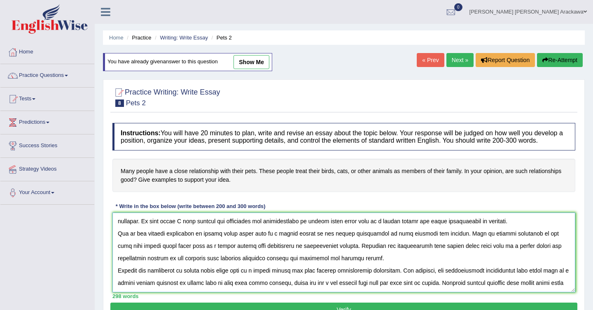
scroll to position [12, 0]
click at [334, 255] on textarea at bounding box center [343, 253] width 463 height 80
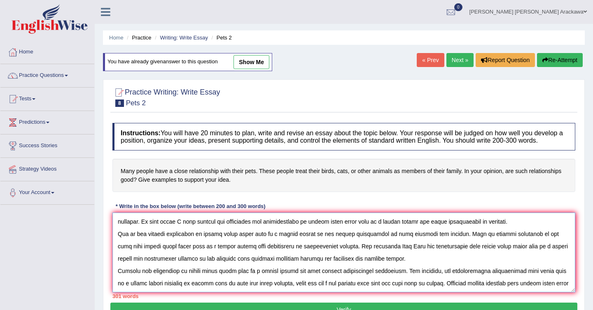
click at [376, 255] on textarea at bounding box center [343, 253] width 463 height 80
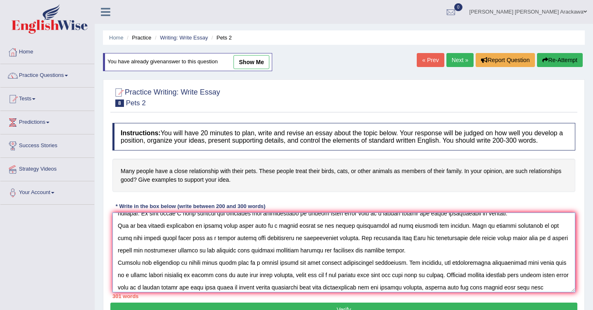
scroll to position [23, 0]
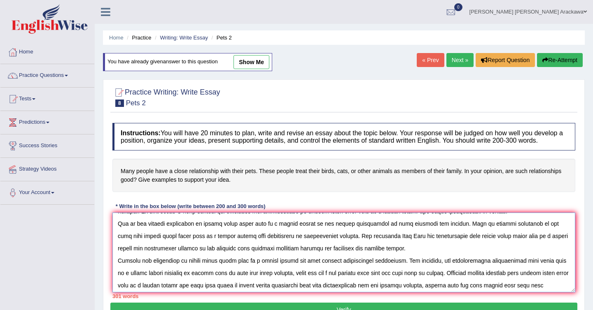
click at [179, 258] on textarea at bounding box center [343, 253] width 463 height 80
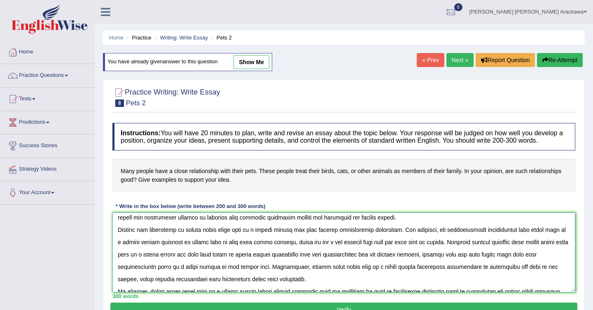
scroll to position [54, 0]
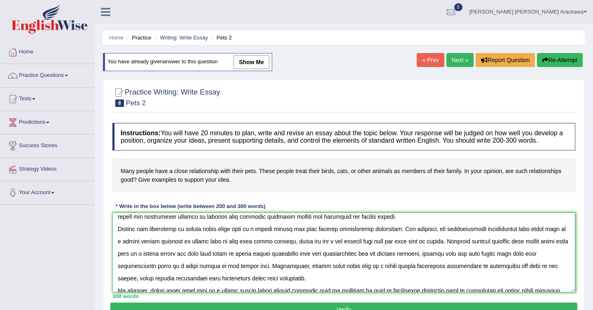
drag, startPoint x: 454, startPoint y: 247, endPoint x: 499, endPoint y: 249, distance: 45.3
click at [499, 249] on textarea at bounding box center [343, 253] width 463 height 80
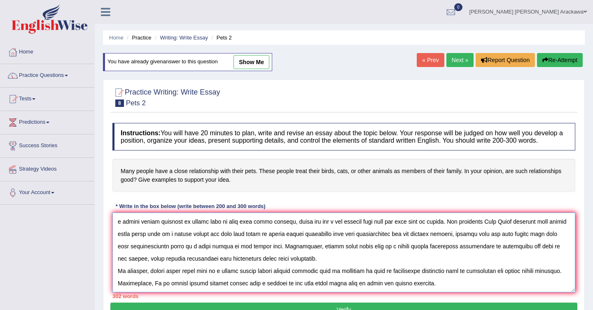
scroll to position [75, 0]
drag, startPoint x: 546, startPoint y: 254, endPoint x: 150, endPoint y: 262, distance: 396.0
click at [150, 262] on textarea at bounding box center [343, 253] width 463 height 80
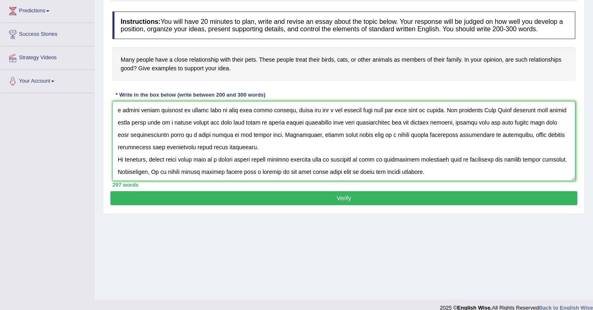
scroll to position [122, 0]
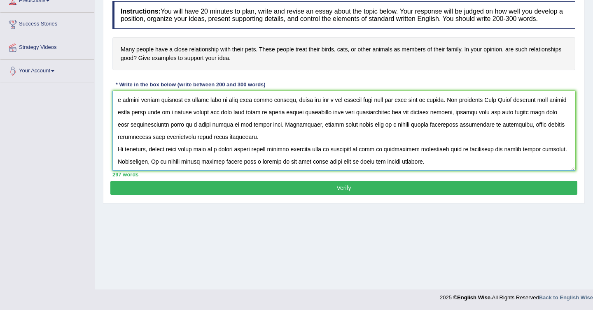
type textarea "The increasing influence of people treat their pets as a family member on our l…"
click at [343, 195] on button "Verify" at bounding box center [343, 188] width 467 height 14
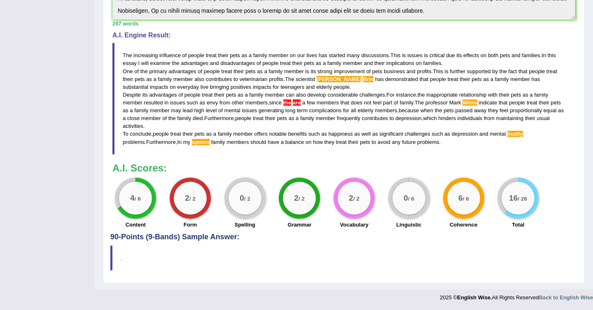
scroll to position [240, 0]
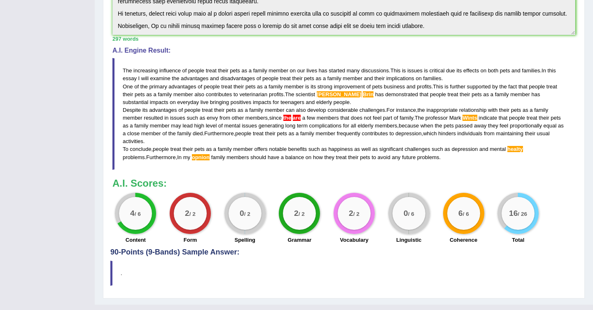
click at [358, 121] on span "does" at bounding box center [357, 118] width 12 height 6
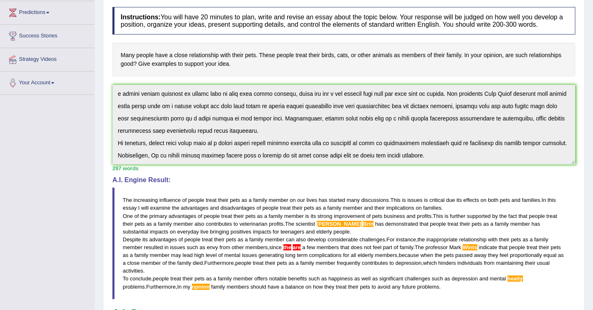
scroll to position [0, 0]
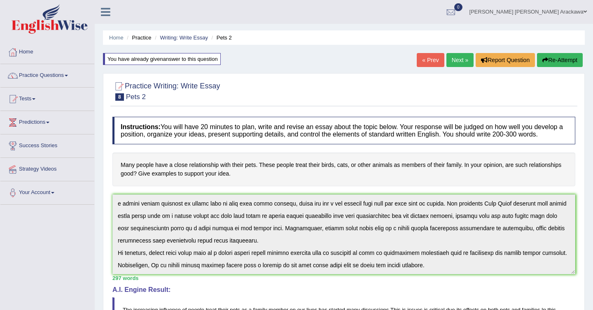
click at [555, 62] on button "Re-Attempt" at bounding box center [560, 60] width 46 height 14
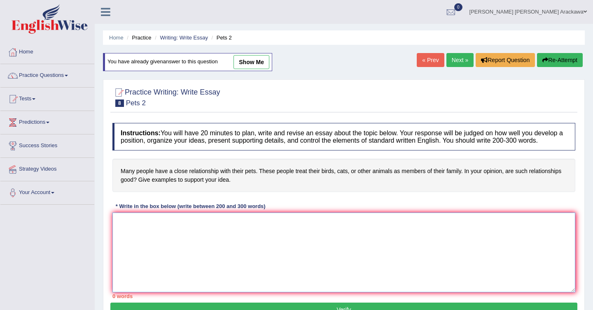
click at [200, 246] on textarea at bounding box center [343, 253] width 463 height 80
paste textarea "The increasing influence of people treat their pets as a family member on our l…"
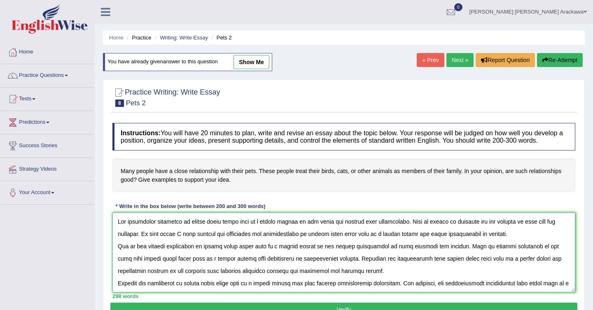
click at [339, 265] on textarea at bounding box center [343, 253] width 463 height 80
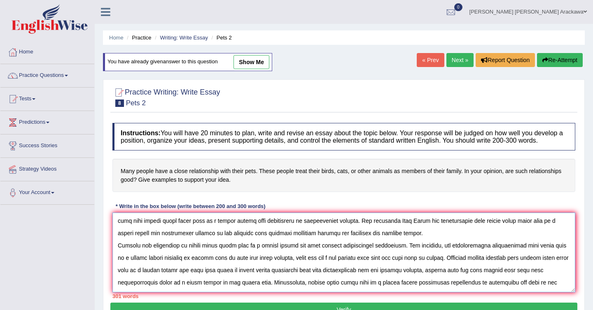
scroll to position [30, 0]
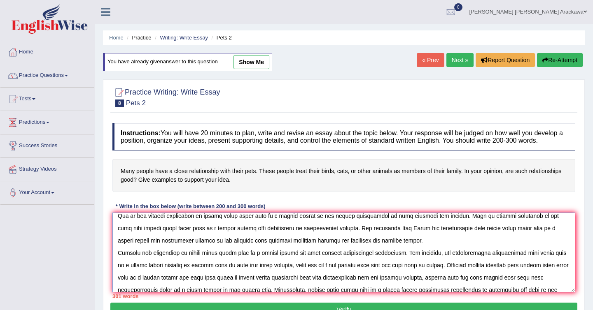
click at [193, 249] on textarea at bounding box center [343, 253] width 463 height 80
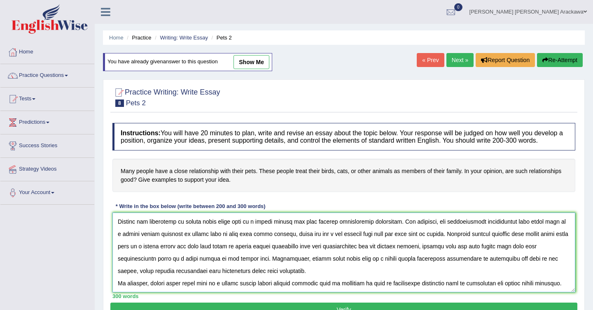
scroll to position [63, 0]
drag, startPoint x: 454, startPoint y: 241, endPoint x: 500, endPoint y: 242, distance: 45.7
click at [500, 242] on textarea at bounding box center [343, 253] width 463 height 80
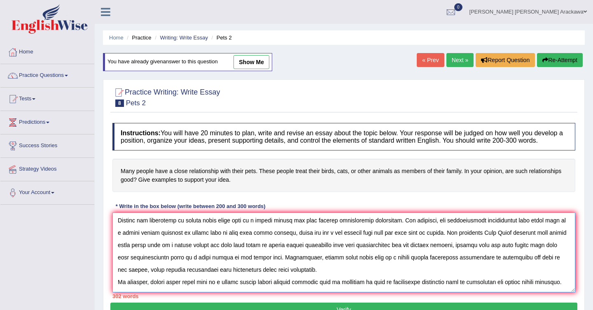
click at [491, 239] on textarea at bounding box center [343, 253] width 463 height 80
click at [551, 241] on textarea at bounding box center [343, 253] width 463 height 80
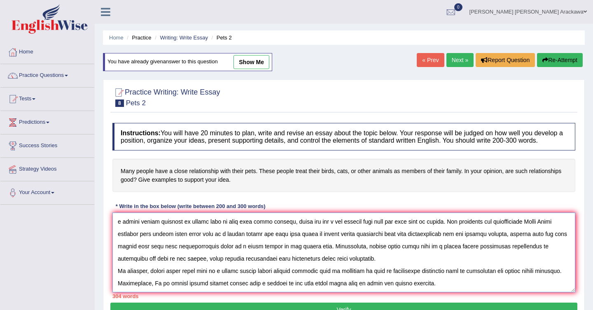
scroll to position [81, 0]
drag, startPoint x: 145, startPoint y: 261, endPoint x: 198, endPoint y: 263, distance: 53.5
click at [198, 263] on textarea at bounding box center [343, 253] width 463 height 80
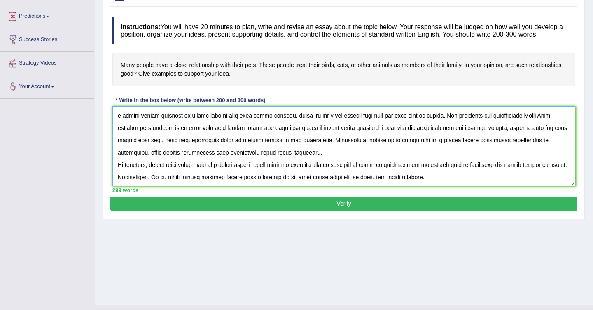
scroll to position [122, 0]
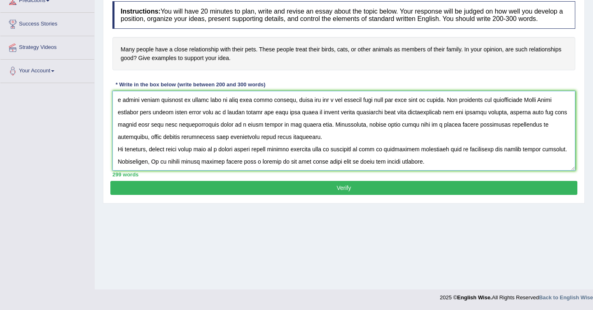
type textarea "The increasing influence of people treat their pets as a family member on our l…"
click at [336, 195] on button "Verify" at bounding box center [343, 188] width 467 height 14
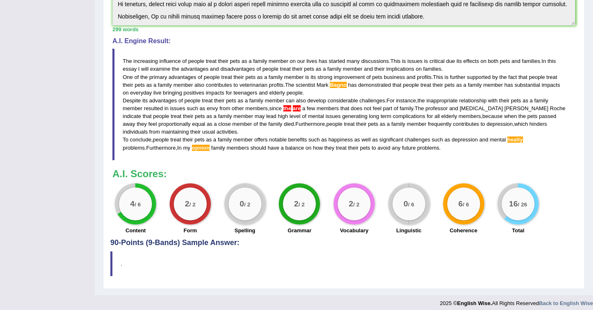
scroll to position [247, 0]
